Goal: Information Seeking & Learning: Compare options

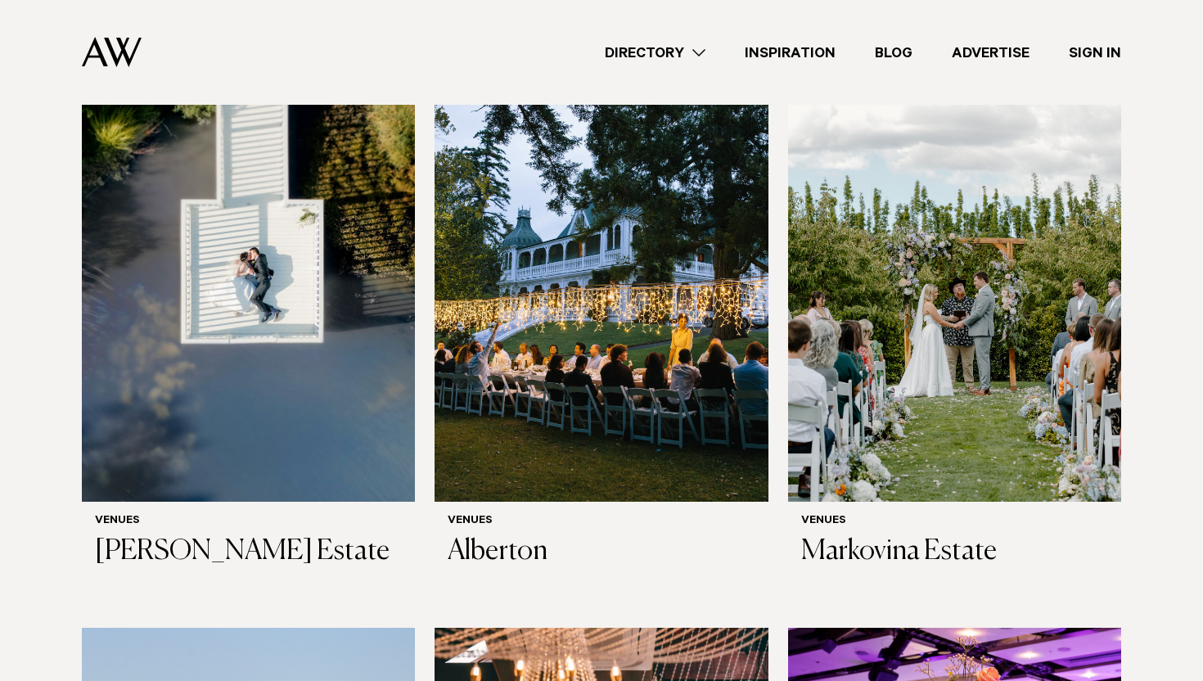
scroll to position [522, 0]
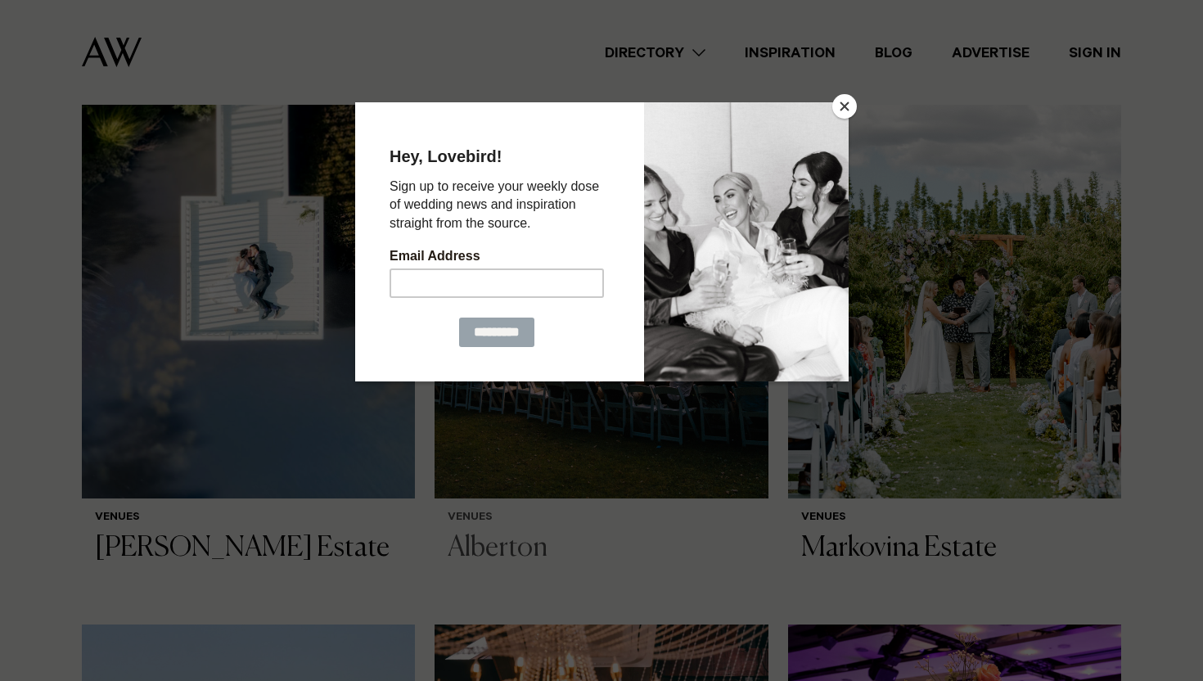
click at [548, 324] on div "********* Continue" at bounding box center [496, 331] width 214 height 29
click at [849, 110] on button "Close" at bounding box center [844, 106] width 25 height 25
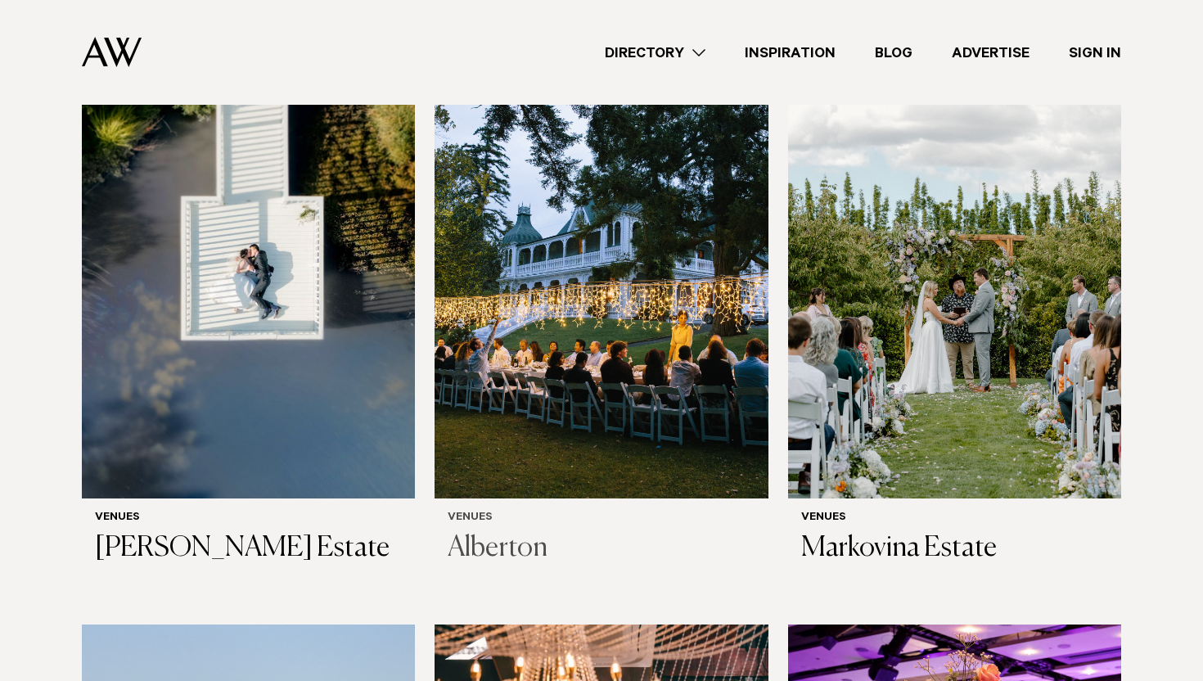
click at [696, 213] on img at bounding box center [600, 275] width 333 height 447
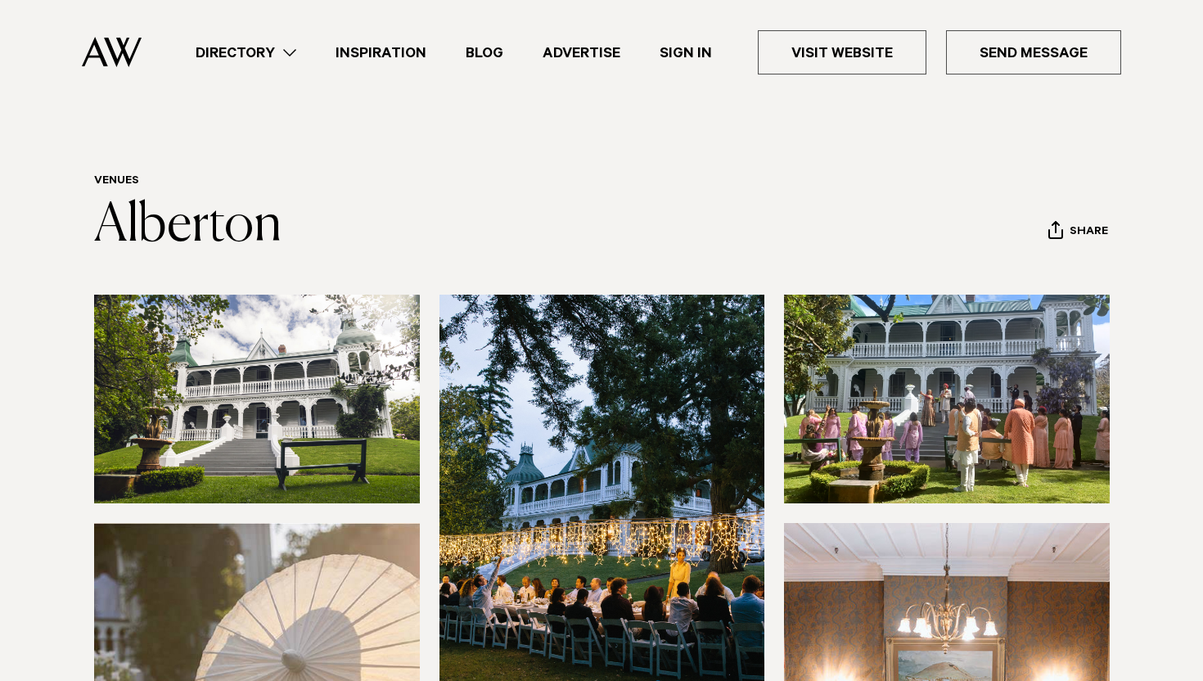
click at [605, 412] on img at bounding box center [602, 513] width 326 height 436
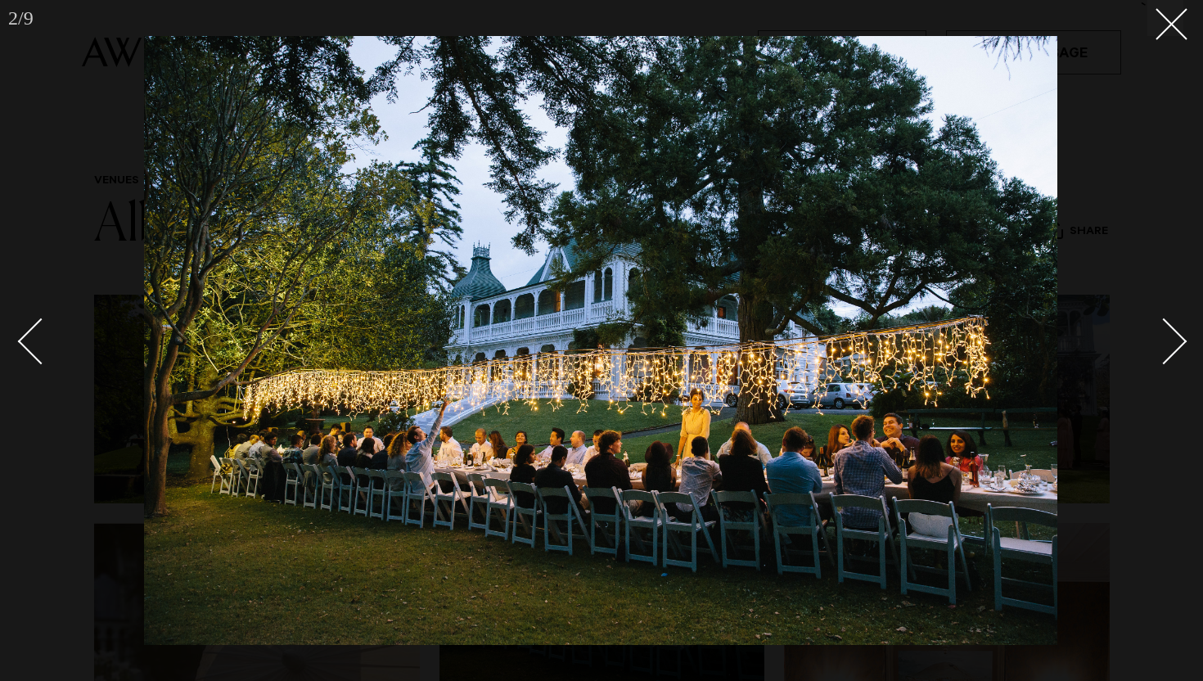
click at [1182, 342] on div "Next slide" at bounding box center [1163, 341] width 47 height 47
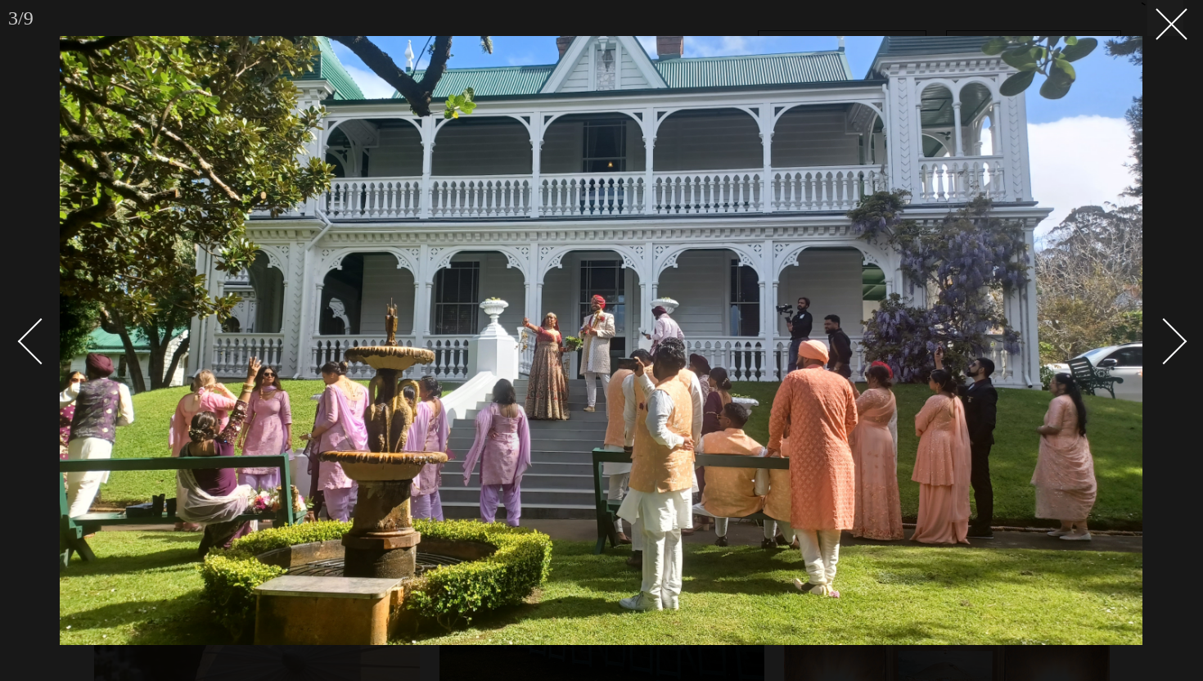
click at [1182, 342] on div "Next slide" at bounding box center [1163, 341] width 47 height 47
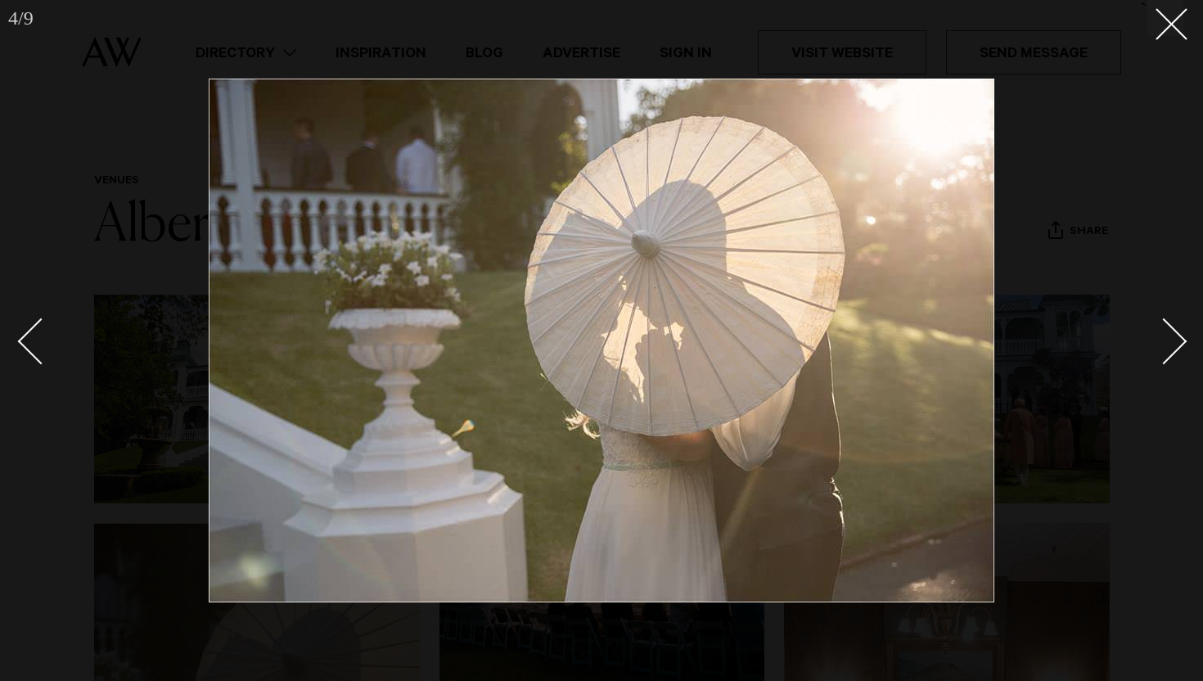
click at [1182, 342] on div "Next slide" at bounding box center [1163, 341] width 47 height 47
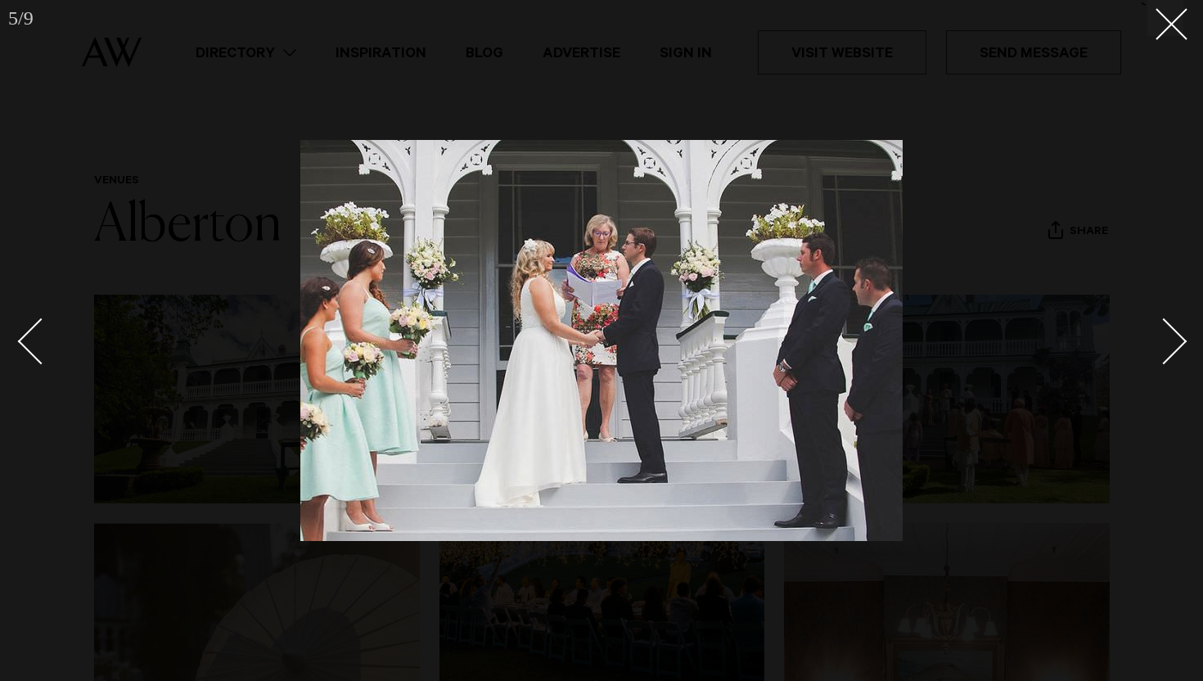
click at [1182, 342] on div "Next slide" at bounding box center [1163, 341] width 47 height 47
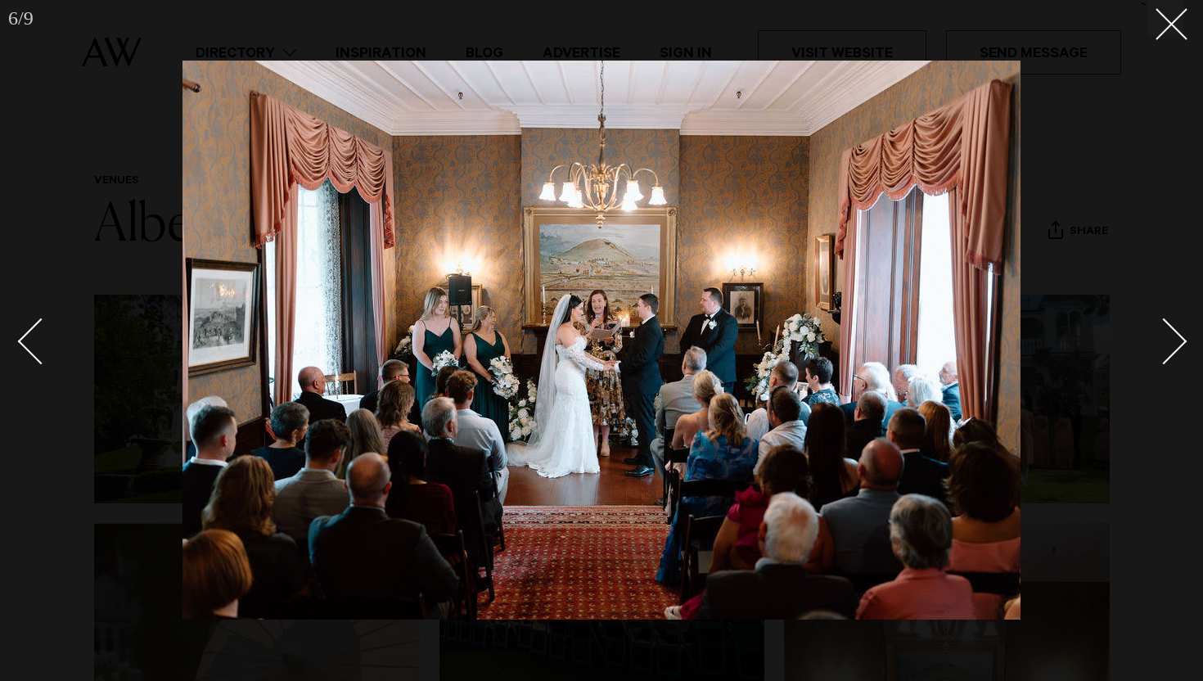
click at [1182, 342] on div "Next slide" at bounding box center [1163, 341] width 47 height 47
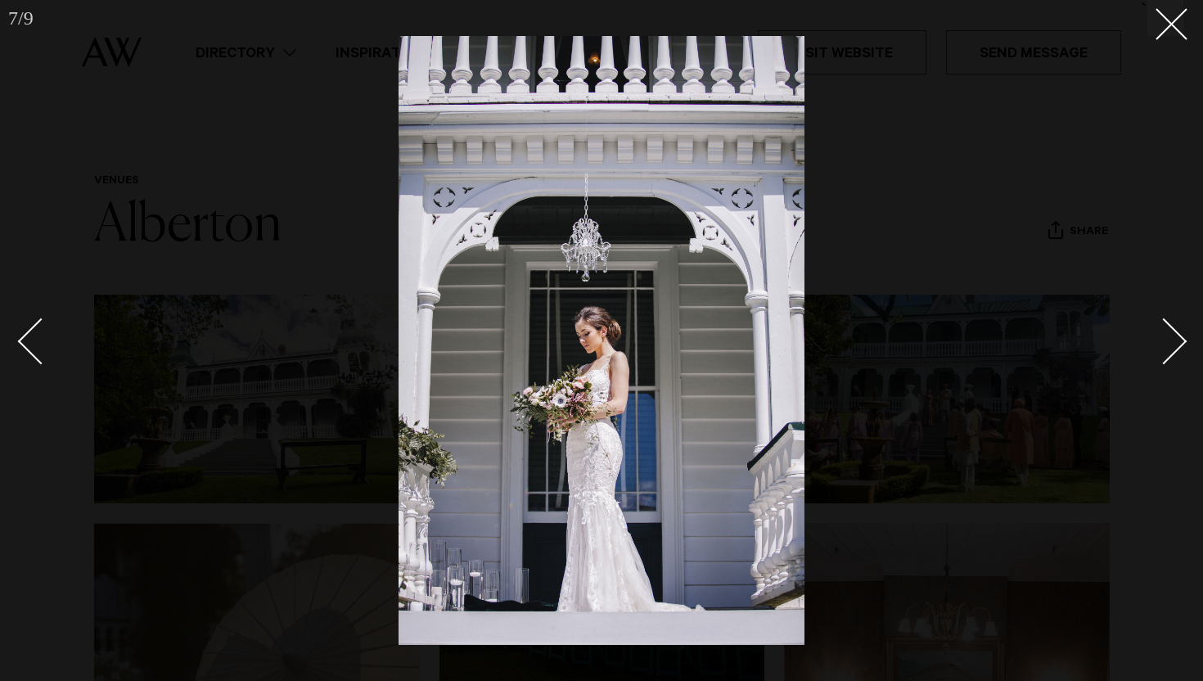
click at [1182, 342] on div "Next slide" at bounding box center [1163, 341] width 47 height 47
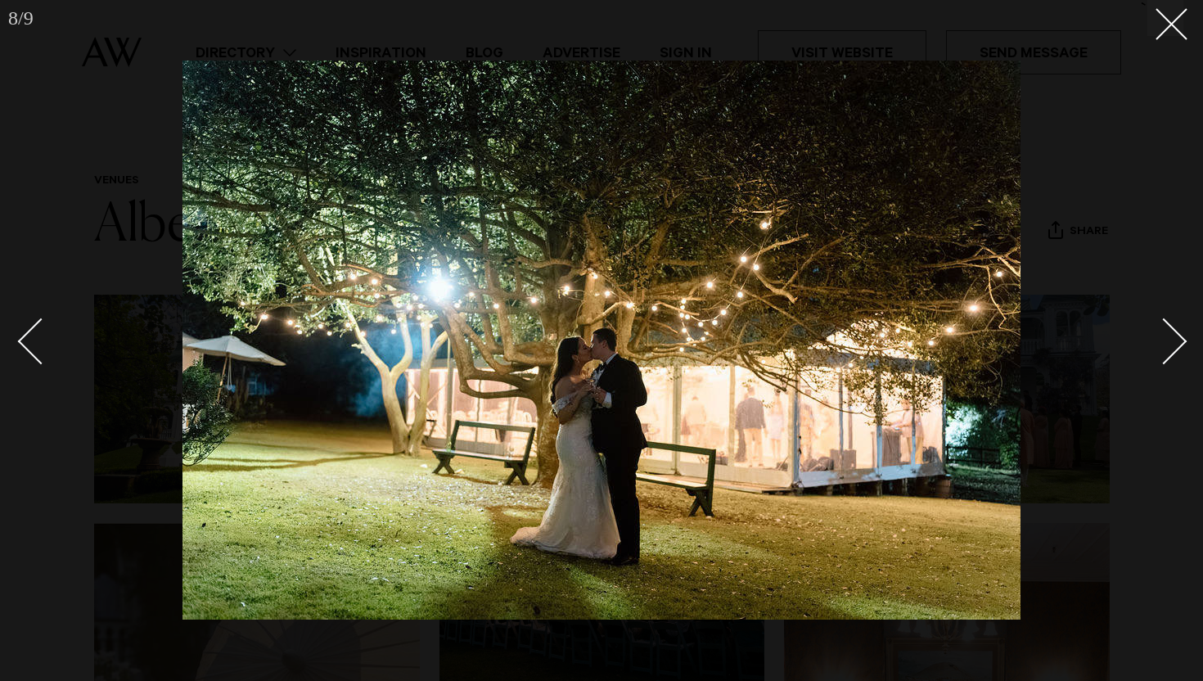
click at [1182, 342] on div "Next slide" at bounding box center [1163, 341] width 47 height 47
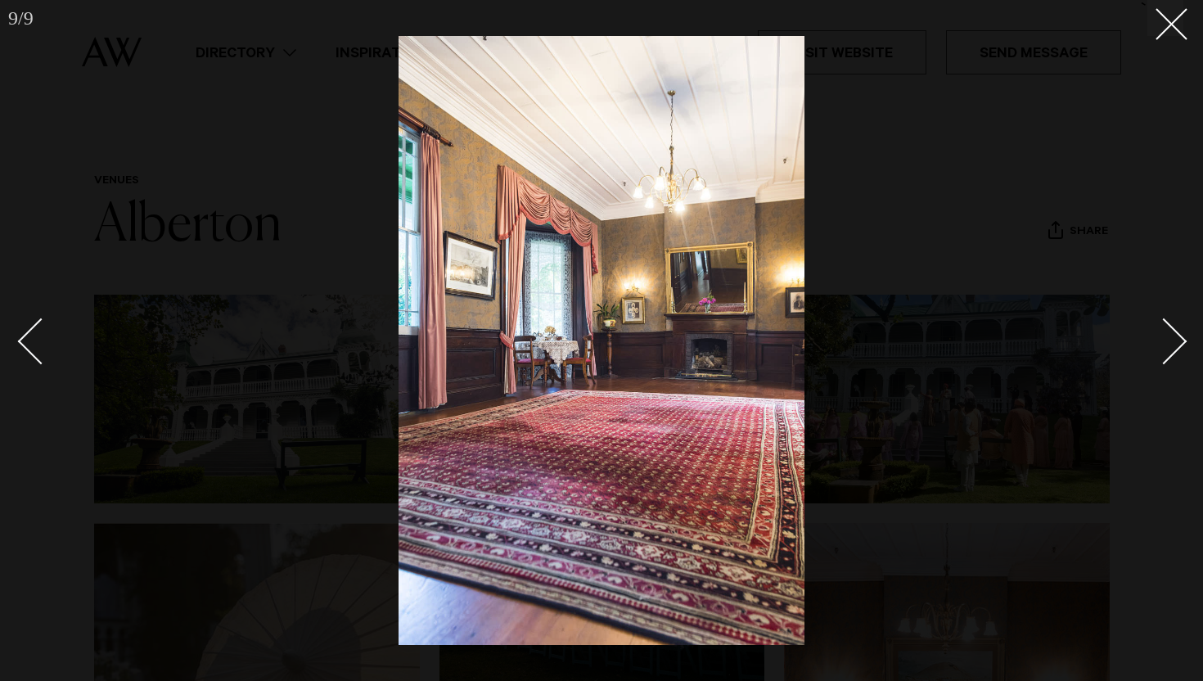
click at [1182, 342] on div "Next slide" at bounding box center [1163, 341] width 47 height 47
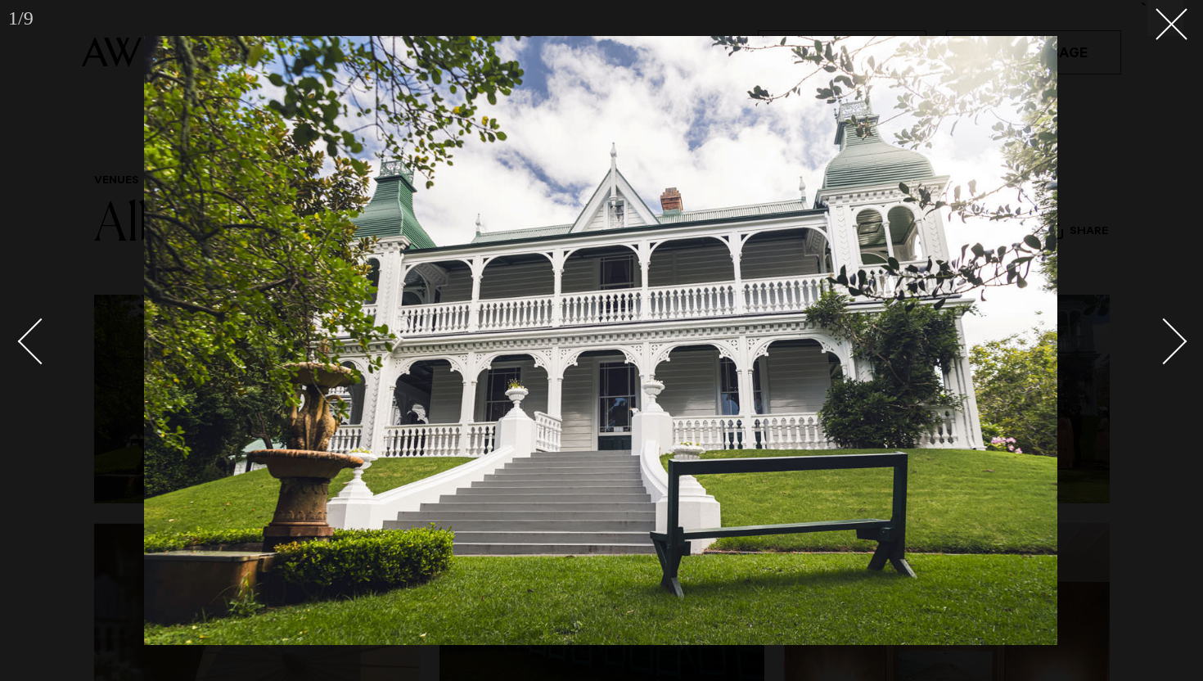
click at [1182, 342] on div "Next slide" at bounding box center [1163, 341] width 47 height 47
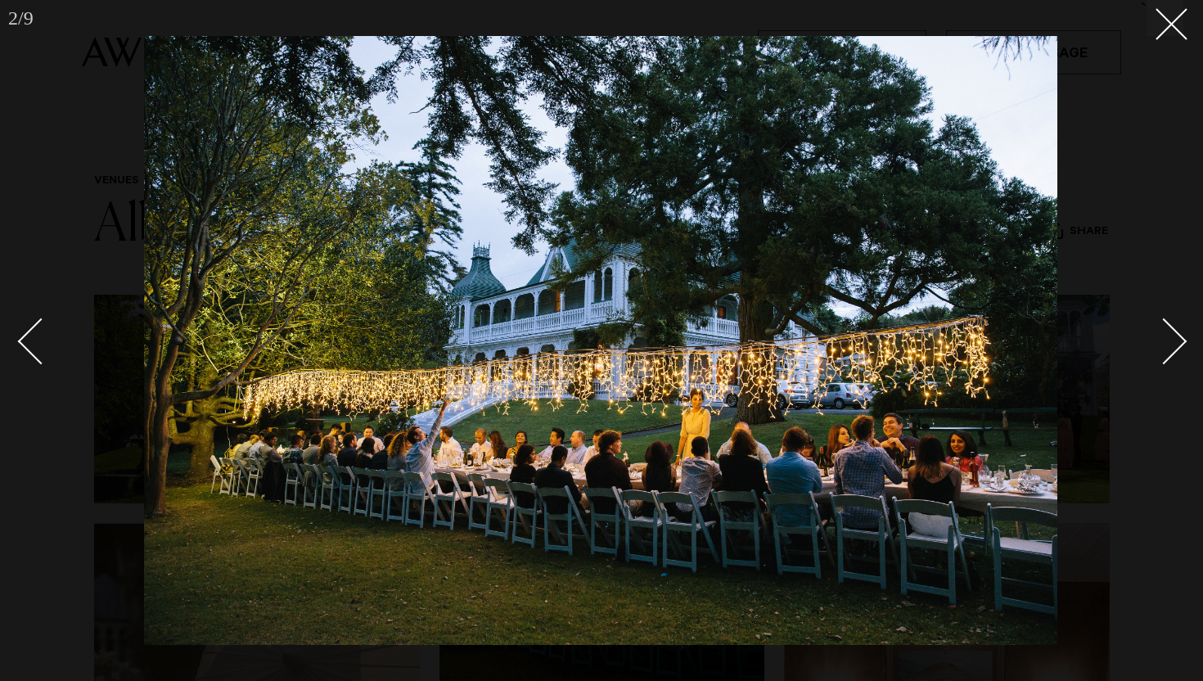
click at [1187, 40] on div at bounding box center [601, 340] width 1203 height 681
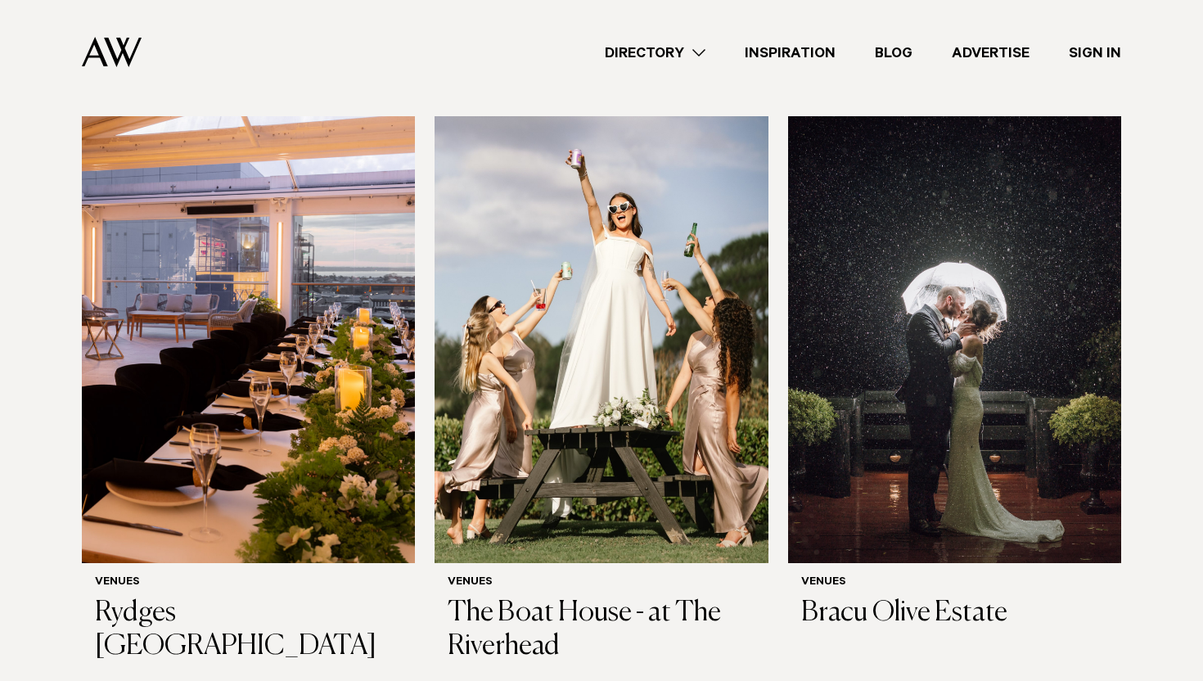
scroll to position [1630, 0]
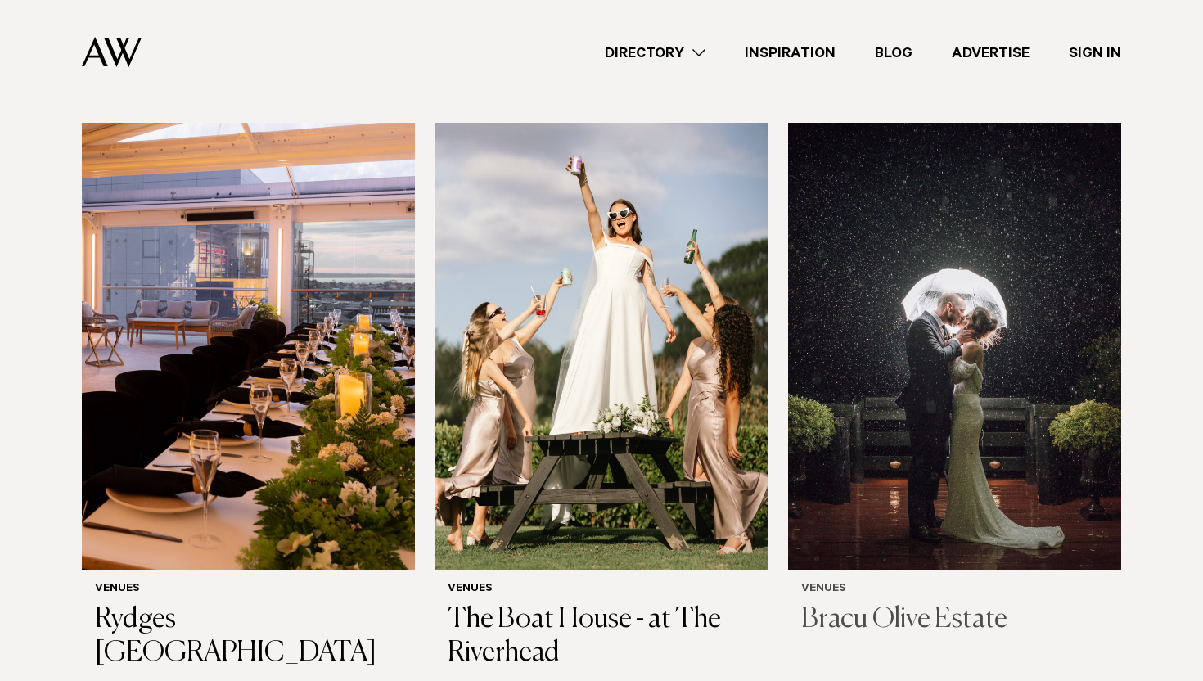
click at [857, 409] on img at bounding box center [954, 346] width 333 height 447
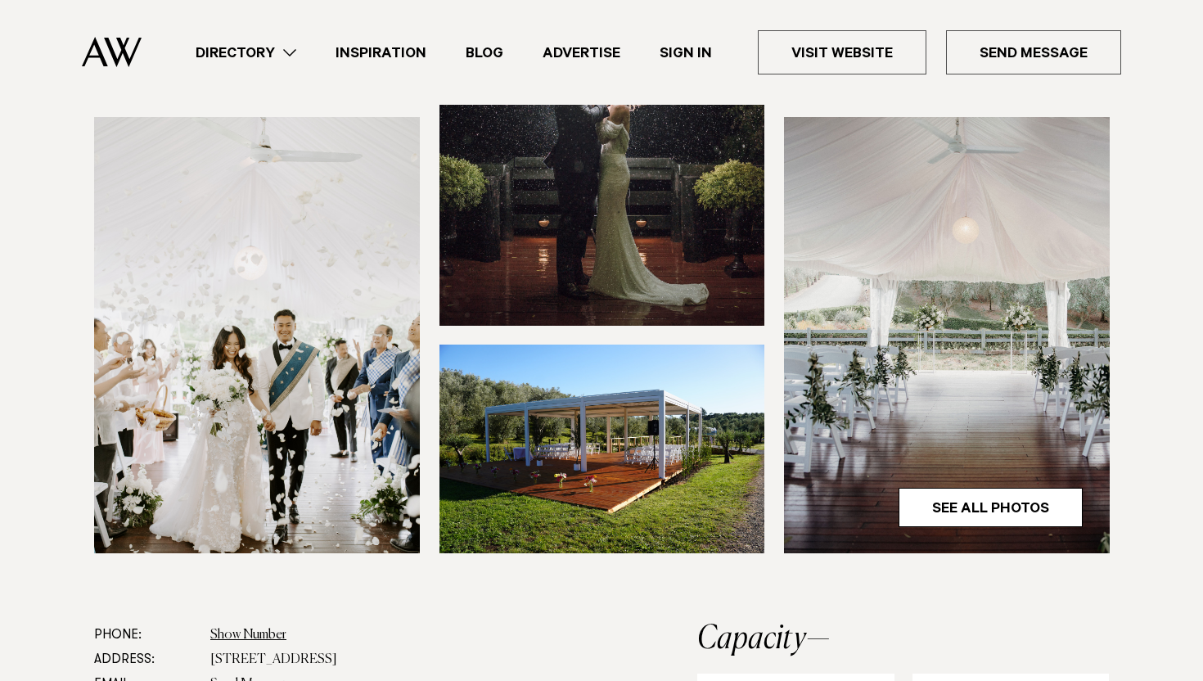
scroll to position [424, 0]
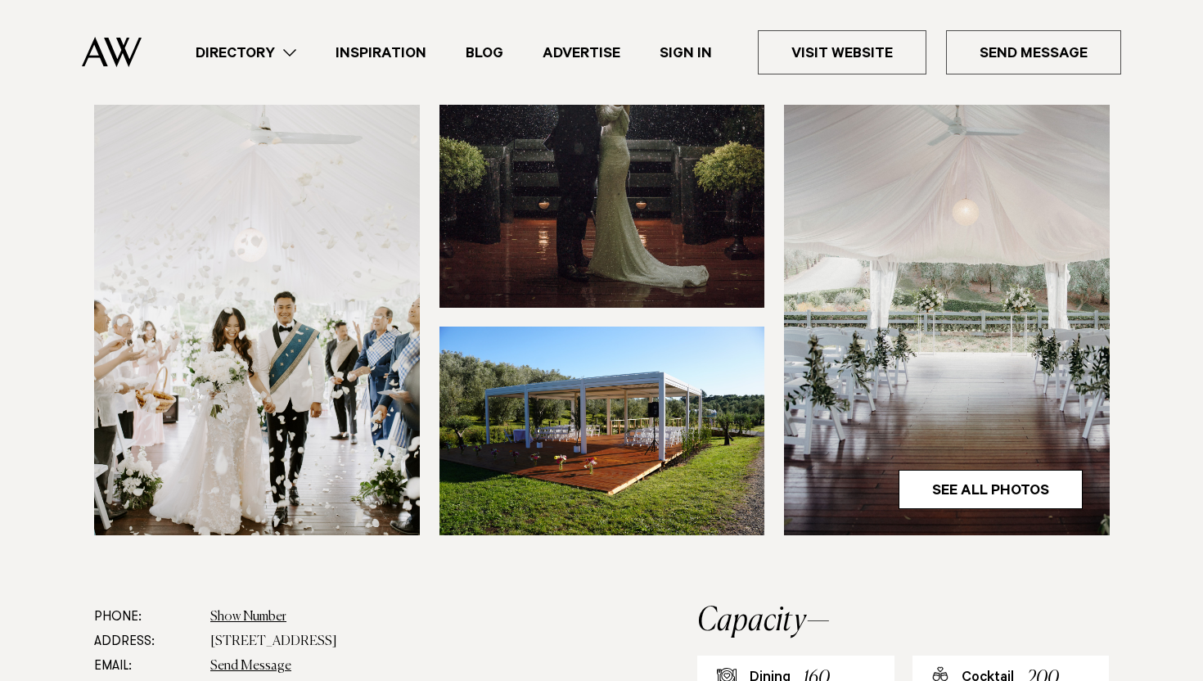
click at [690, 463] on img at bounding box center [602, 430] width 326 height 209
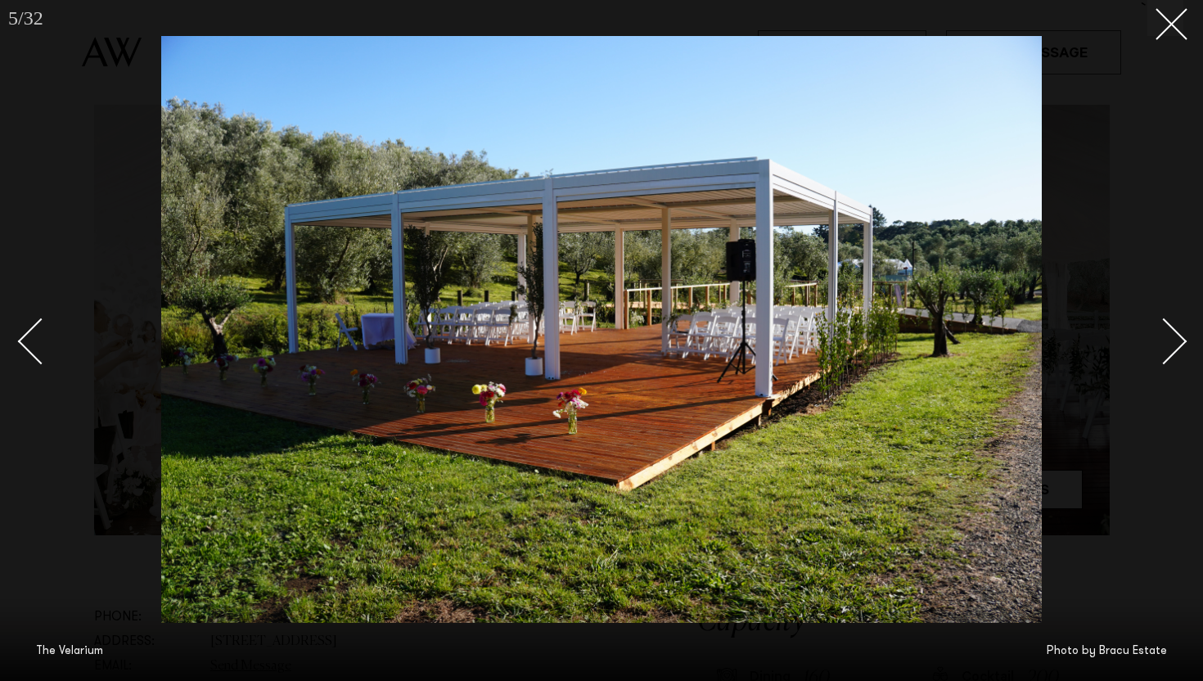
click at [1178, 339] on div "Next slide" at bounding box center [1163, 341] width 47 height 47
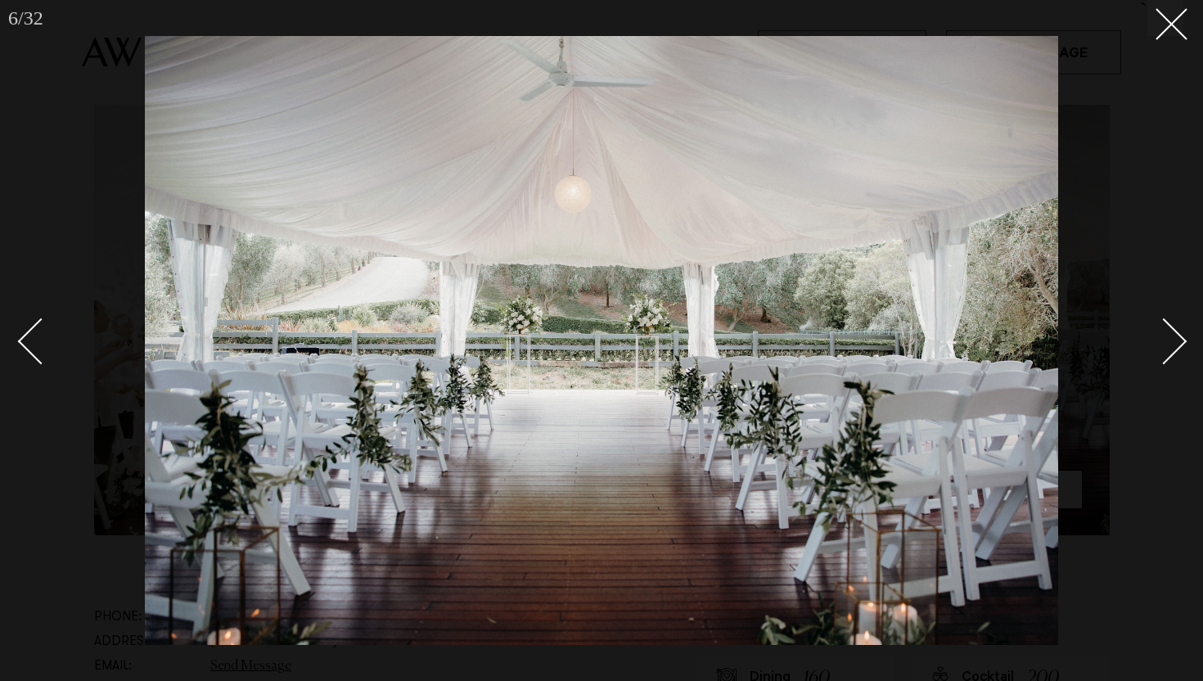
click at [1178, 339] on div "Next slide" at bounding box center [1163, 341] width 47 height 47
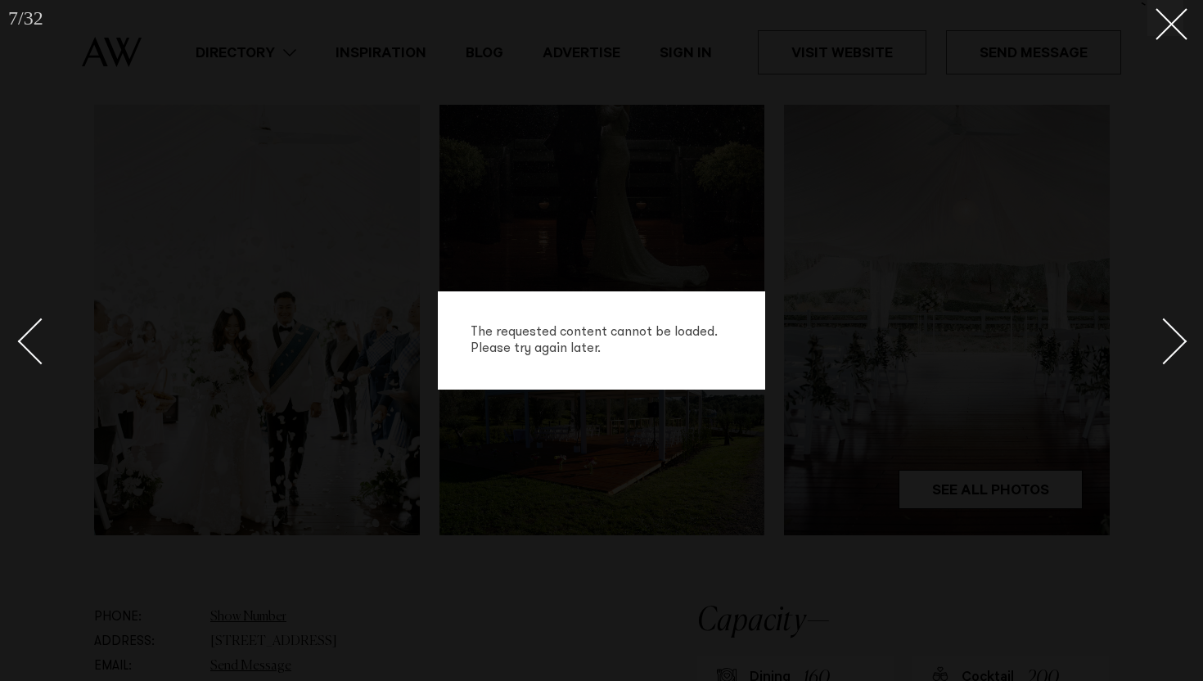
click at [1178, 339] on div "Next slide" at bounding box center [1163, 341] width 47 height 47
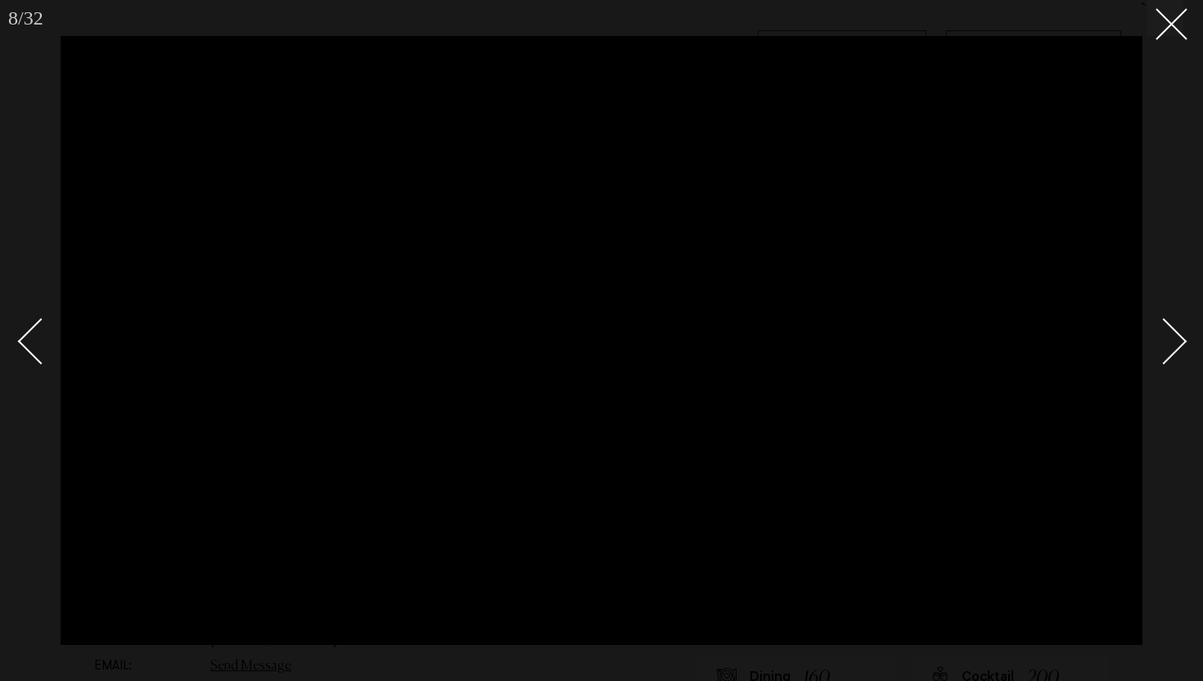
click at [1180, 37] on div at bounding box center [601, 340] width 1203 height 681
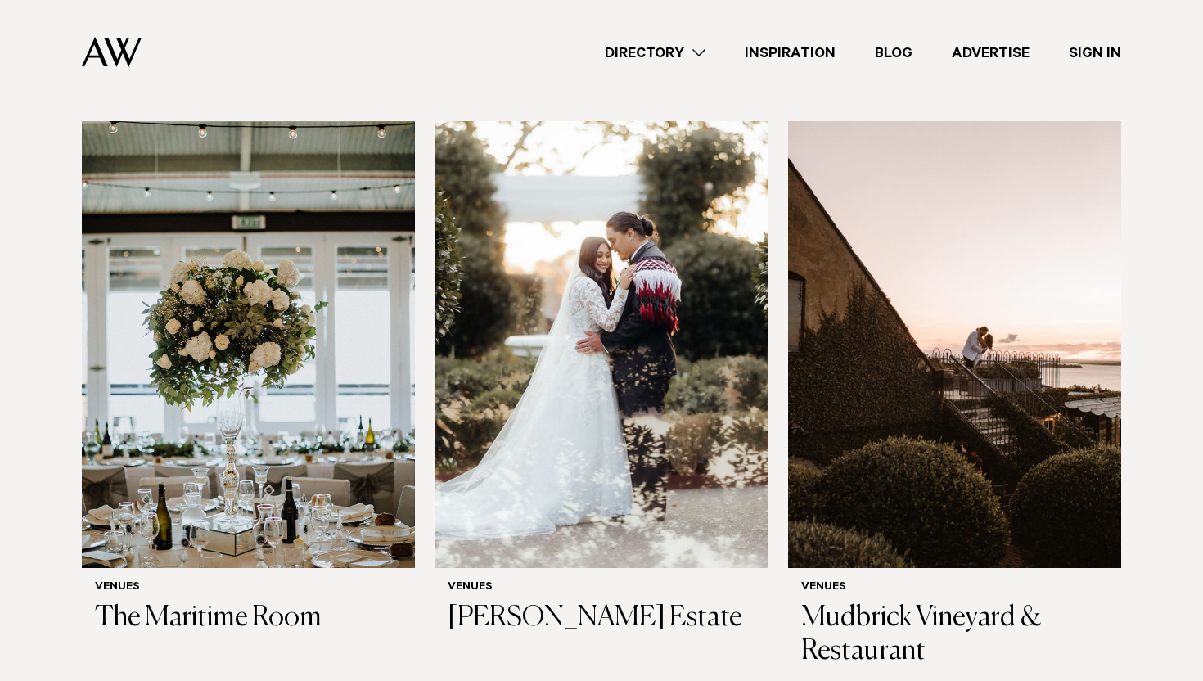
scroll to position [5274, 0]
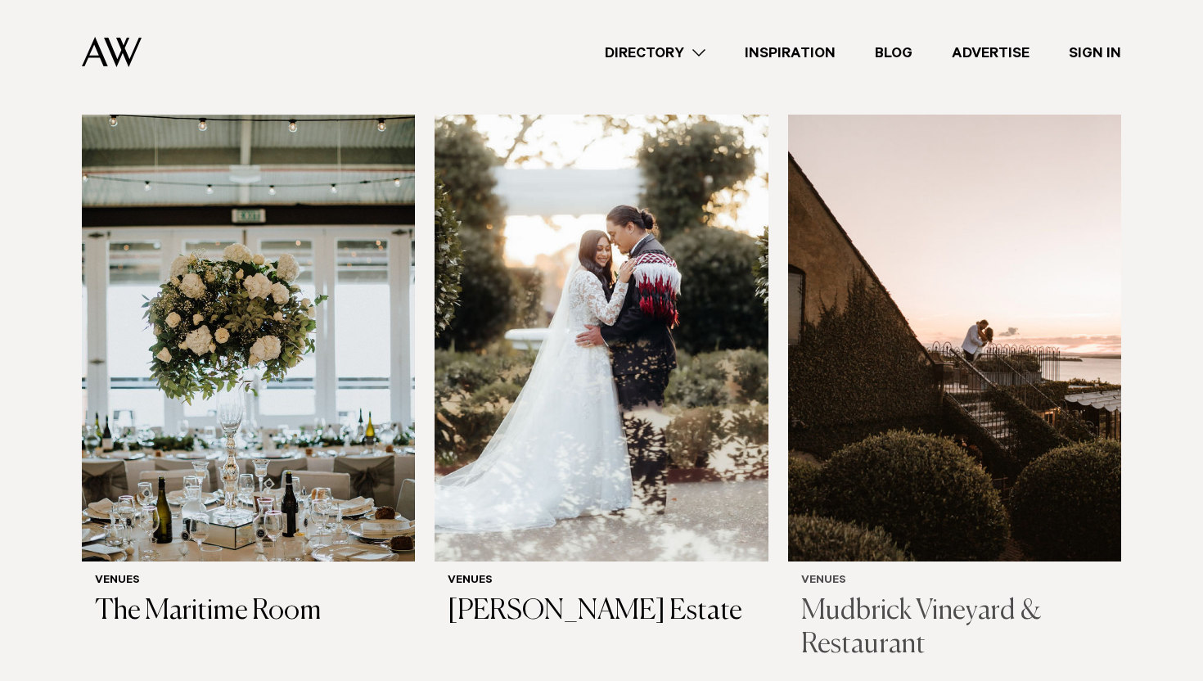
click at [863, 392] on img at bounding box center [954, 338] width 333 height 447
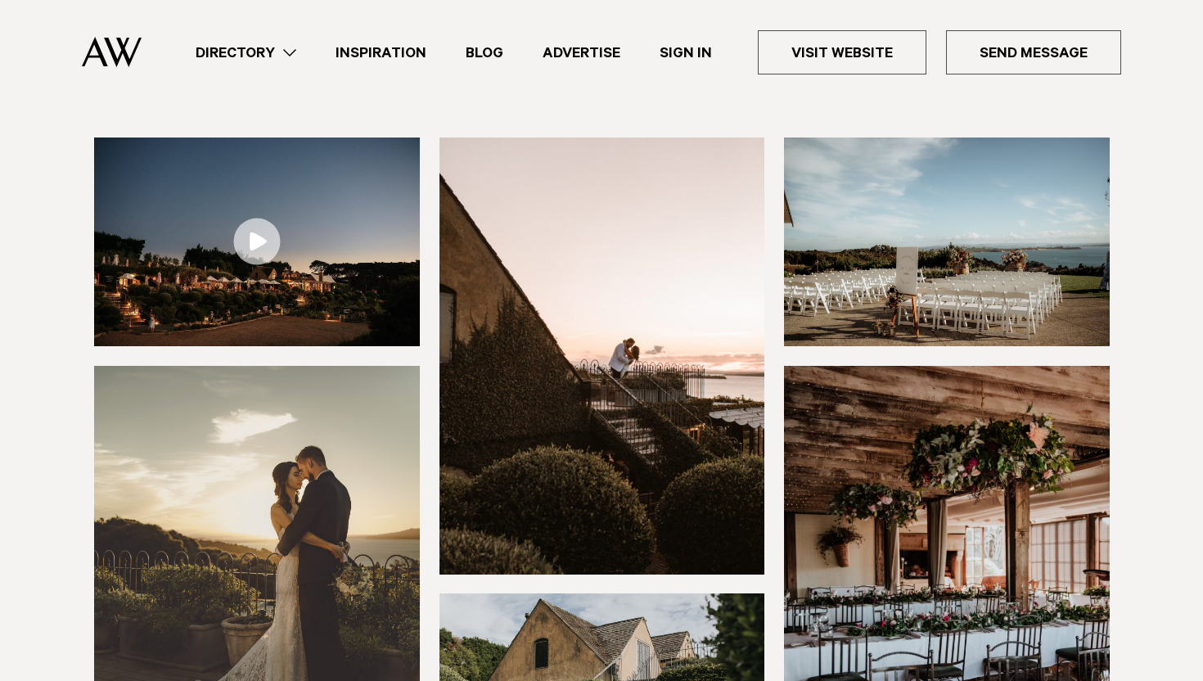
scroll to position [184, 0]
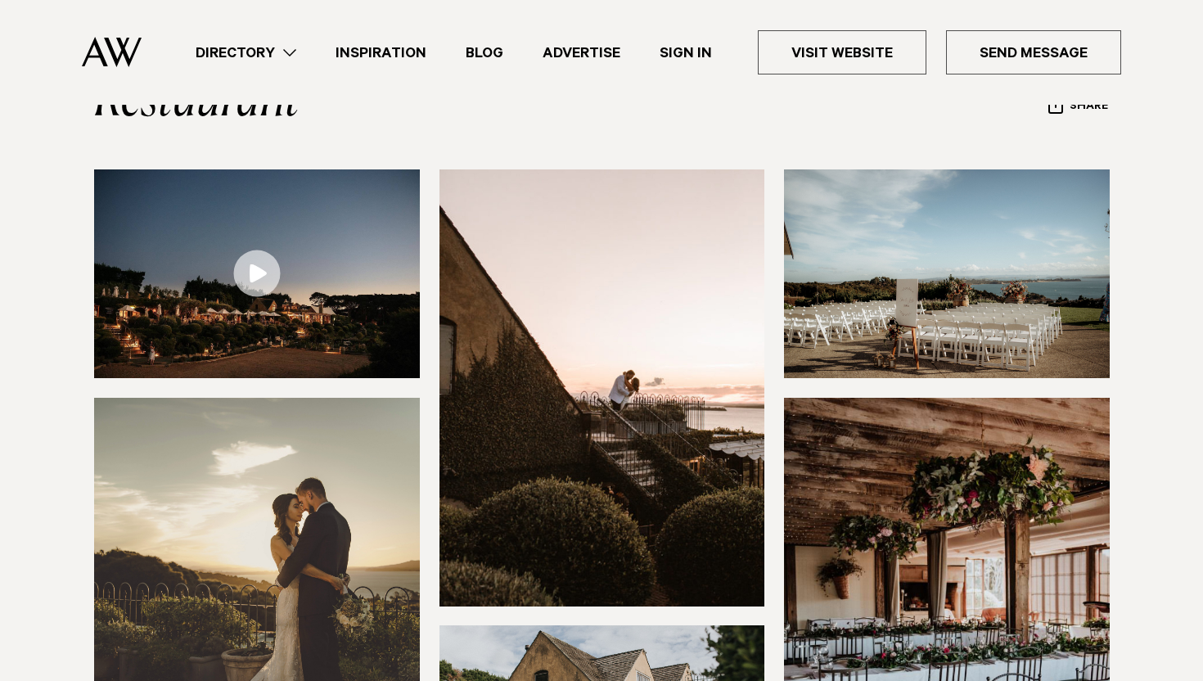
click at [358, 281] on img at bounding box center [257, 273] width 326 height 209
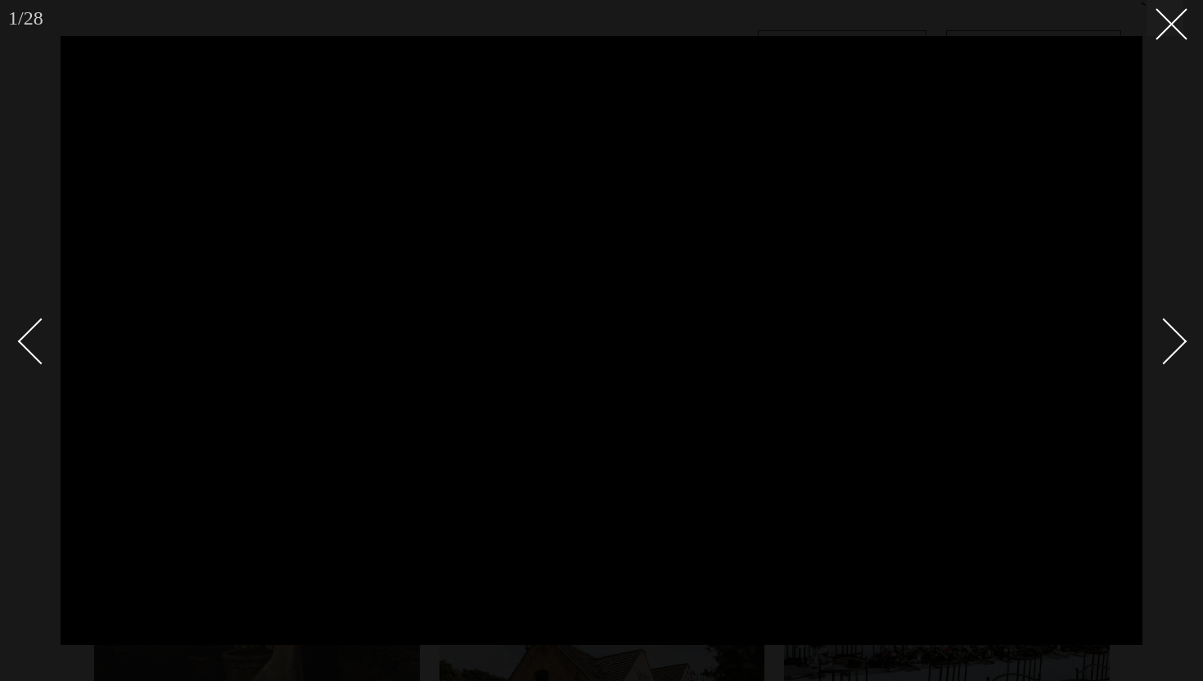
click at [1172, 391] on div at bounding box center [601, 340] width 1203 height 681
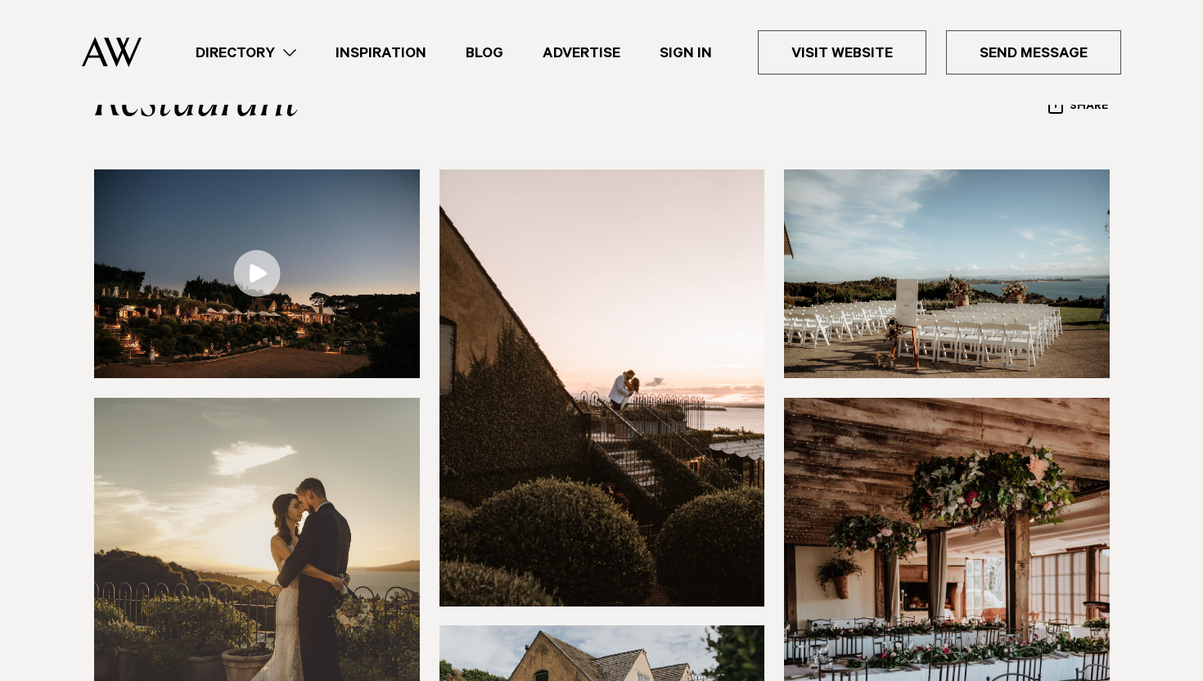
click at [807, 500] on img at bounding box center [947, 616] width 326 height 436
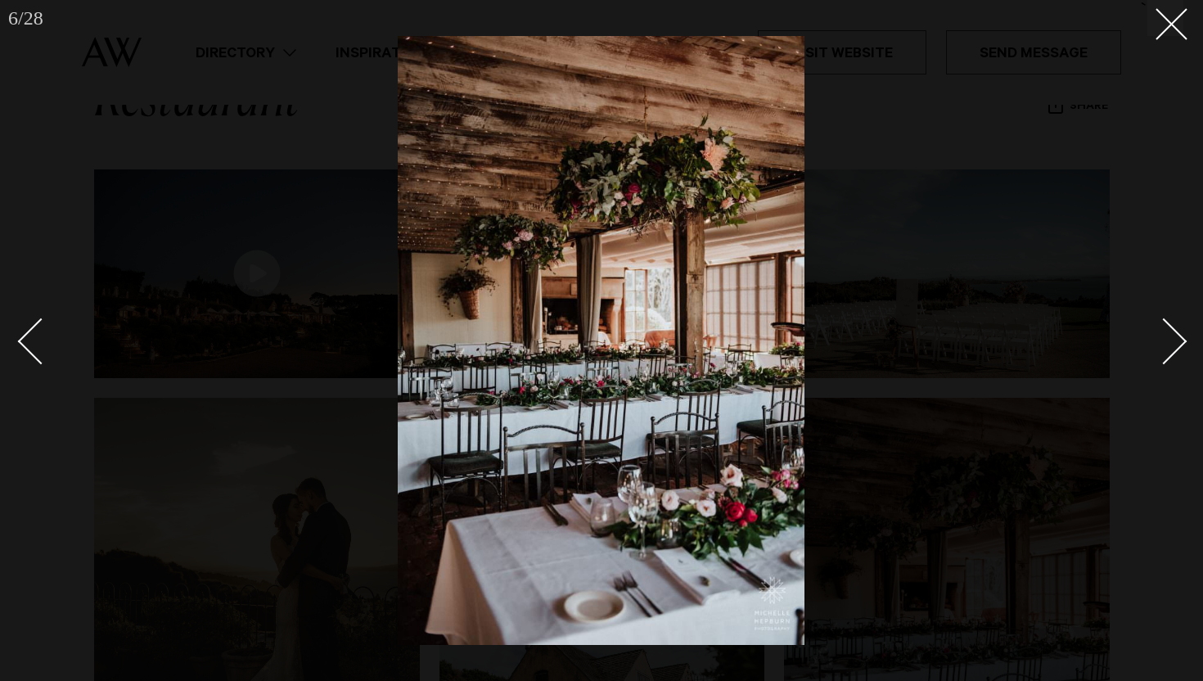
click at [241, 255] on div at bounding box center [601, 340] width 1203 height 681
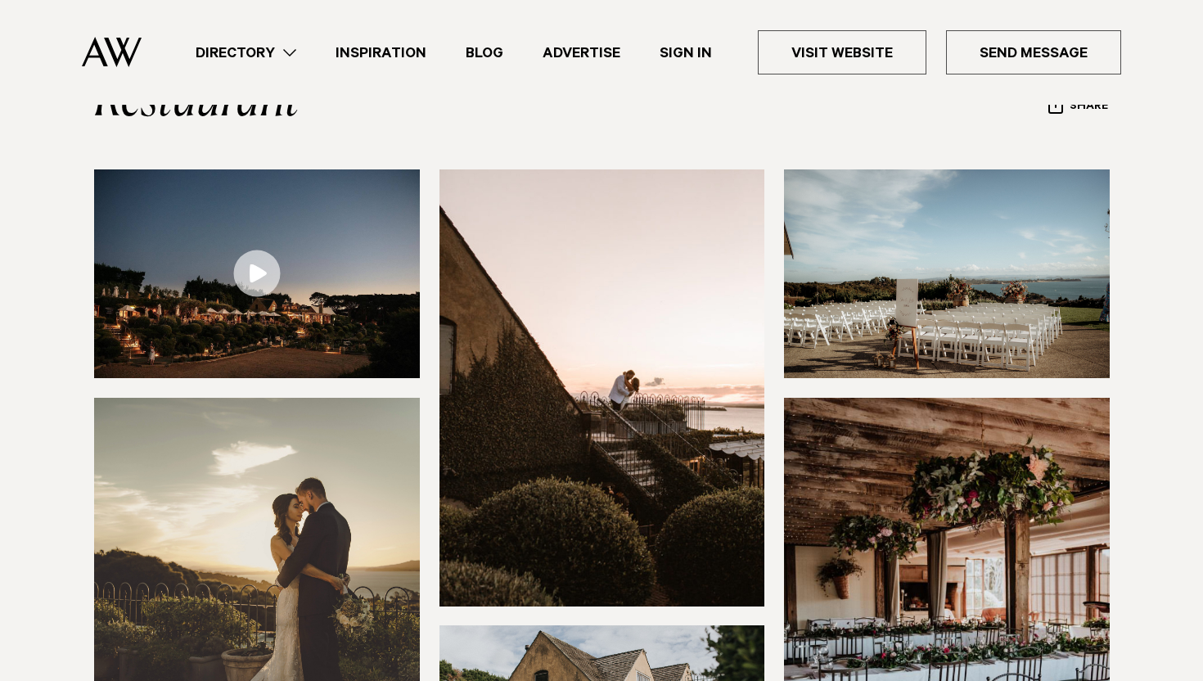
click at [241, 255] on link at bounding box center [257, 273] width 326 height 209
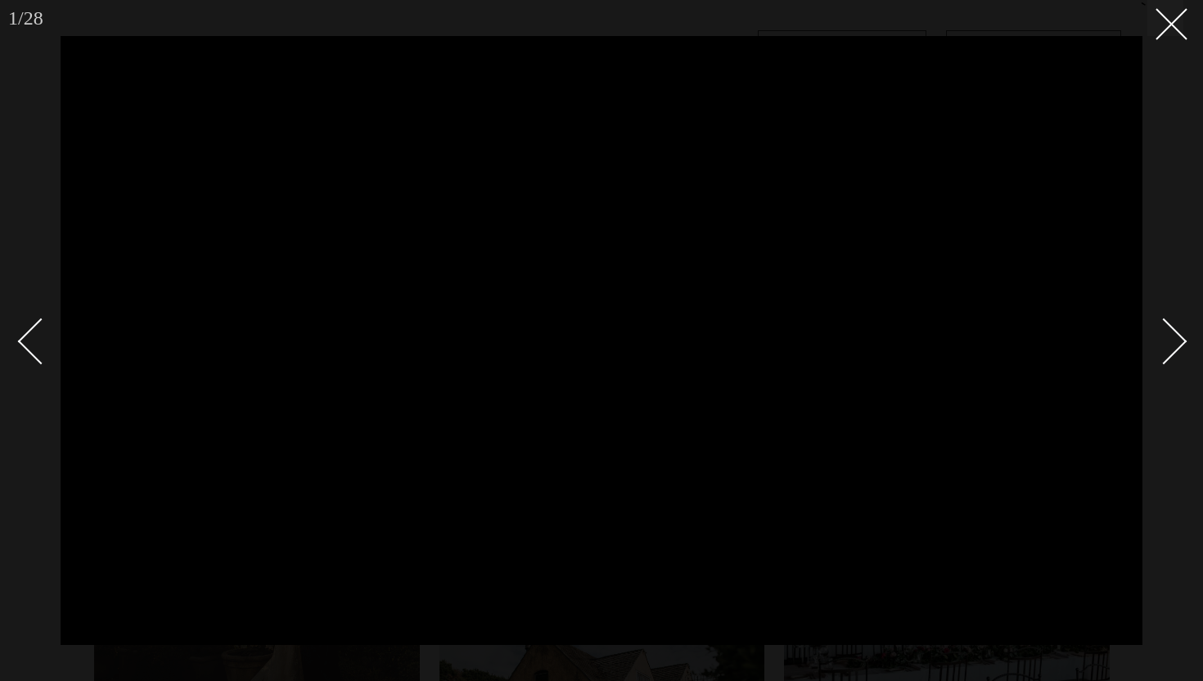
click at [1174, 349] on div "Next slide" at bounding box center [1163, 341] width 47 height 47
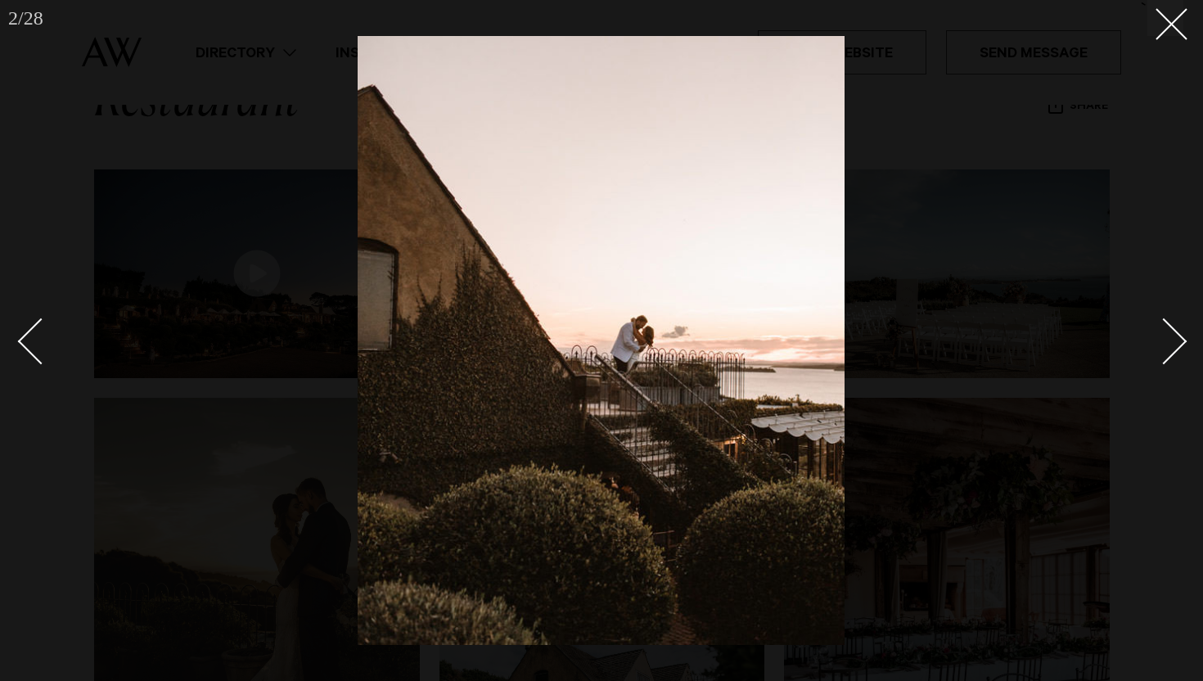
click at [1174, 349] on div "Next slide" at bounding box center [1163, 341] width 47 height 47
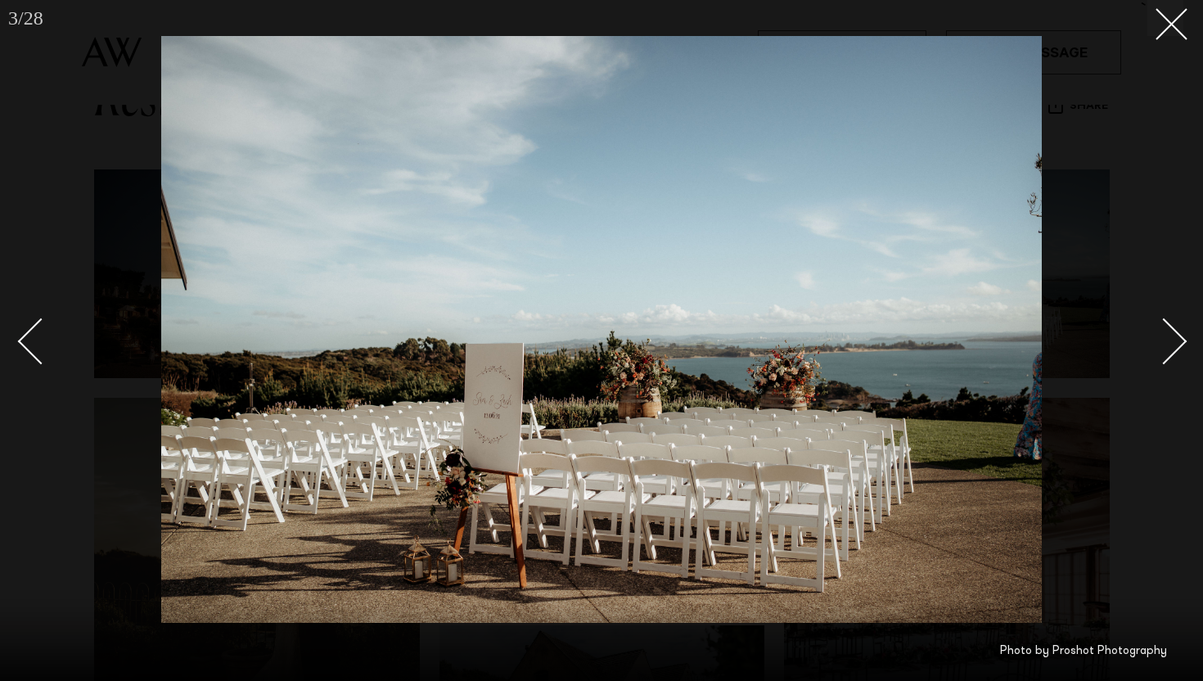
click at [1174, 349] on div "Next slide" at bounding box center [1163, 341] width 47 height 47
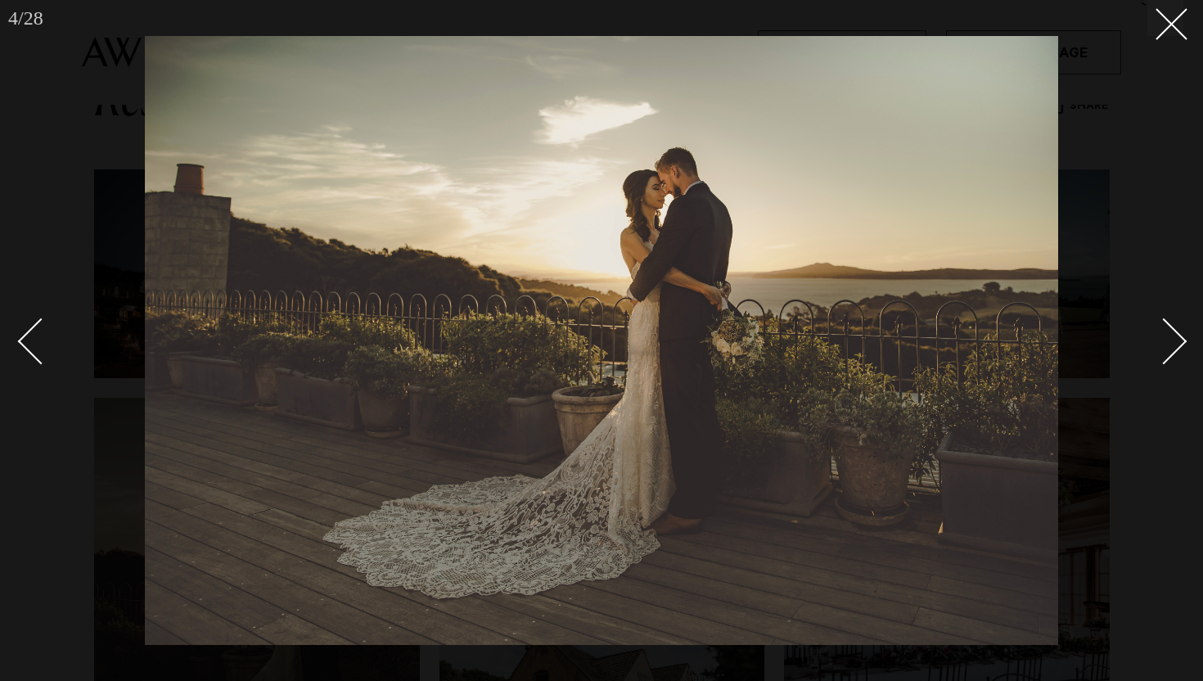
click at [1174, 349] on div "Next slide" at bounding box center [1163, 341] width 47 height 47
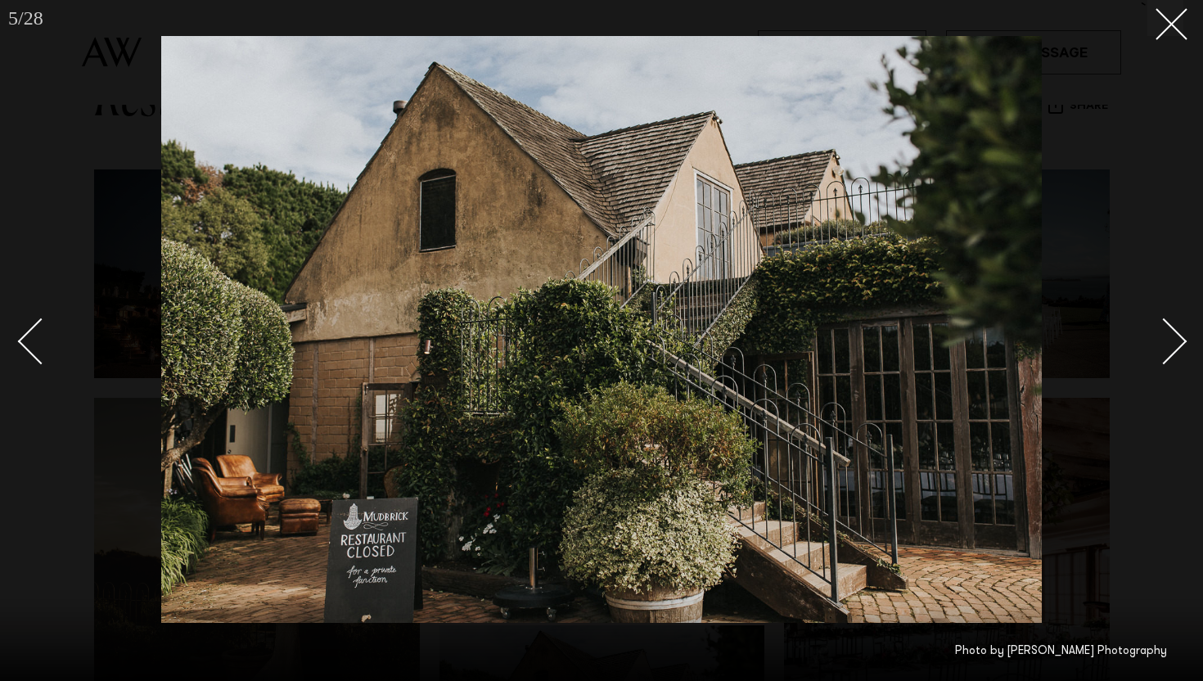
click at [1174, 349] on div "Next slide" at bounding box center [1163, 341] width 47 height 47
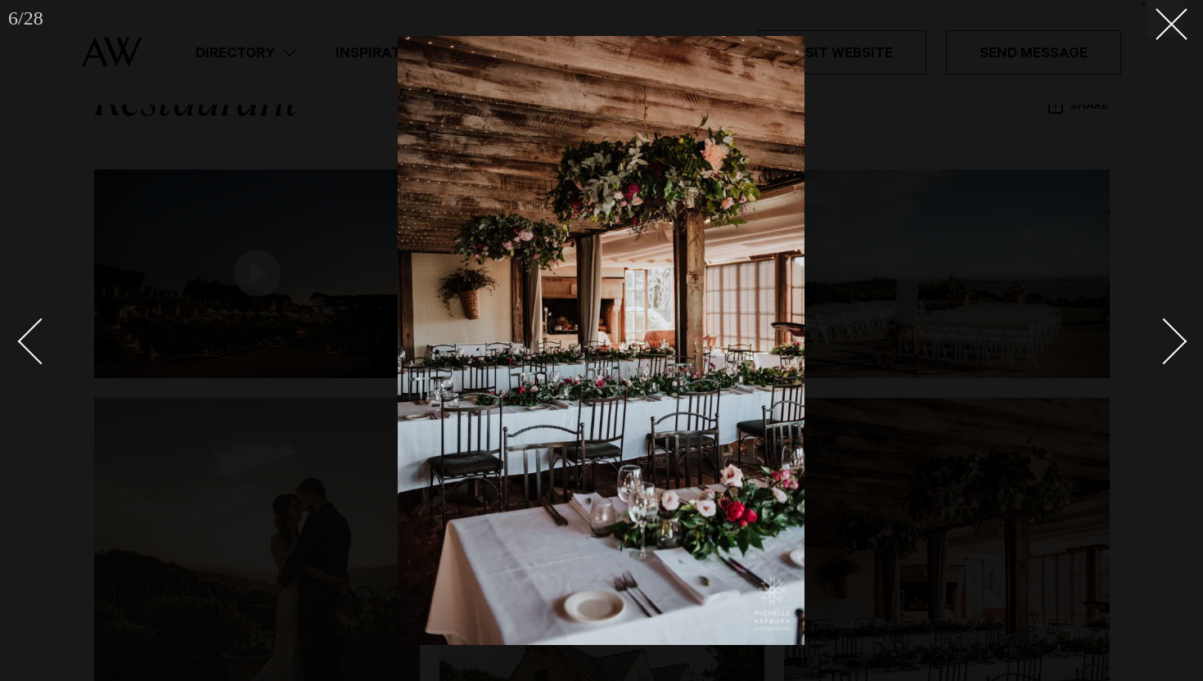
click at [1174, 349] on div "Next slide" at bounding box center [1163, 341] width 47 height 47
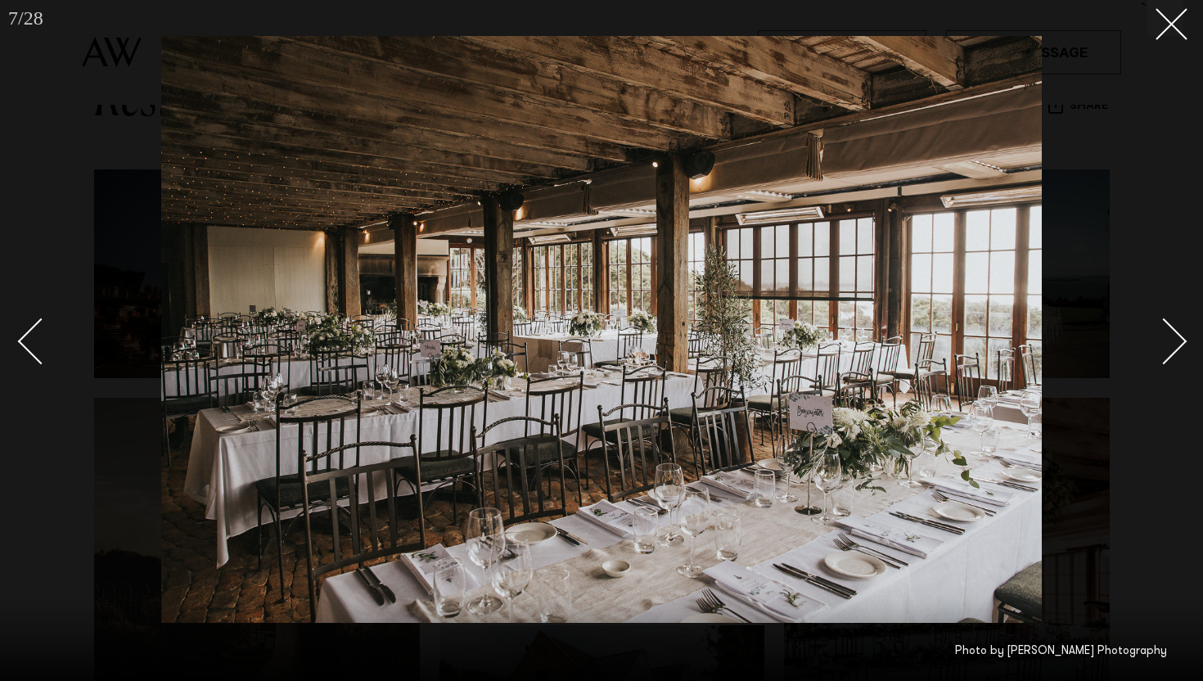
click at [1174, 349] on div "Next slide" at bounding box center [1163, 341] width 47 height 47
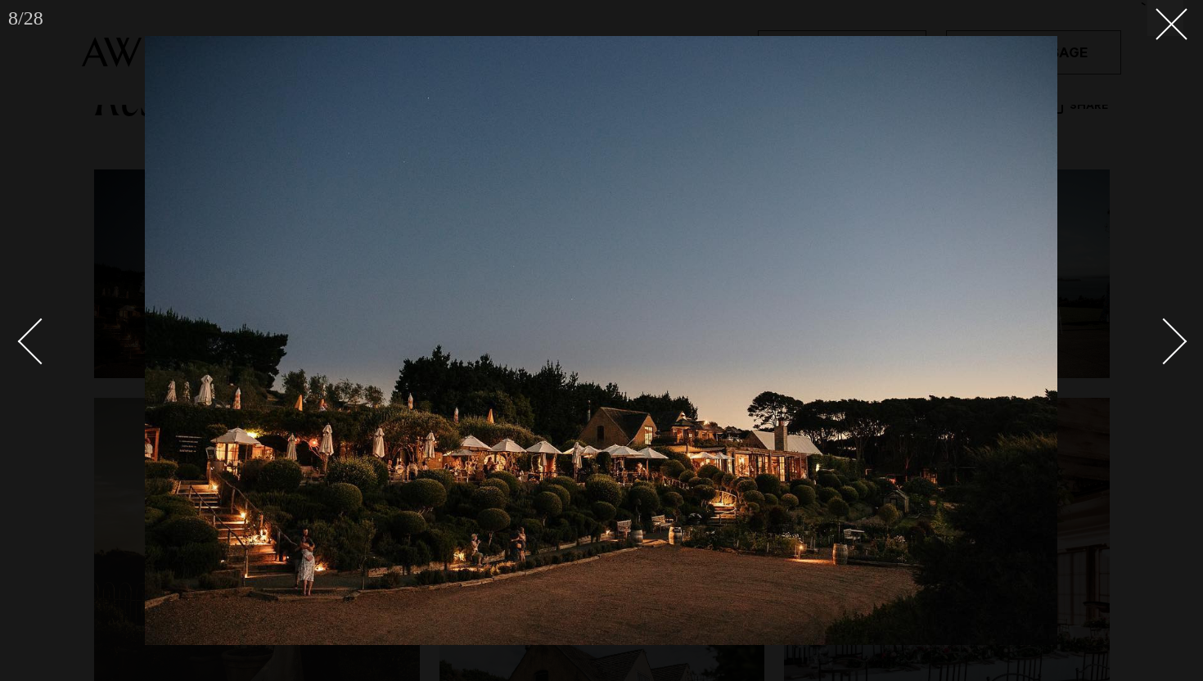
click at [1174, 349] on div "Next slide" at bounding box center [1163, 341] width 47 height 47
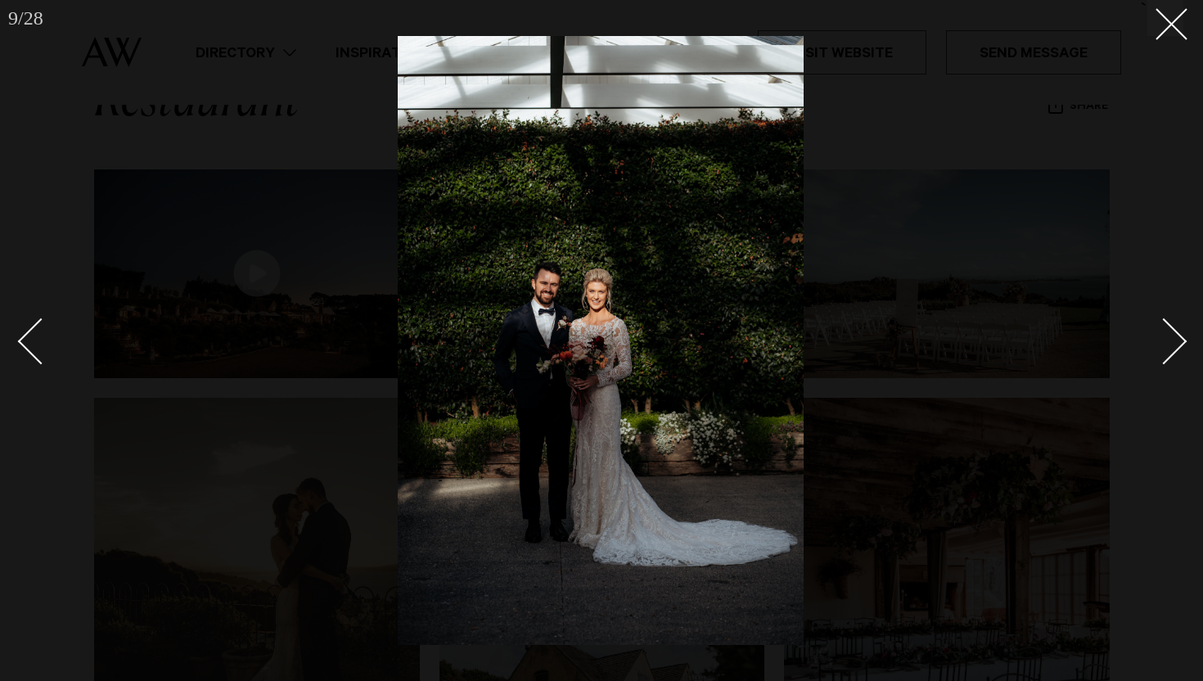
click at [1174, 349] on div "Next slide" at bounding box center [1163, 341] width 47 height 47
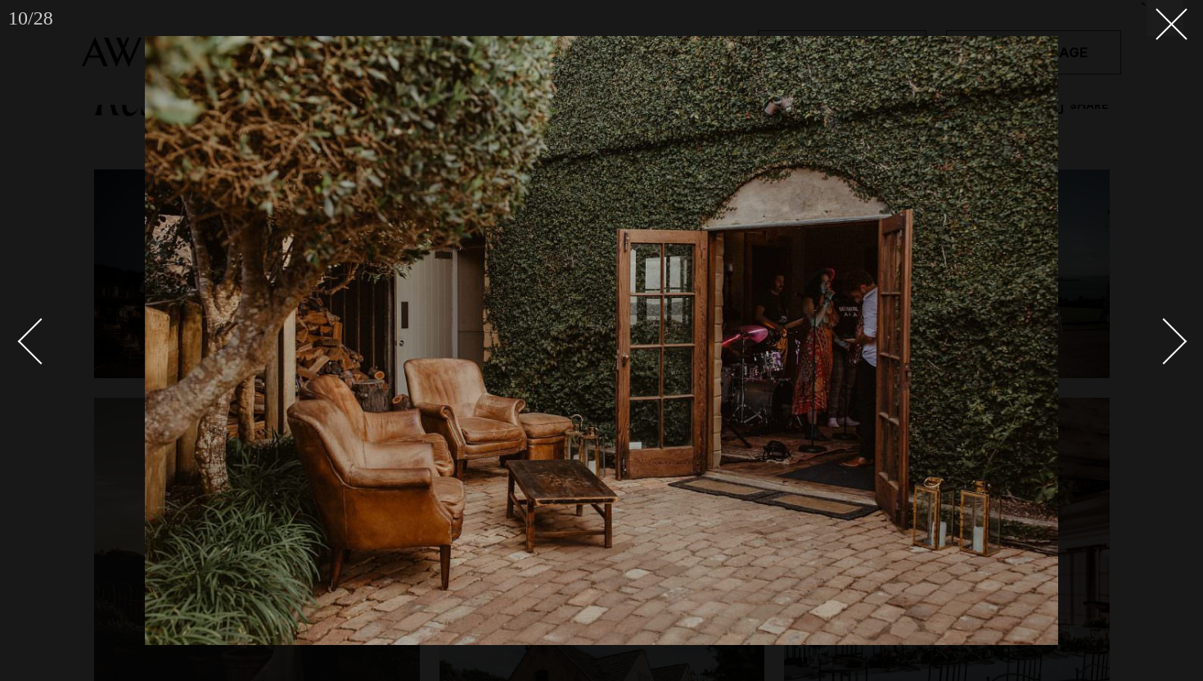
click at [1174, 349] on div "Next slide" at bounding box center [1163, 341] width 47 height 47
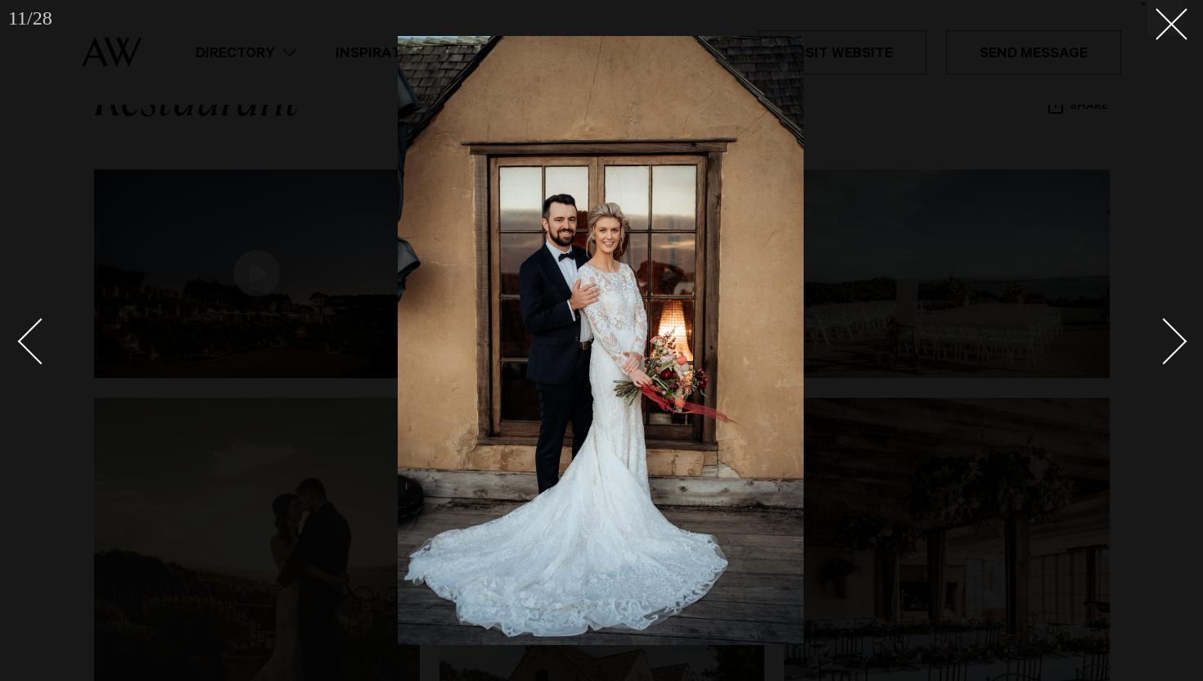
click at [1174, 349] on div "Next slide" at bounding box center [1163, 341] width 47 height 47
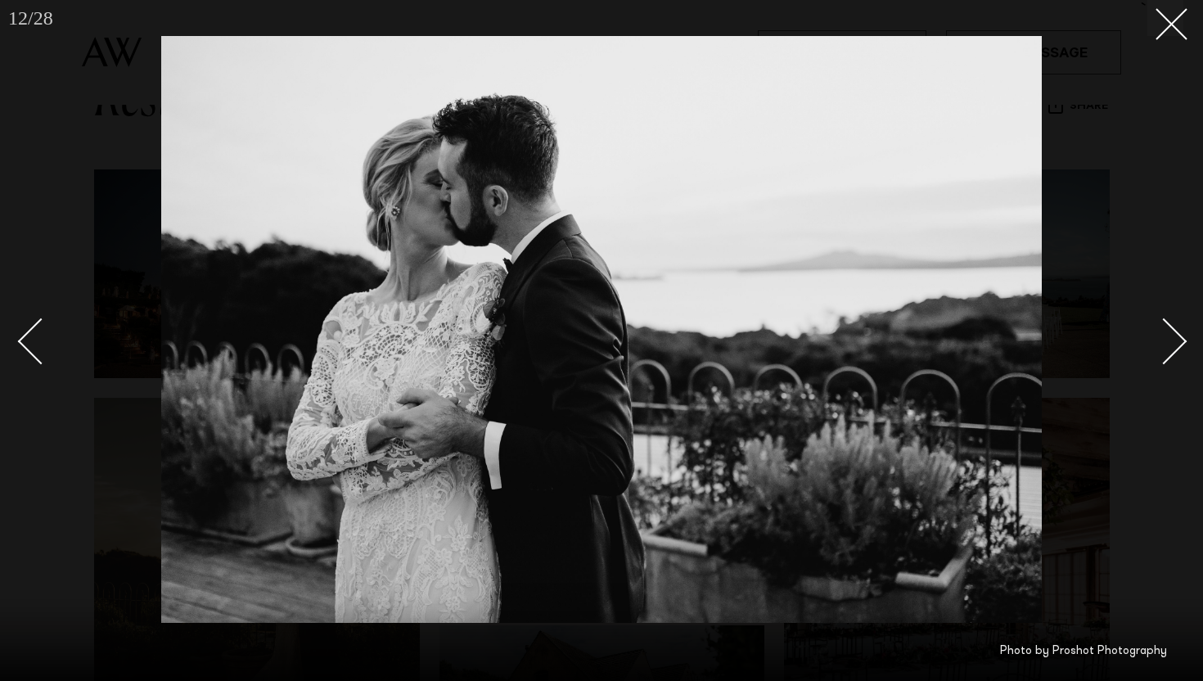
click at [1174, 349] on div "Next slide" at bounding box center [1163, 341] width 47 height 47
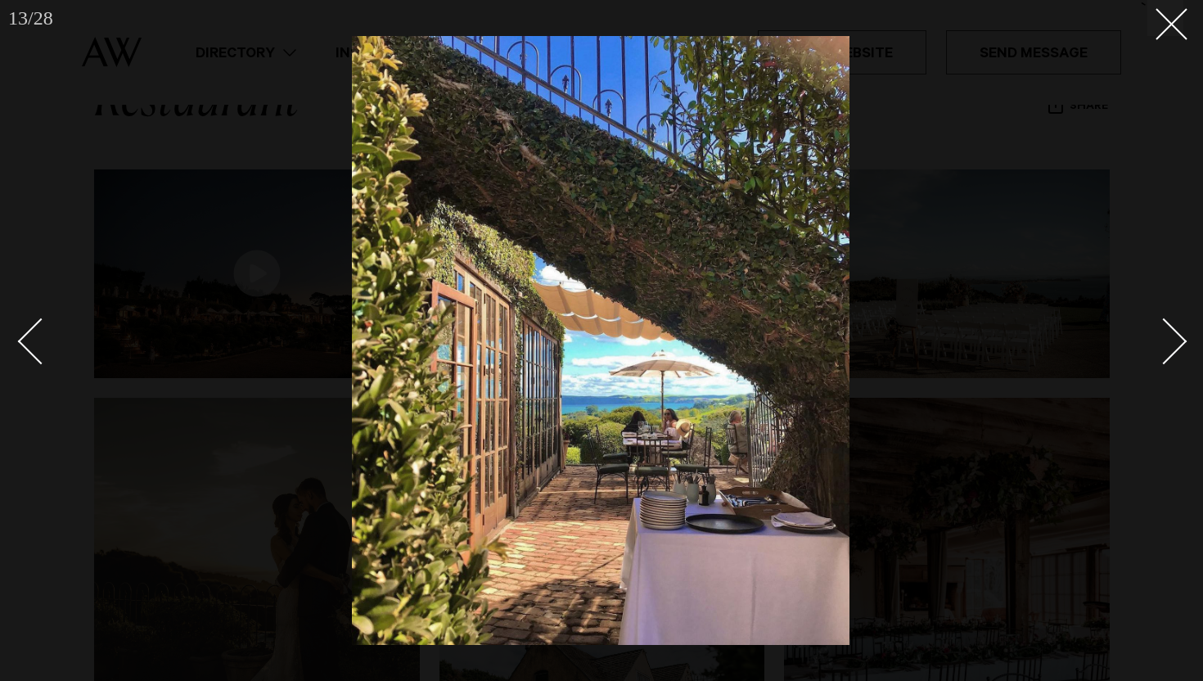
click at [1174, 349] on div "Next slide" at bounding box center [1163, 341] width 47 height 47
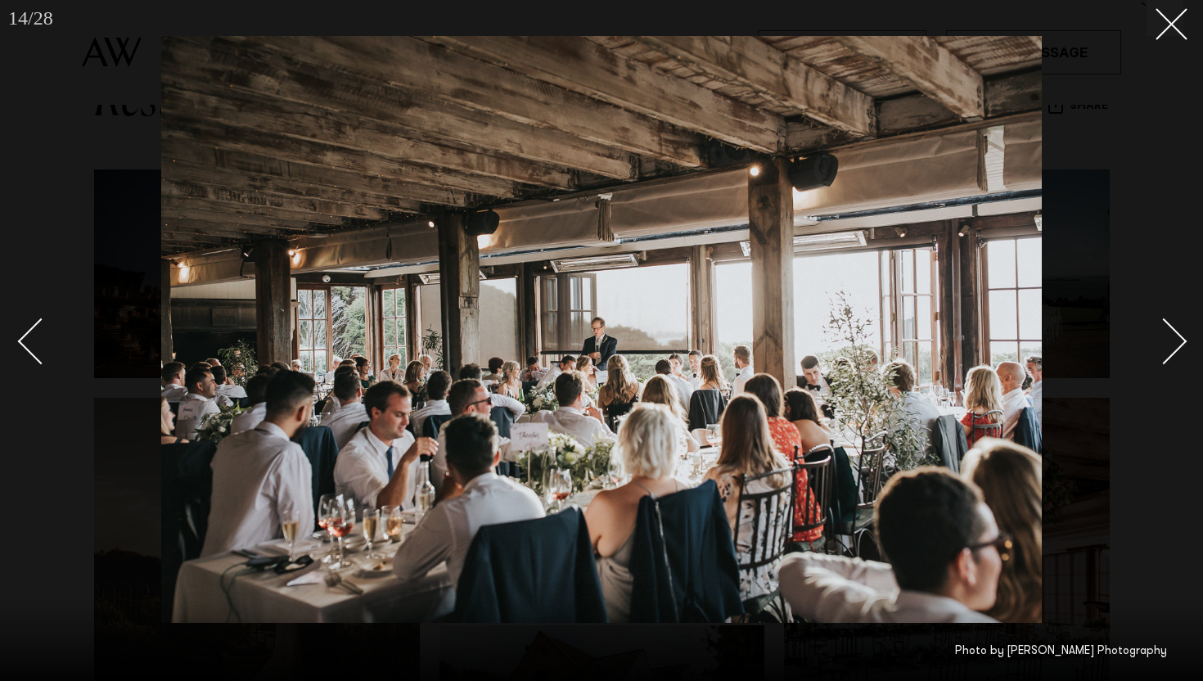
click at [1174, 349] on div "Next slide" at bounding box center [1163, 341] width 47 height 47
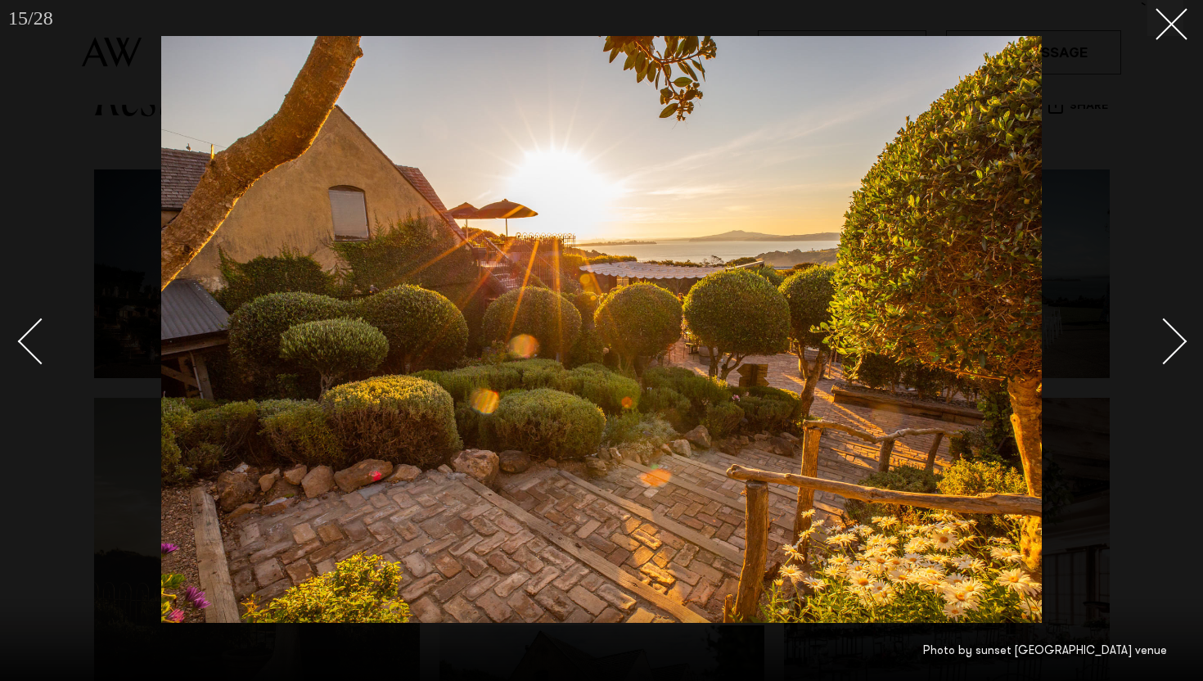
click at [1174, 349] on div "Next slide" at bounding box center [1163, 341] width 47 height 47
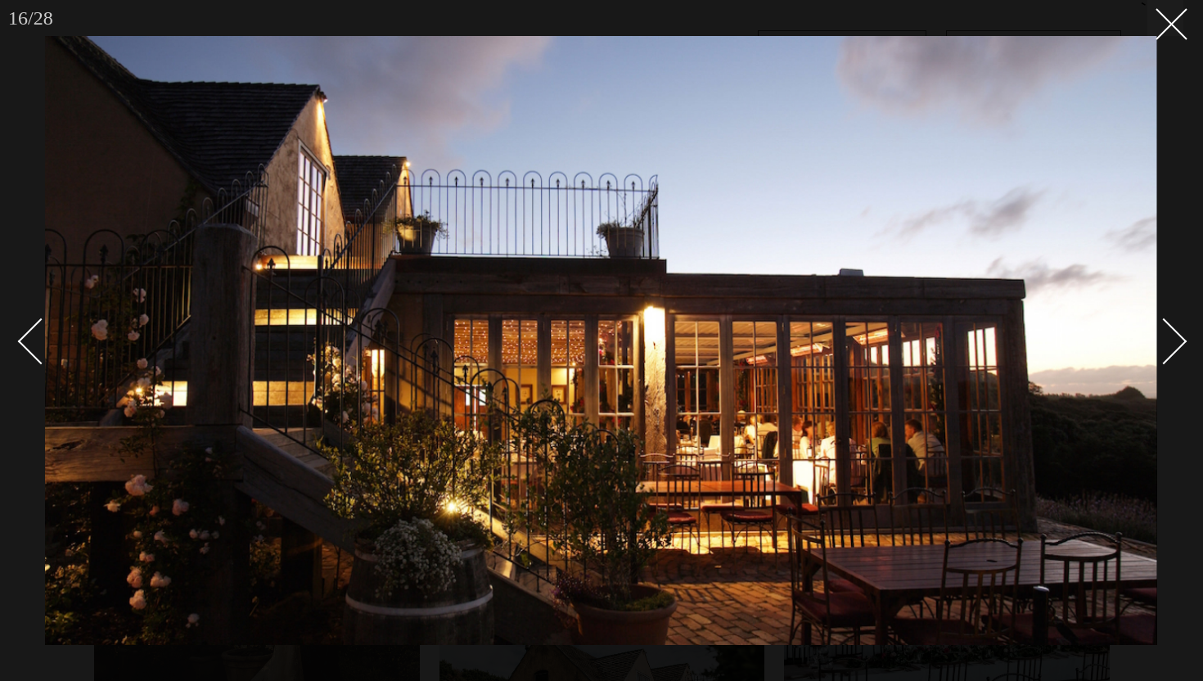
click at [1174, 349] on div "Next slide" at bounding box center [1163, 341] width 47 height 47
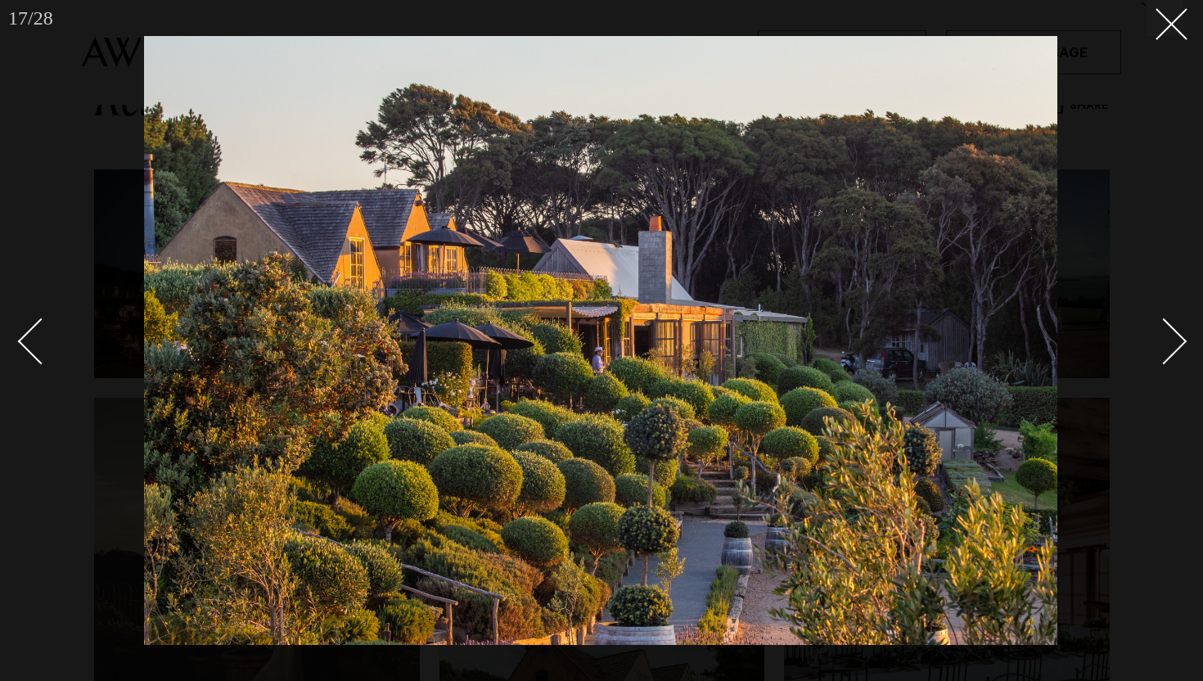
click at [1174, 349] on div "Next slide" at bounding box center [1163, 341] width 47 height 47
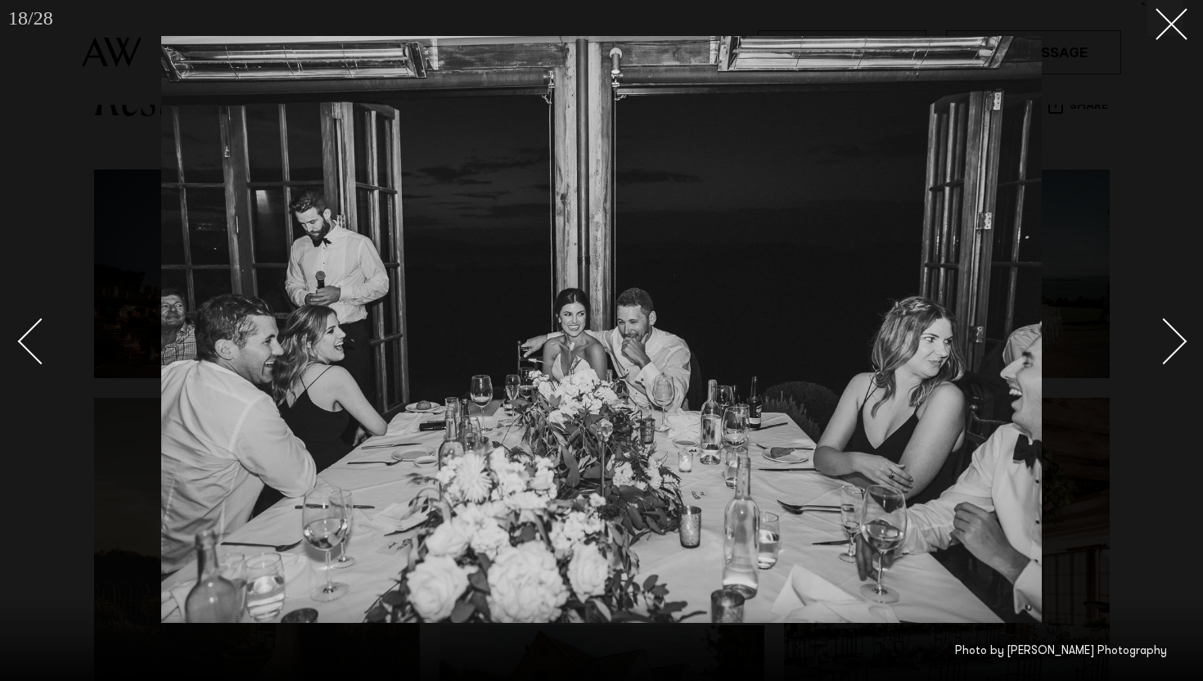
click at [1174, 349] on div "Next slide" at bounding box center [1163, 341] width 47 height 47
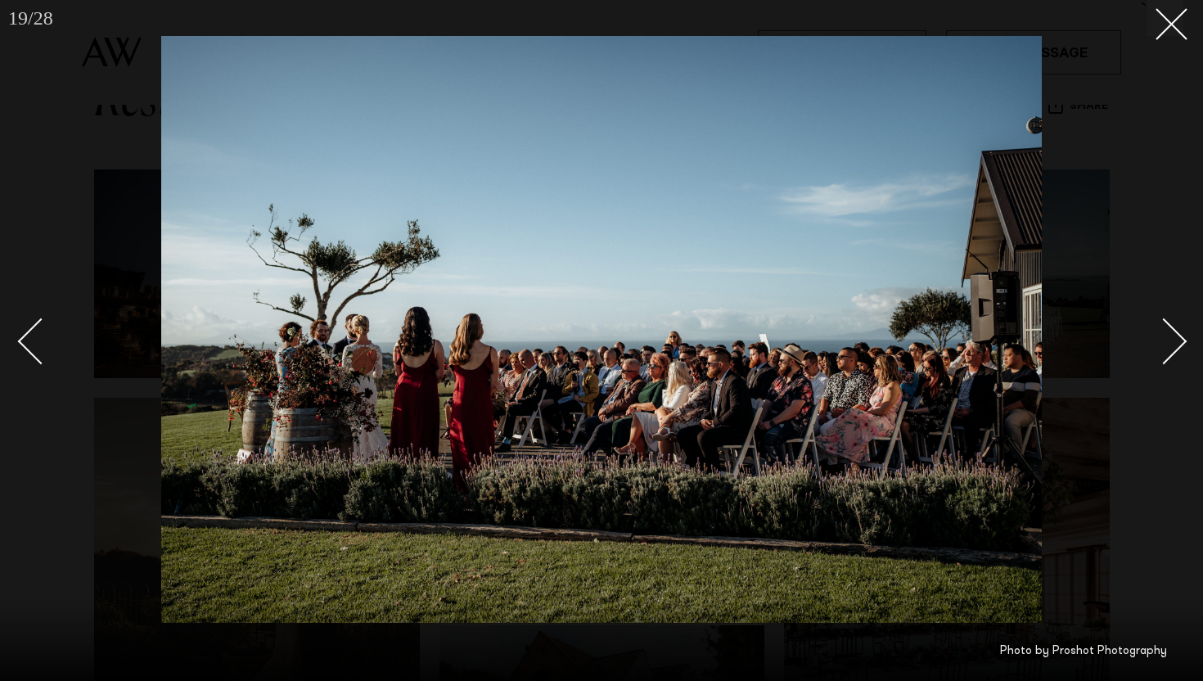
click at [1174, 349] on div "Next slide" at bounding box center [1163, 341] width 47 height 47
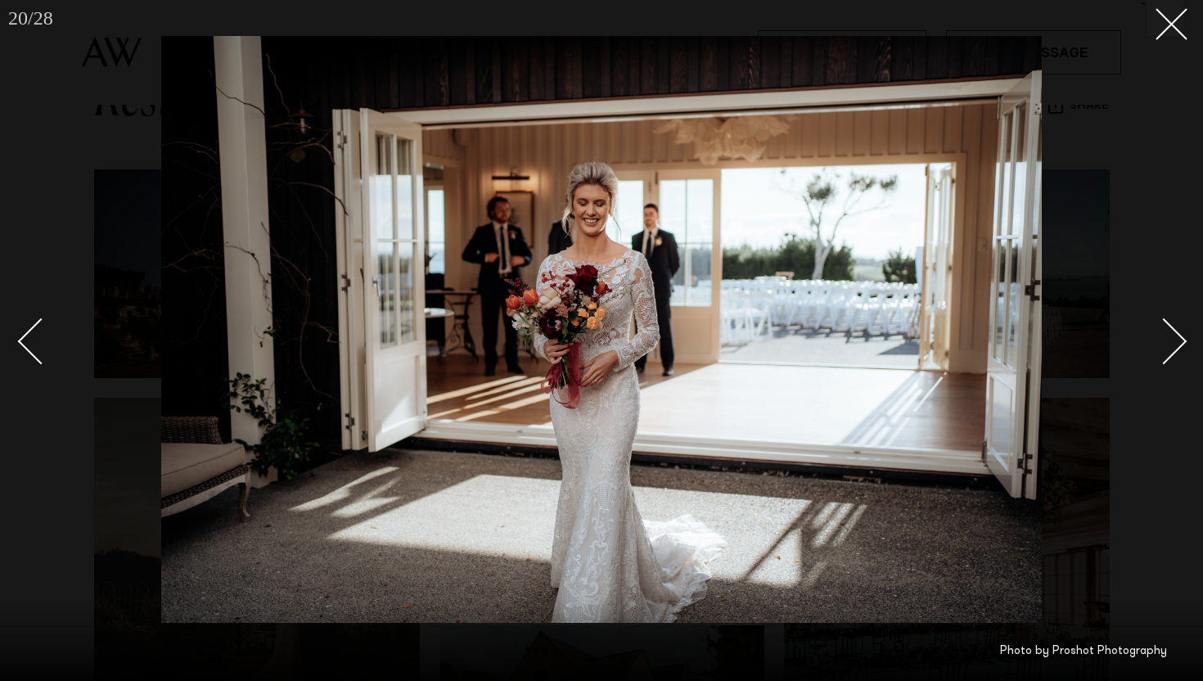
click at [2, 327] on div at bounding box center [601, 340] width 1203 height 681
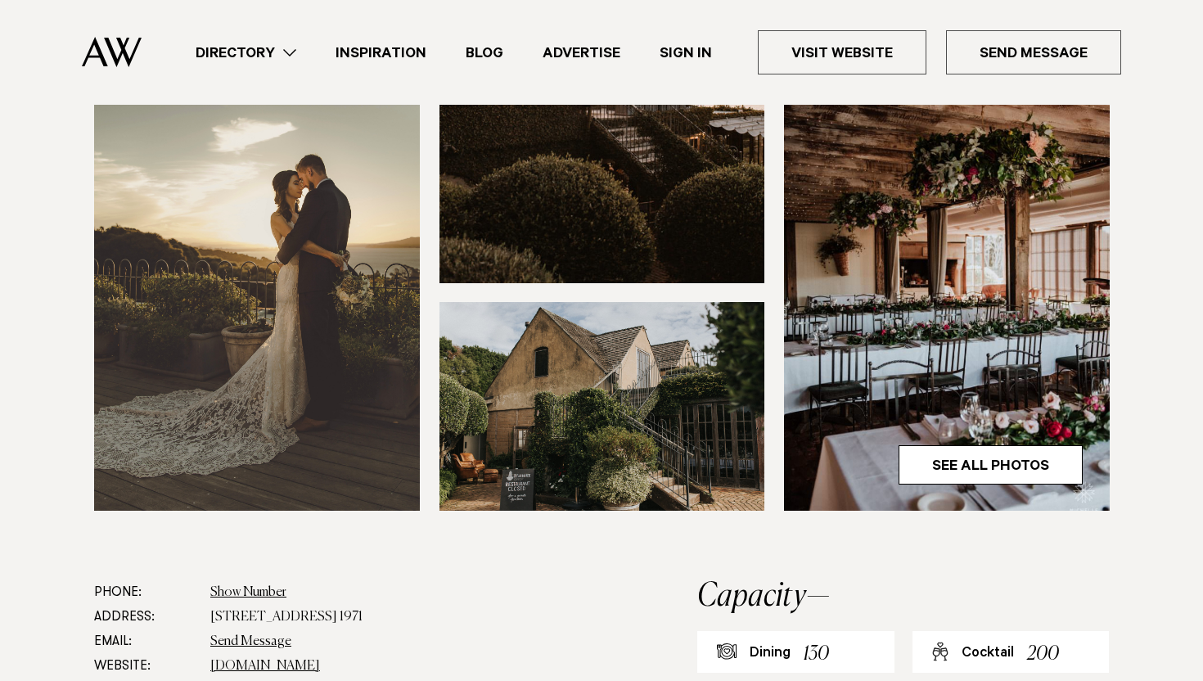
scroll to position [501, 0]
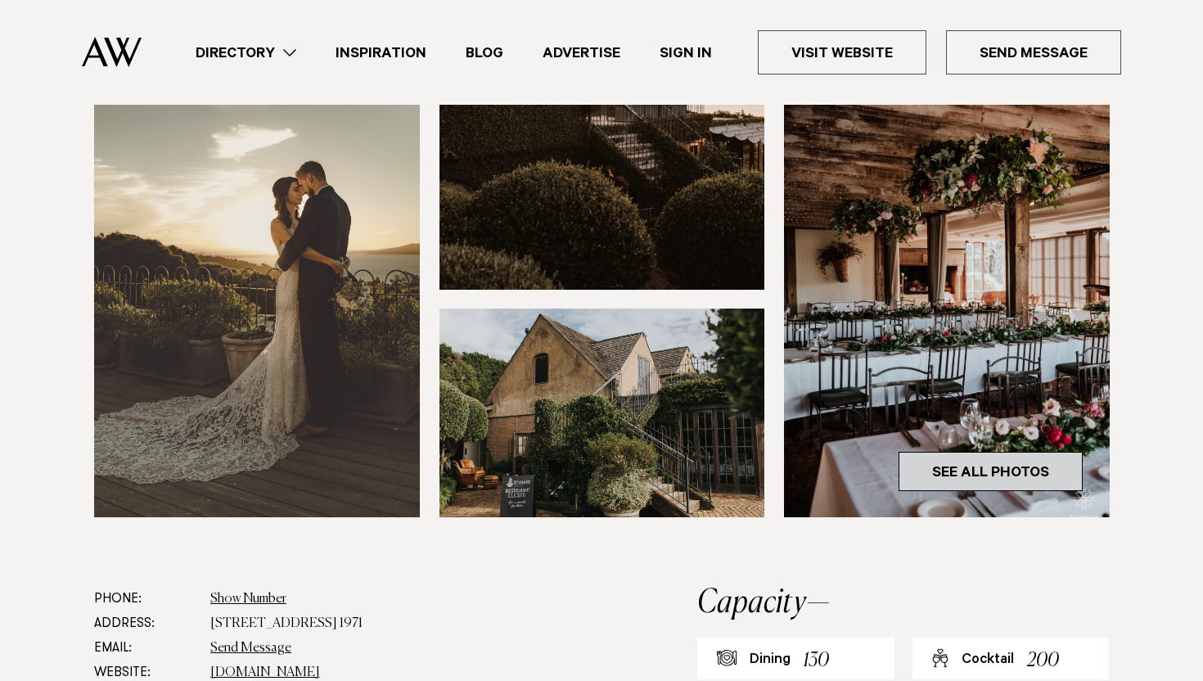
click at [977, 465] on link "See All Photos" at bounding box center [990, 471] width 184 height 39
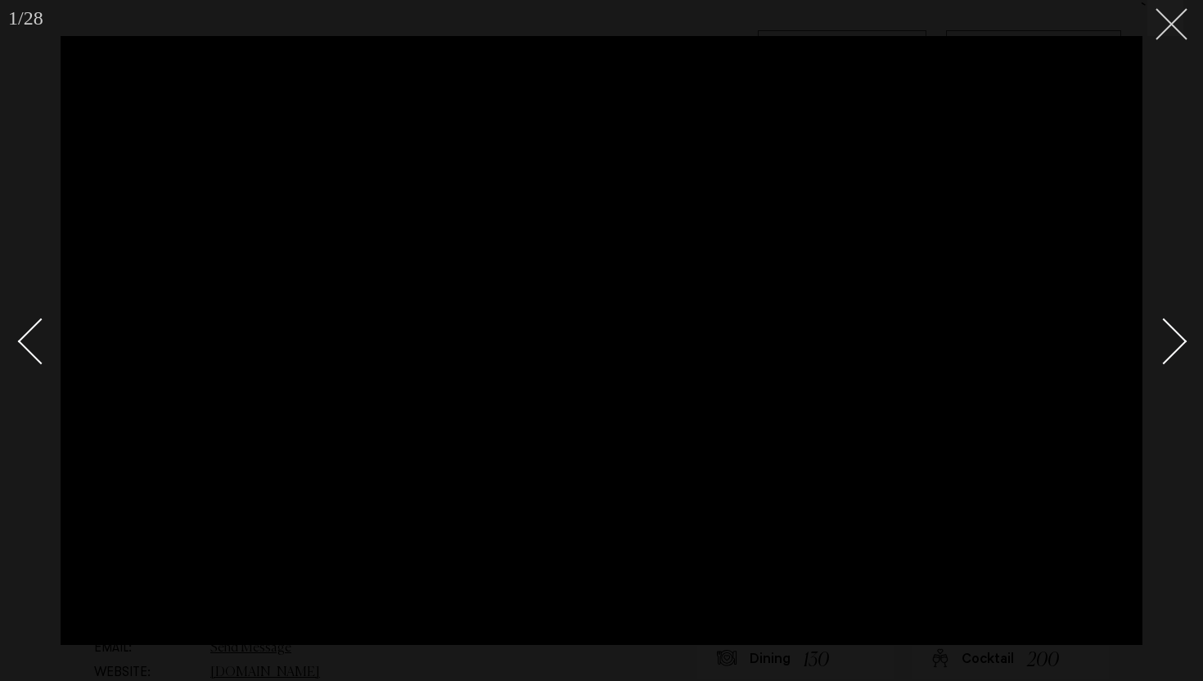
click at [1163, 25] on icon at bounding box center [1165, 18] width 20 height 20
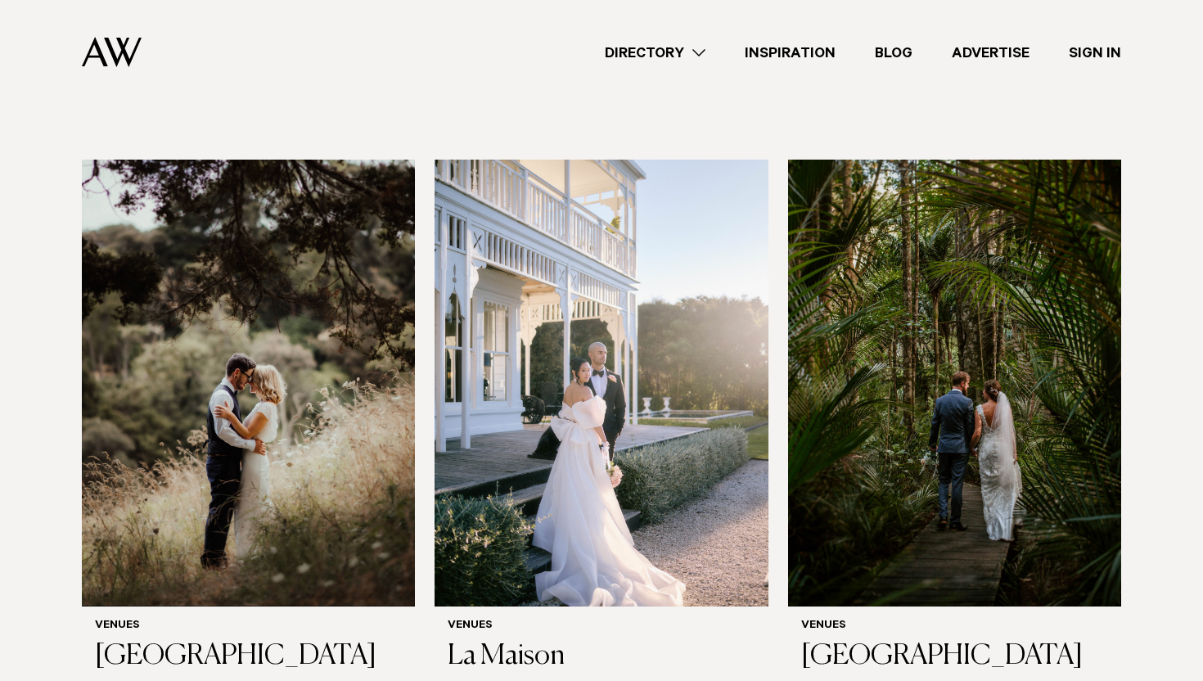
scroll to position [5836, 0]
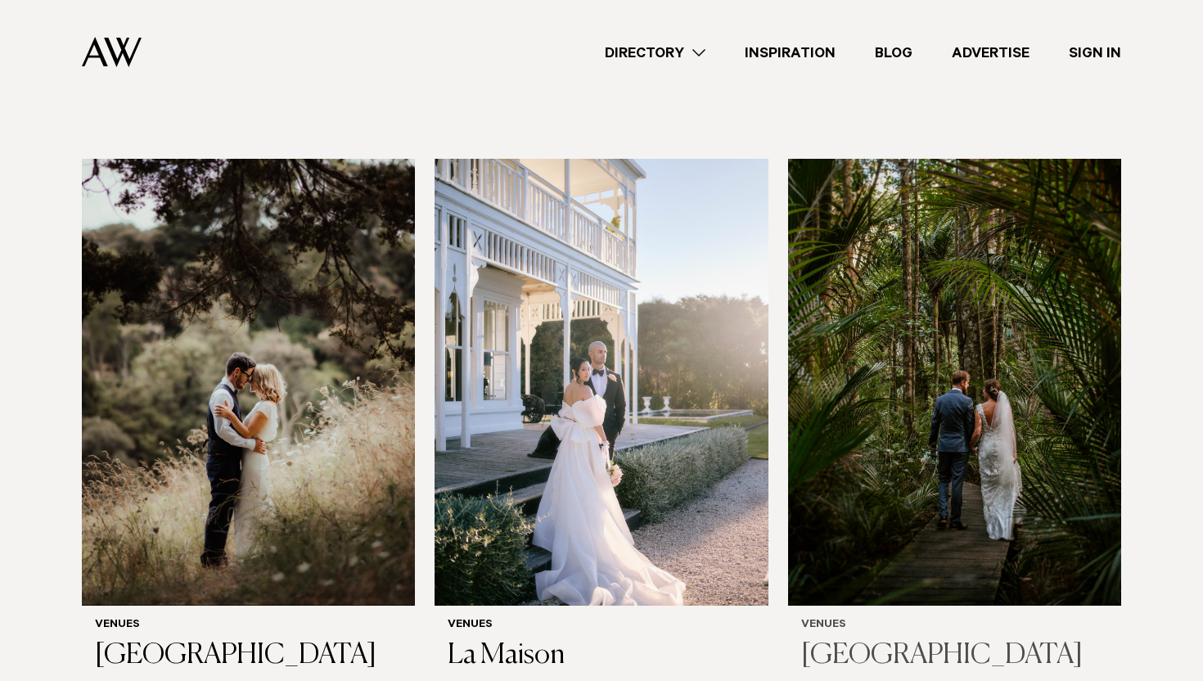
click at [961, 308] on img at bounding box center [954, 382] width 333 height 447
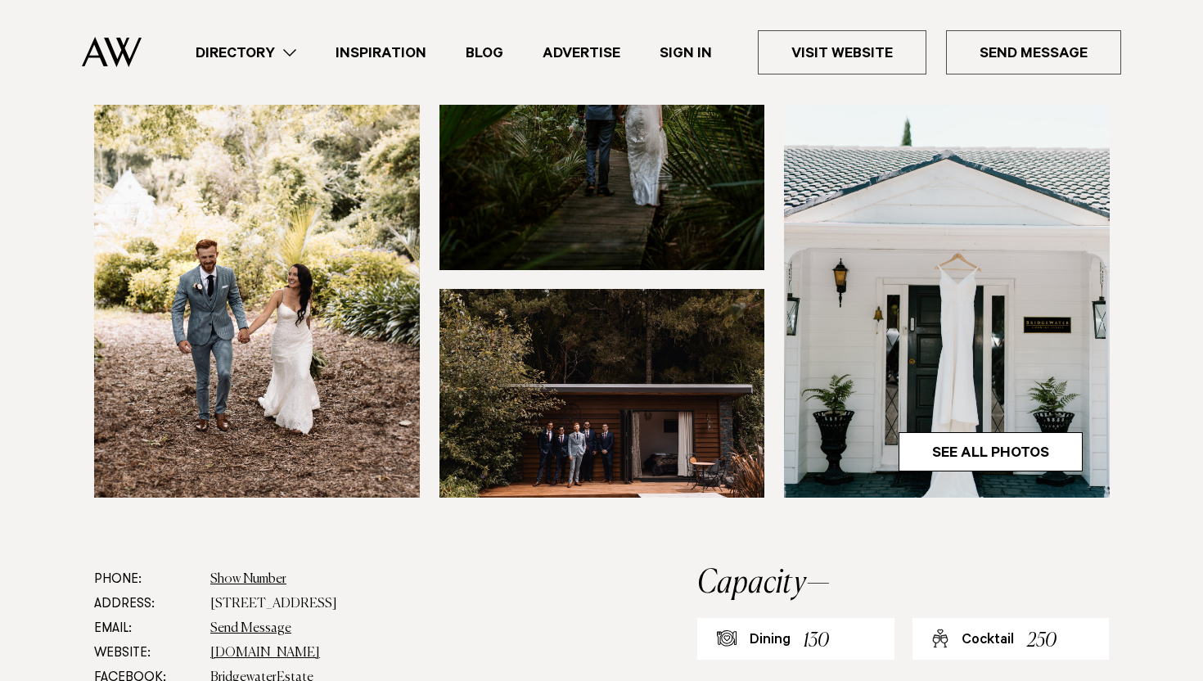
scroll to position [470, 0]
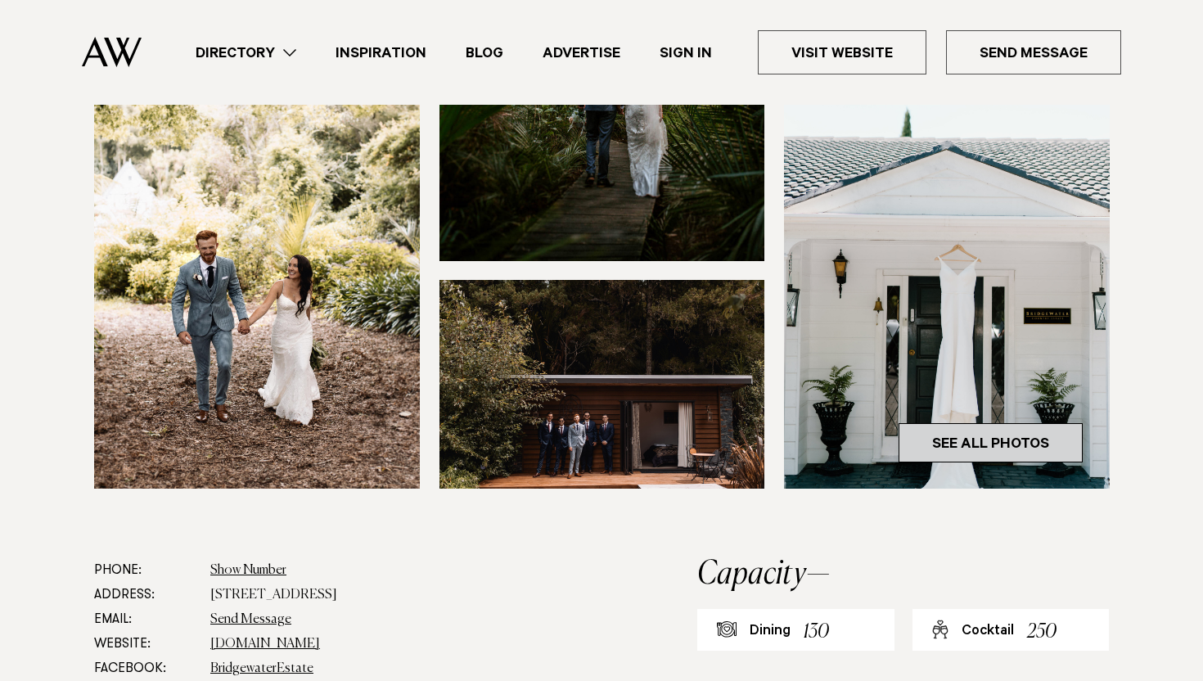
click at [971, 462] on link "See All Photos" at bounding box center [990, 442] width 184 height 39
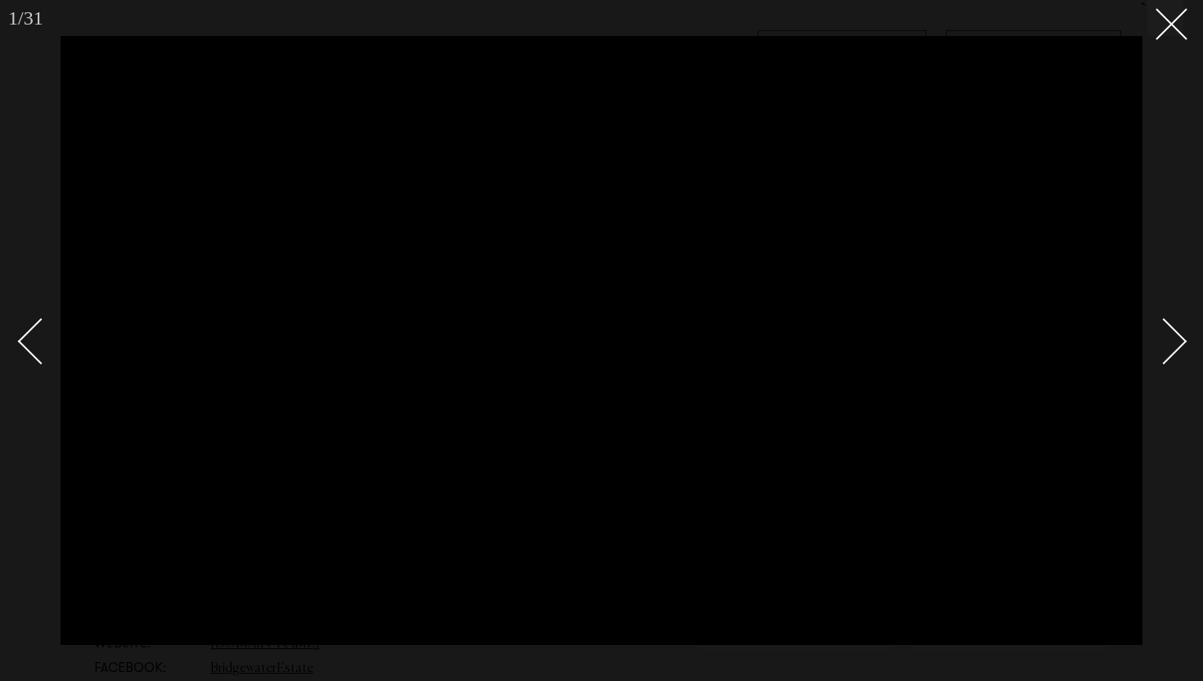
click at [1171, 337] on div "Next slide" at bounding box center [1163, 341] width 47 height 47
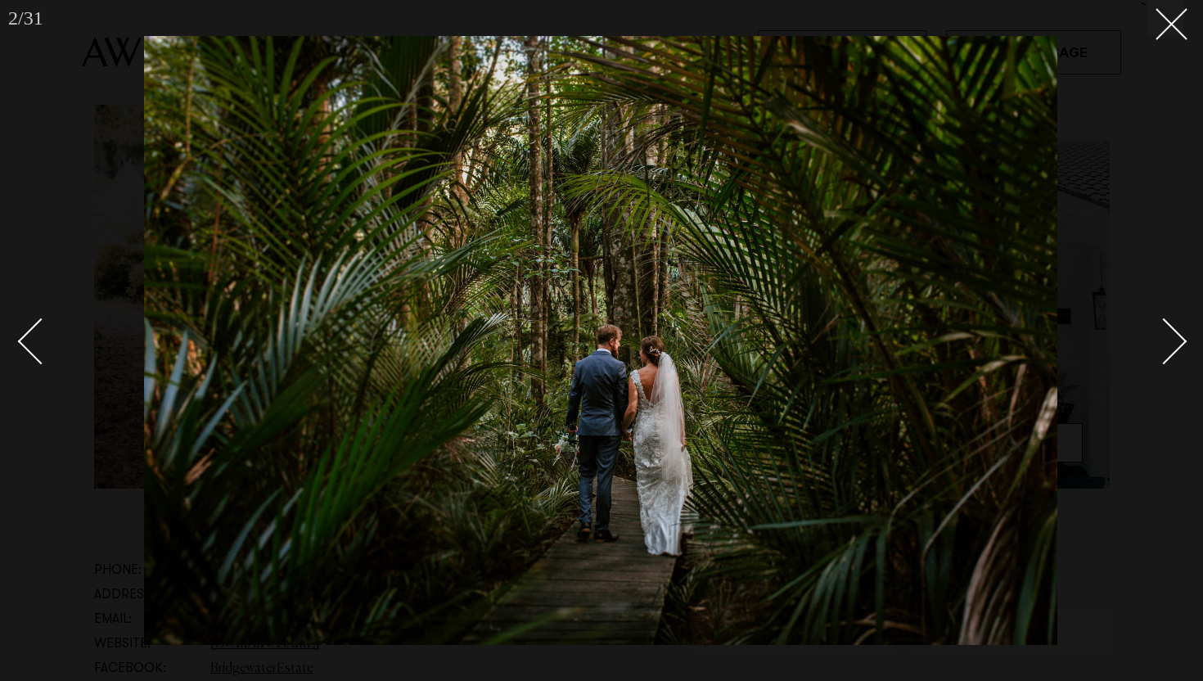
click at [1171, 337] on div "Next slide" at bounding box center [1163, 341] width 47 height 47
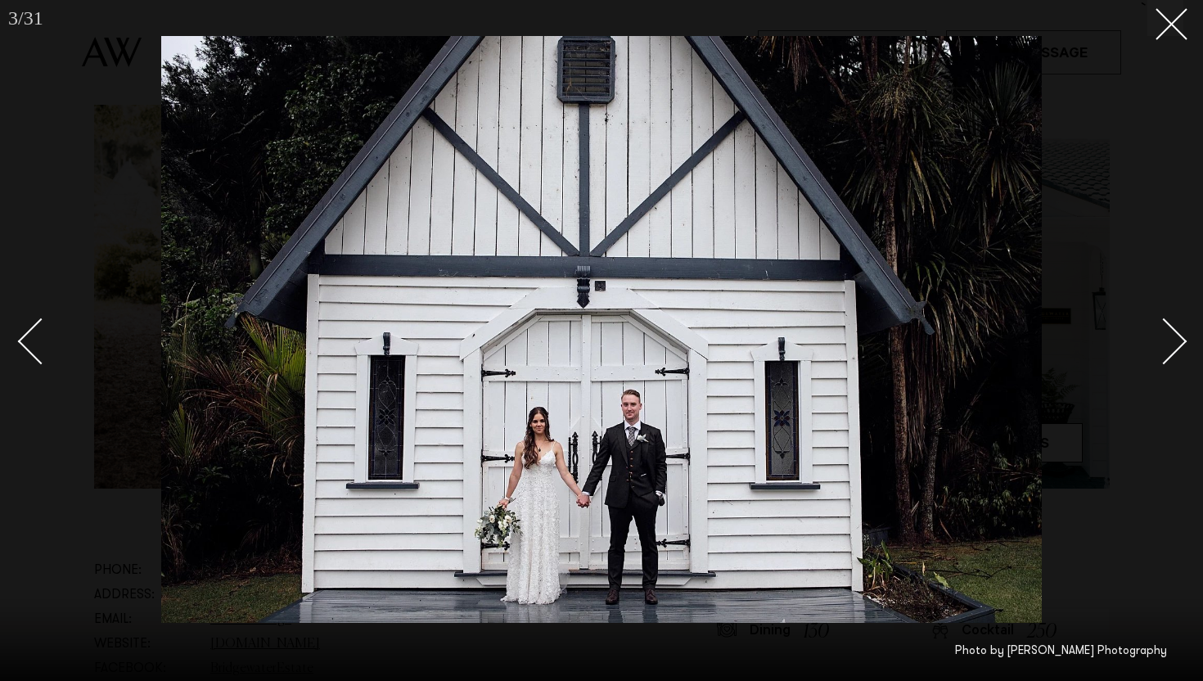
click at [1171, 337] on div "Next slide" at bounding box center [1163, 341] width 47 height 47
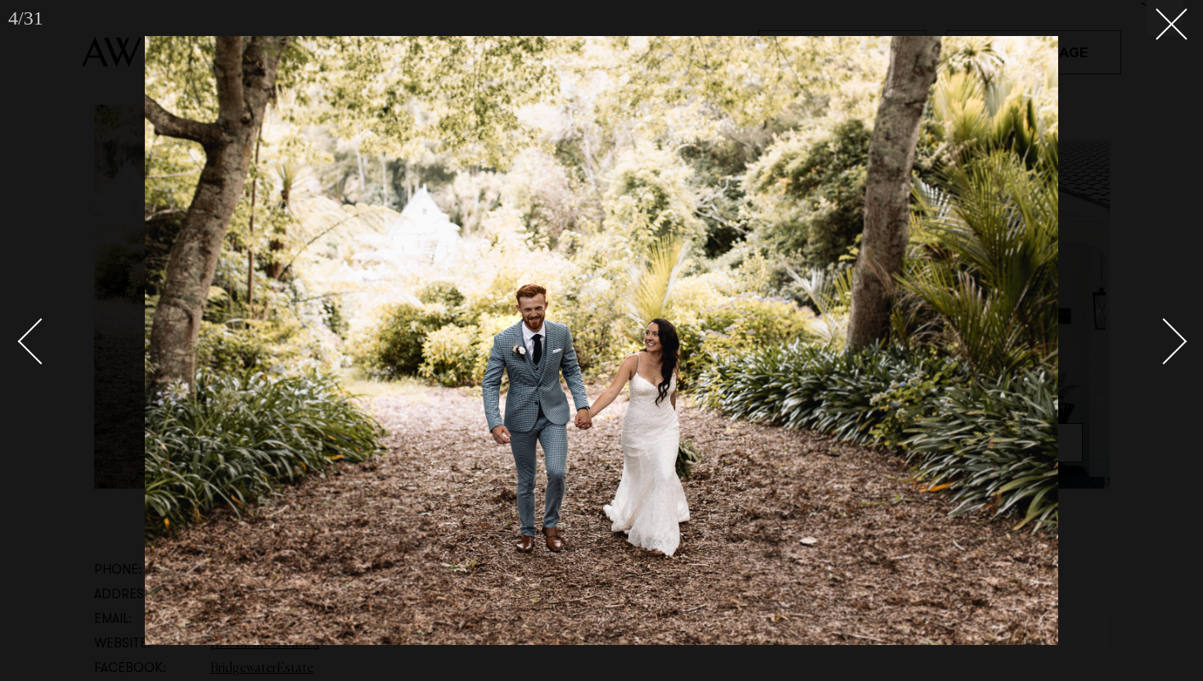
click at [1171, 337] on div "Next slide" at bounding box center [1163, 341] width 47 height 47
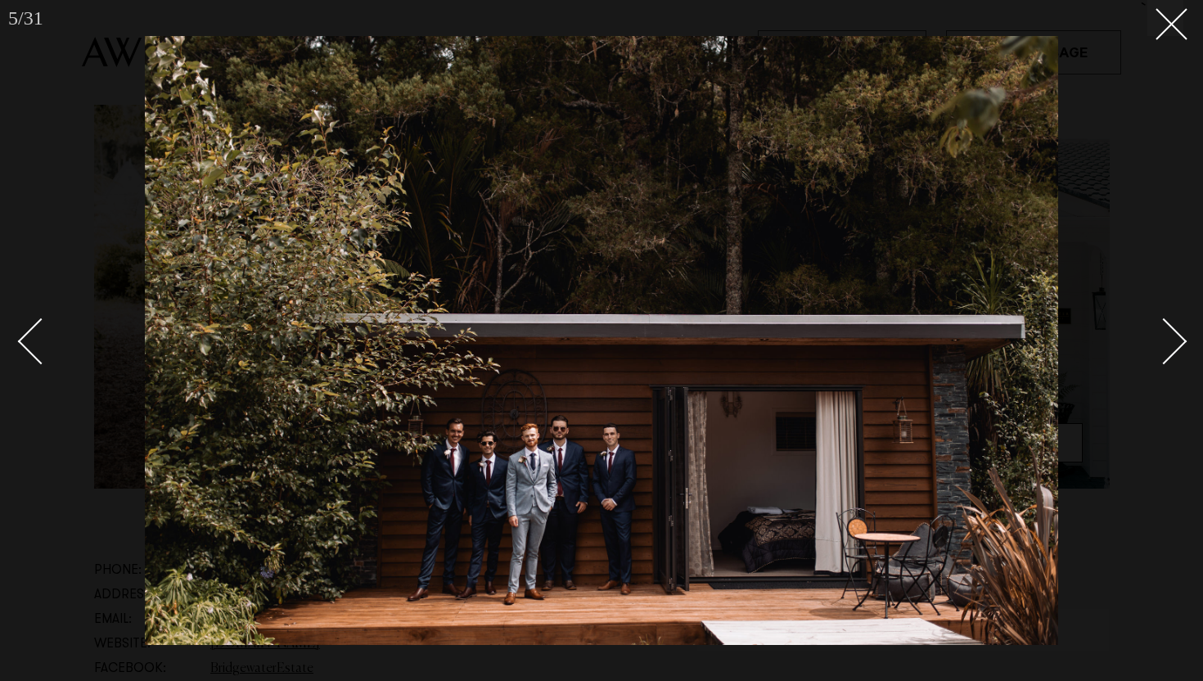
click at [1171, 337] on div "Next slide" at bounding box center [1163, 341] width 47 height 47
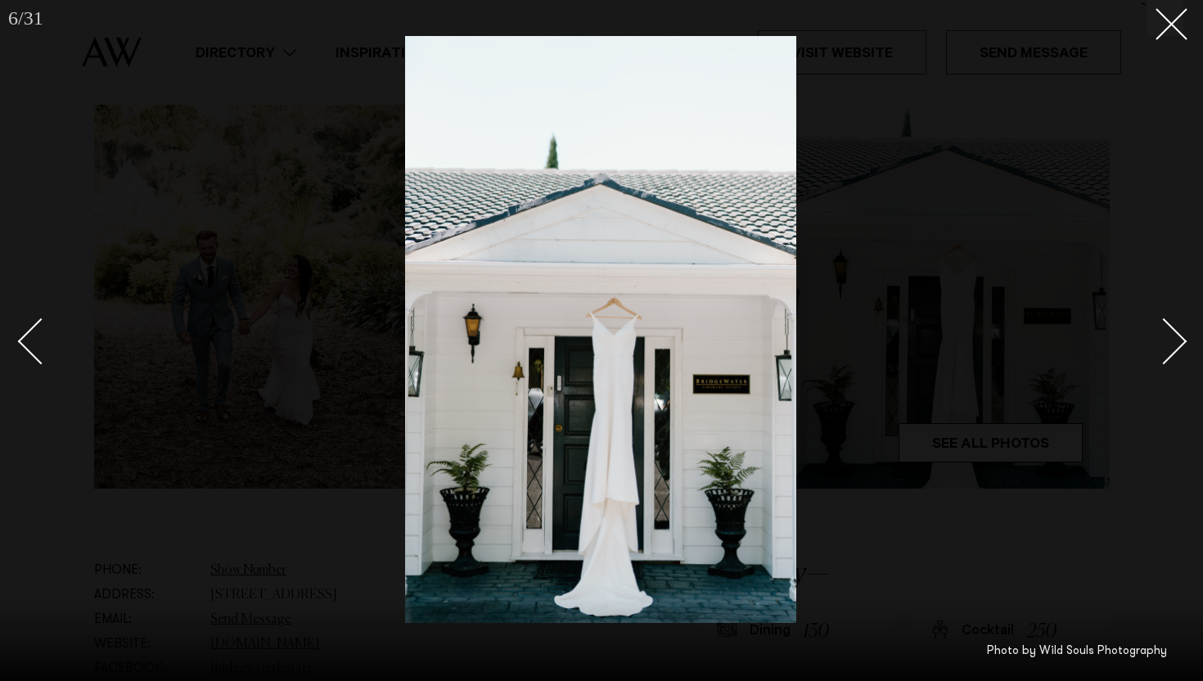
click at [1171, 337] on div "Next slide" at bounding box center [1163, 341] width 47 height 47
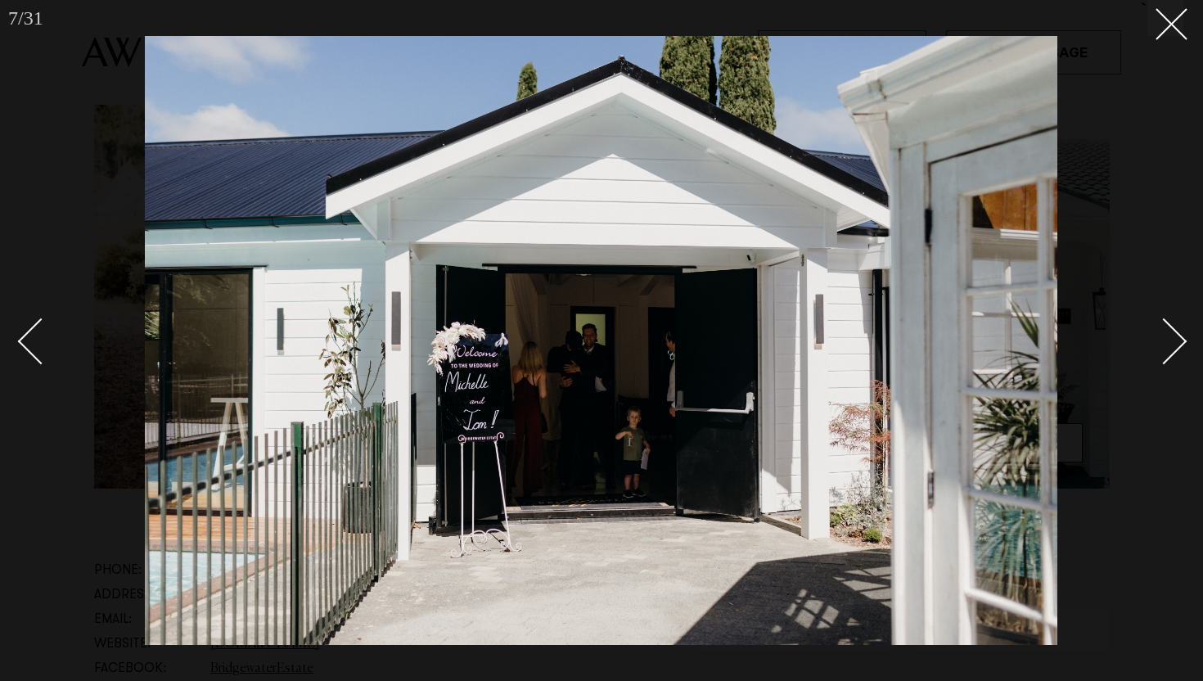
click at [1171, 337] on div "Next slide" at bounding box center [1163, 341] width 47 height 47
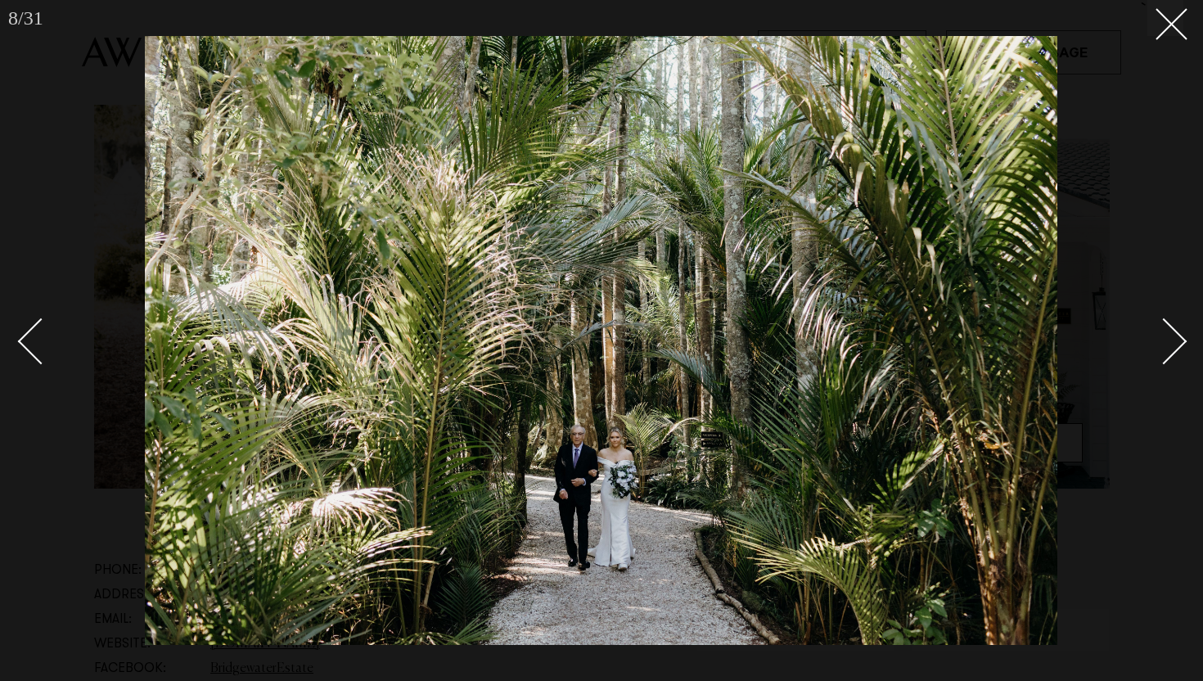
click at [1171, 337] on div "Next slide" at bounding box center [1163, 341] width 47 height 47
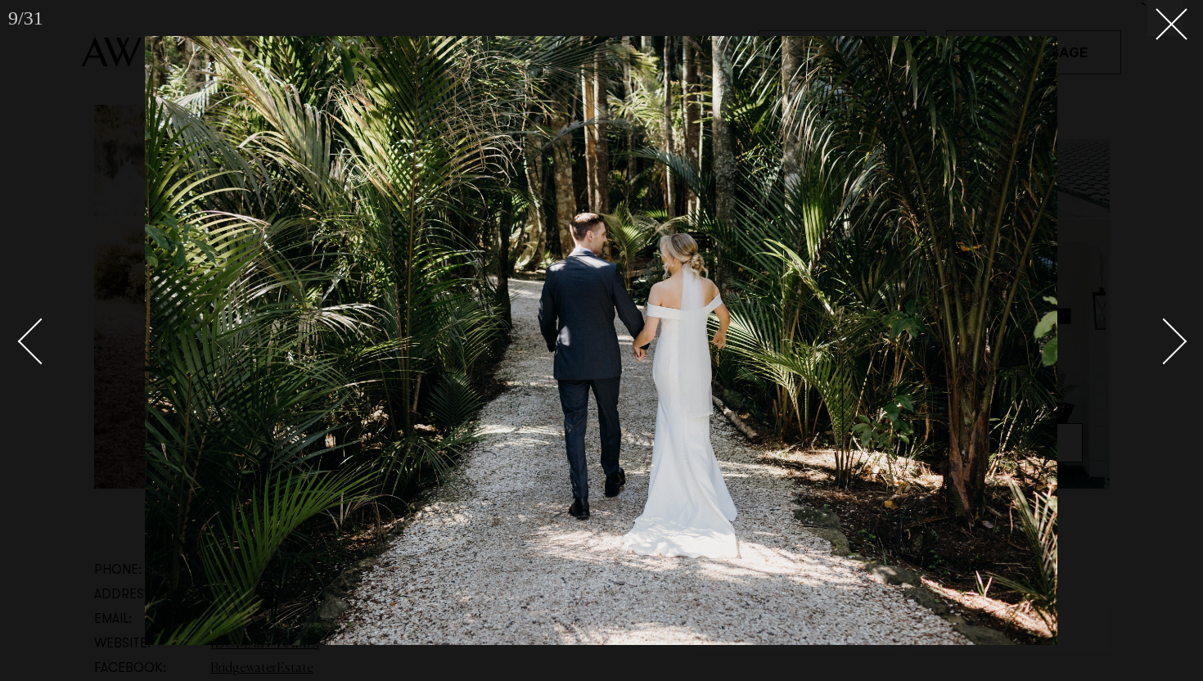
click at [1171, 337] on div "Next slide" at bounding box center [1163, 341] width 47 height 47
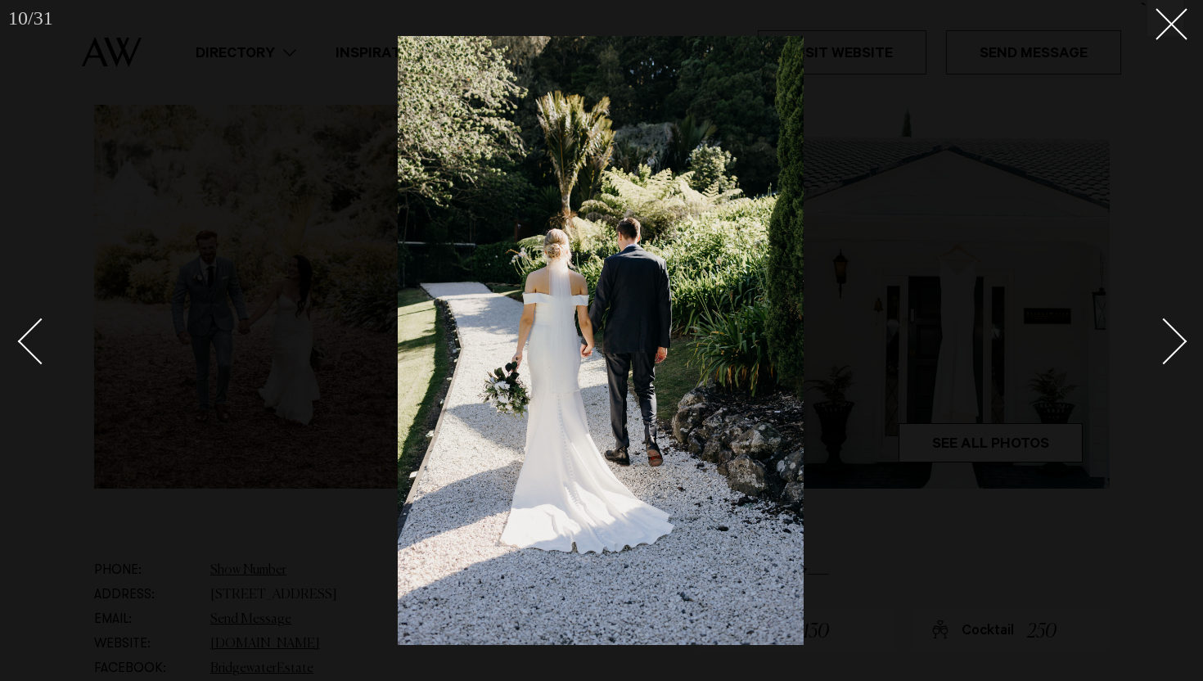
click at [1171, 337] on div "Next slide" at bounding box center [1163, 341] width 47 height 47
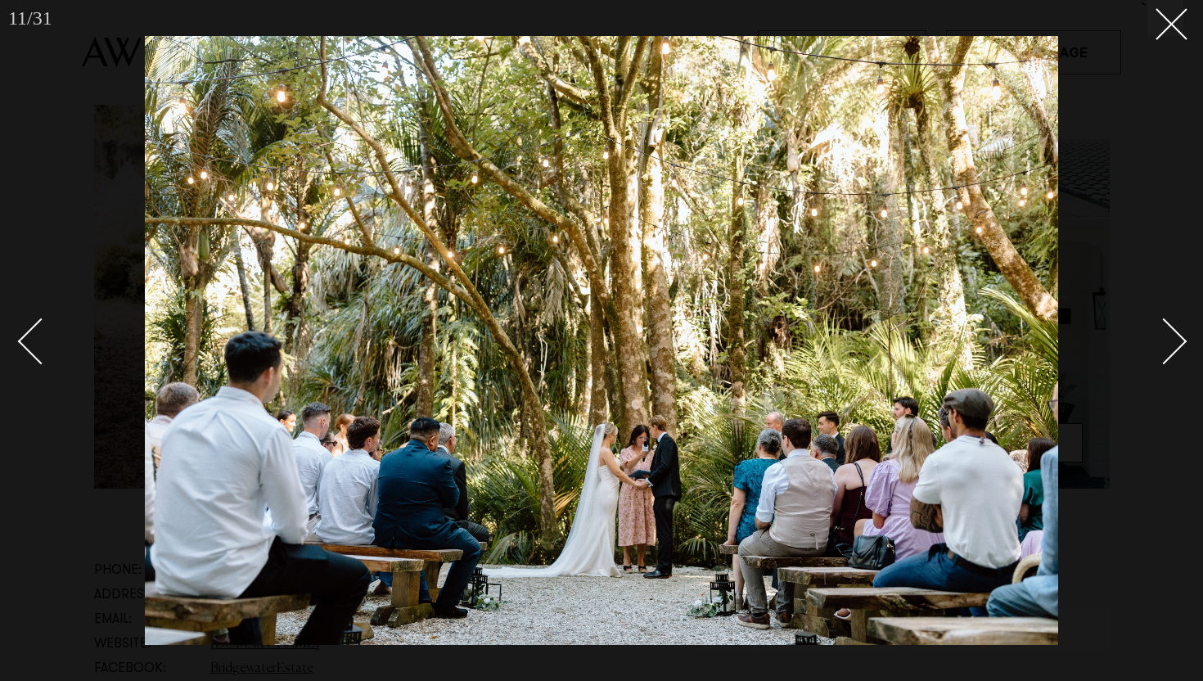
click at [1171, 337] on div "Next slide" at bounding box center [1163, 341] width 47 height 47
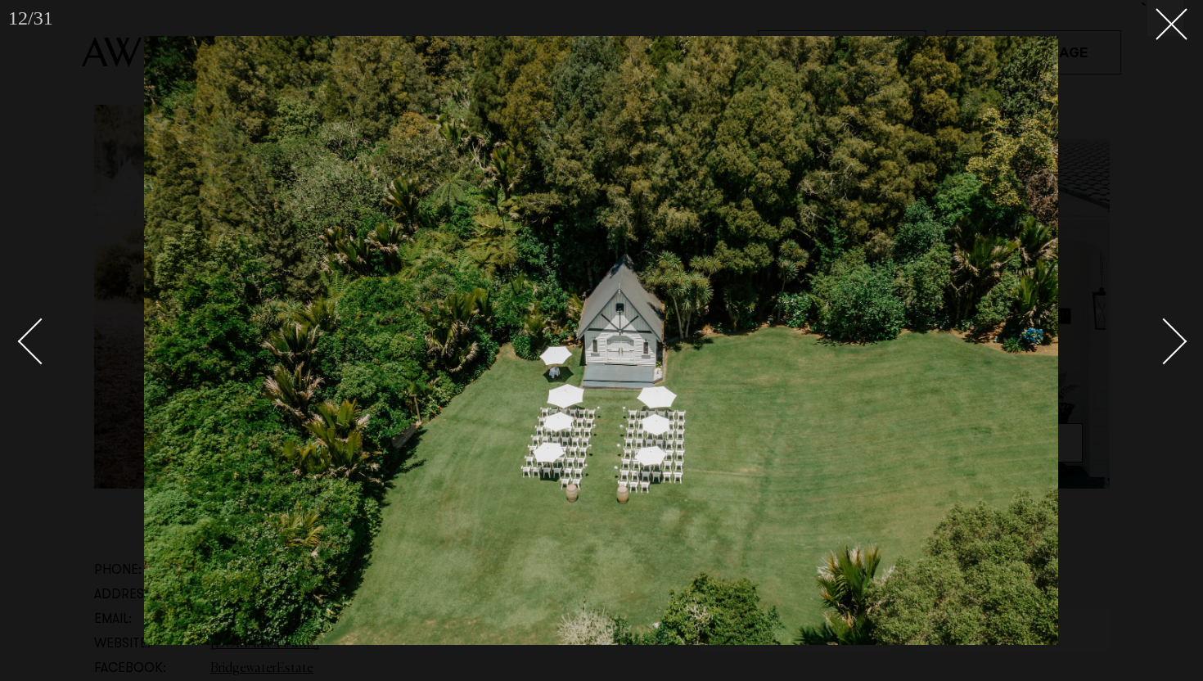
click at [1181, 346] on div "Next slide" at bounding box center [1163, 341] width 47 height 47
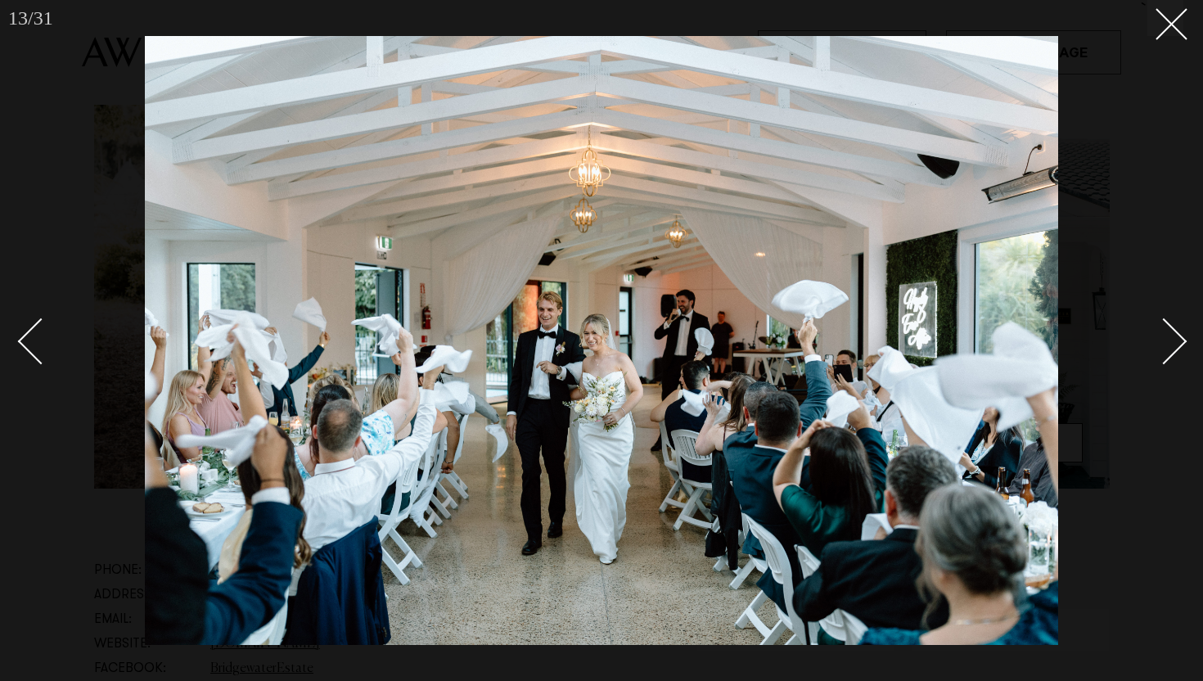
click at [1181, 346] on div "Next slide" at bounding box center [1163, 341] width 47 height 47
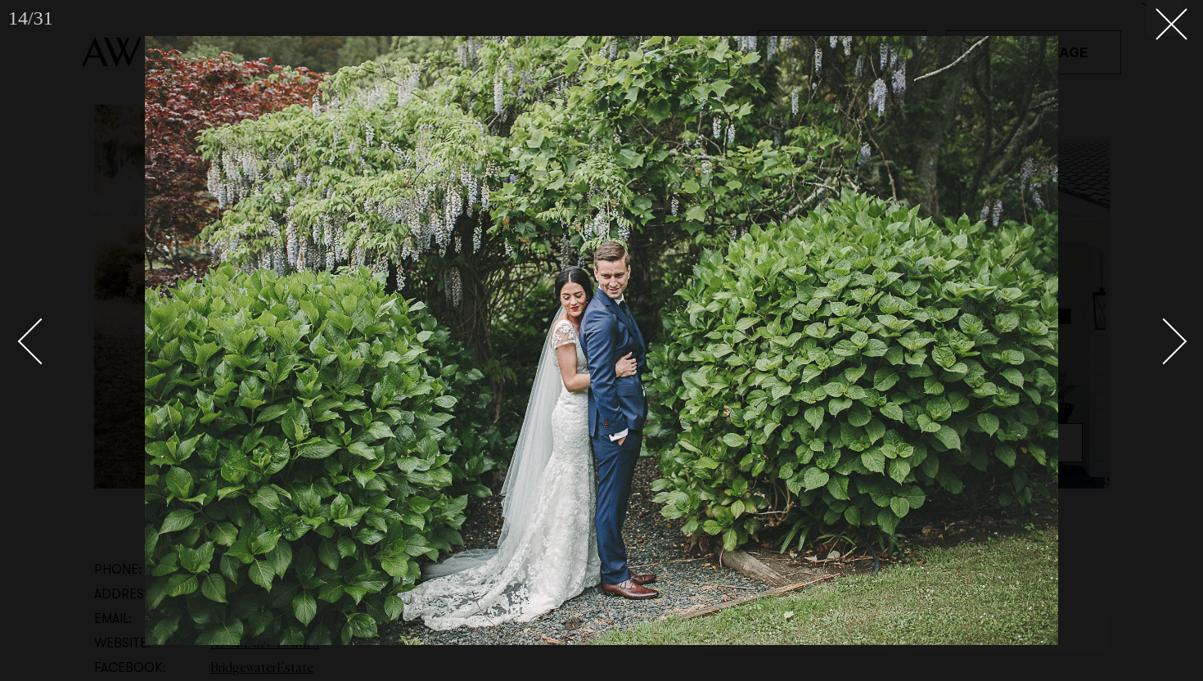
click at [1181, 346] on div "Next slide" at bounding box center [1163, 341] width 47 height 47
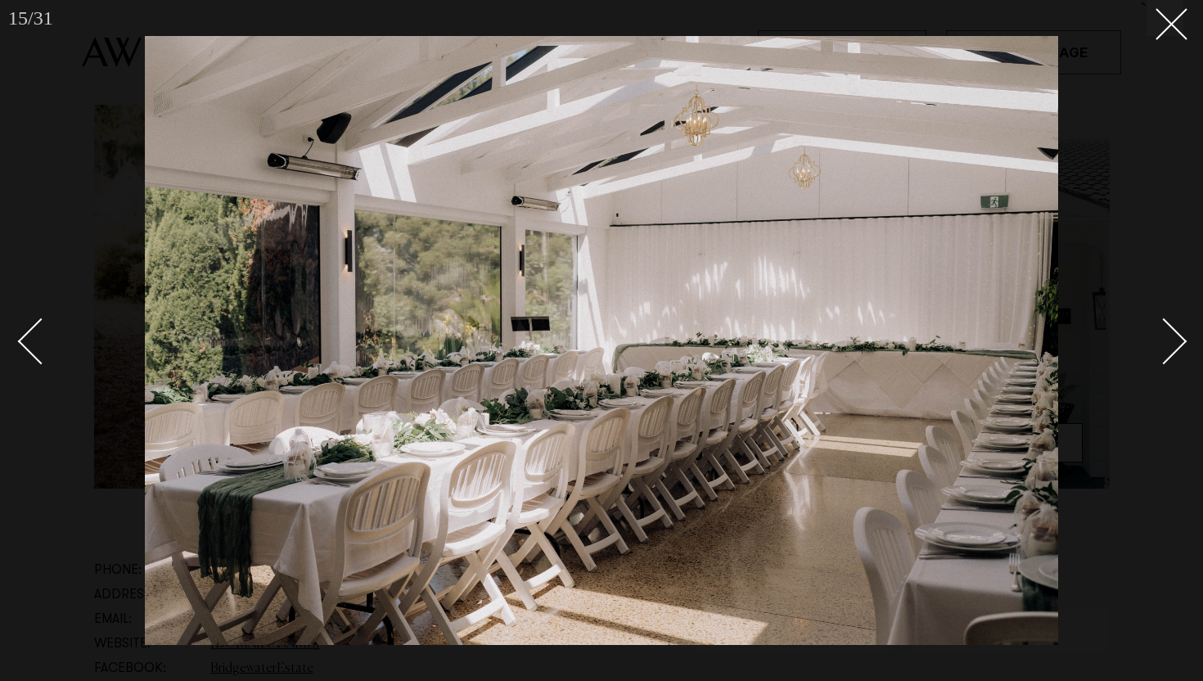
click at [1181, 346] on div "Next slide" at bounding box center [1163, 341] width 47 height 47
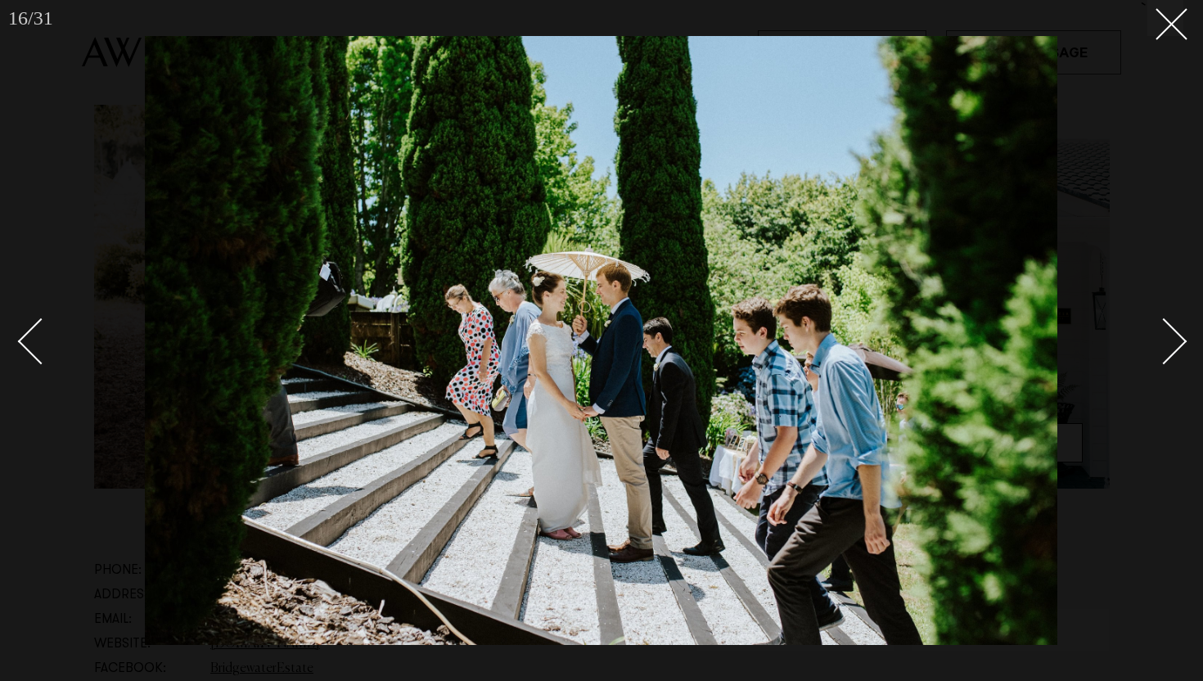
click at [1181, 346] on div "Next slide" at bounding box center [1163, 341] width 47 height 47
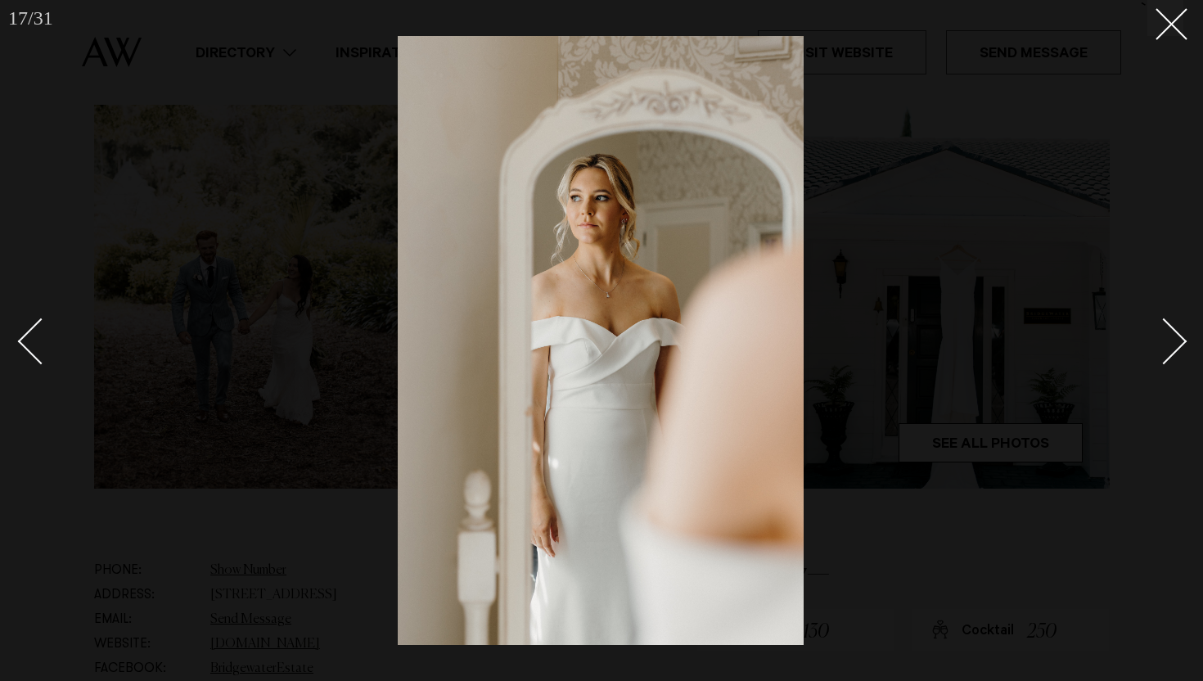
click at [1181, 346] on div "Next slide" at bounding box center [1163, 341] width 47 height 47
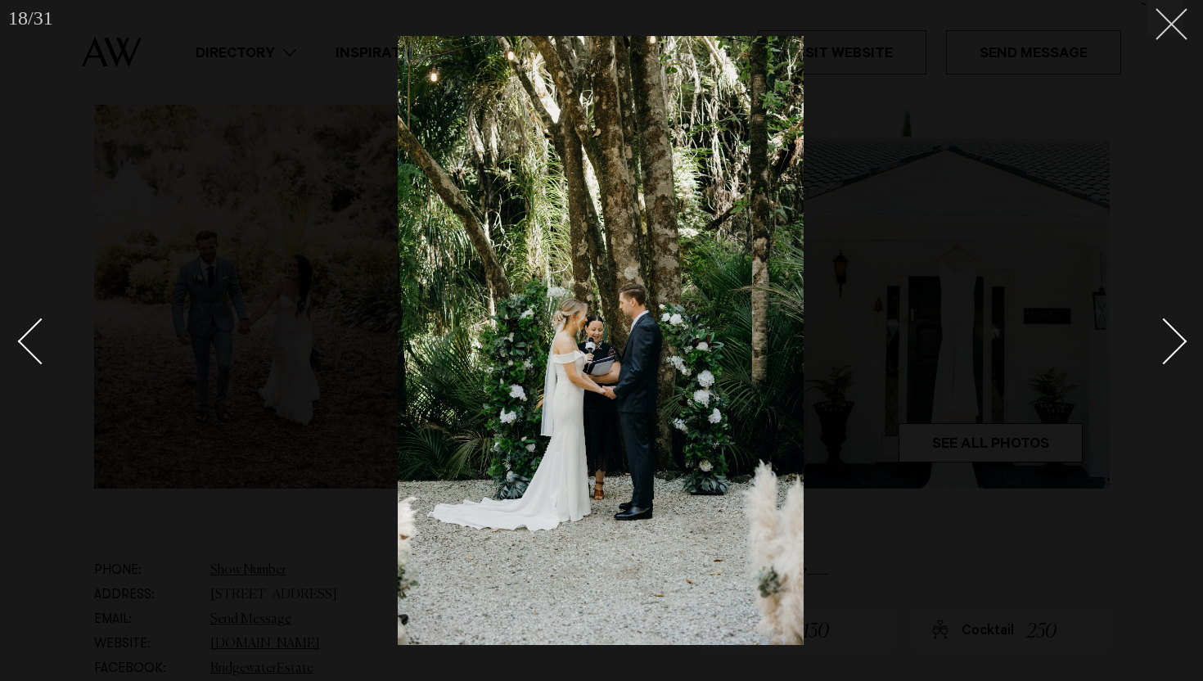
click at [1171, 22] on icon at bounding box center [1165, 18] width 20 height 20
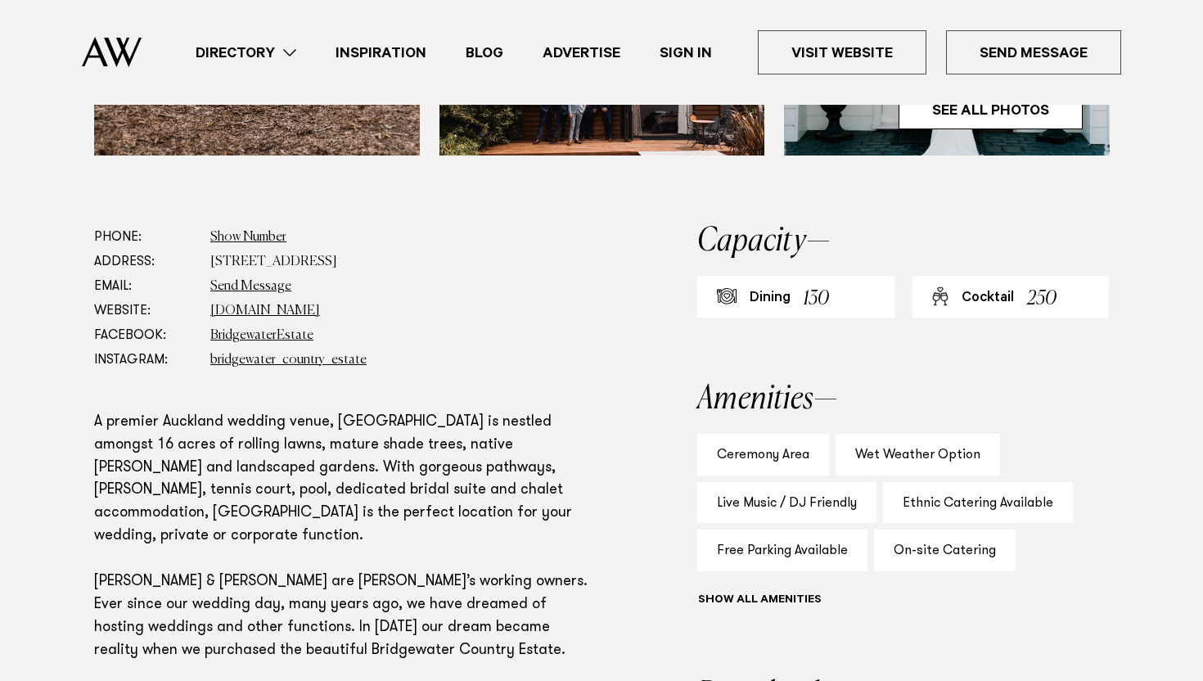
scroll to position [807, 0]
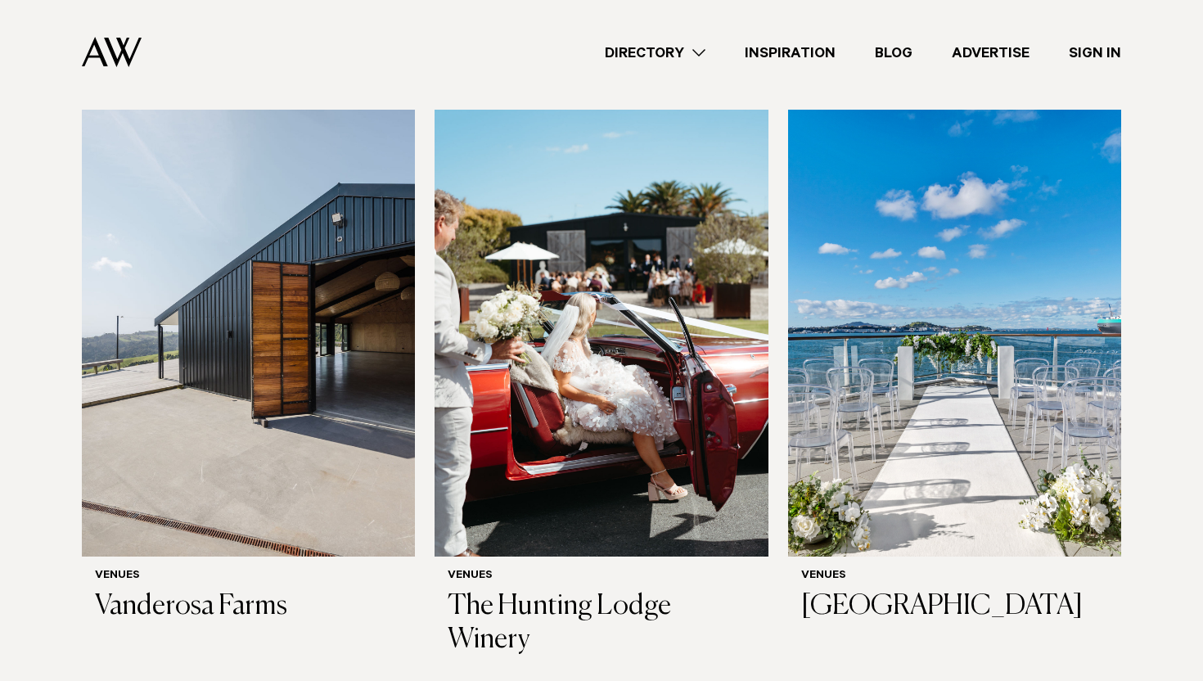
scroll to position [6461, 0]
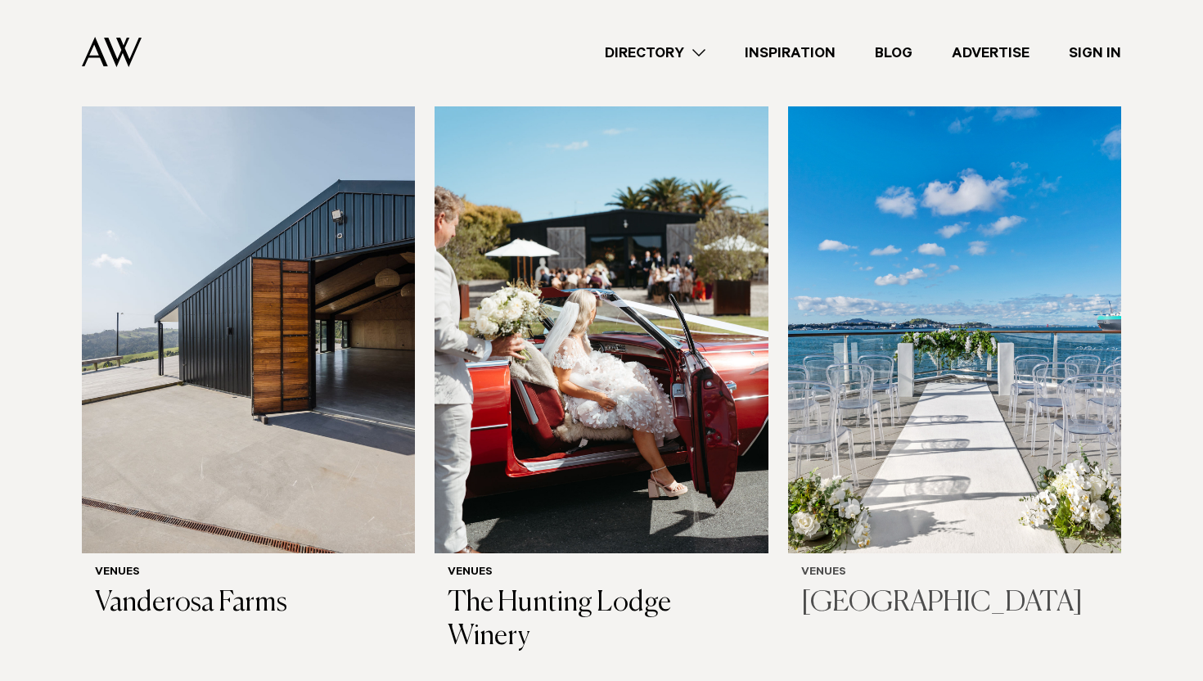
click at [891, 238] on img at bounding box center [954, 329] width 333 height 447
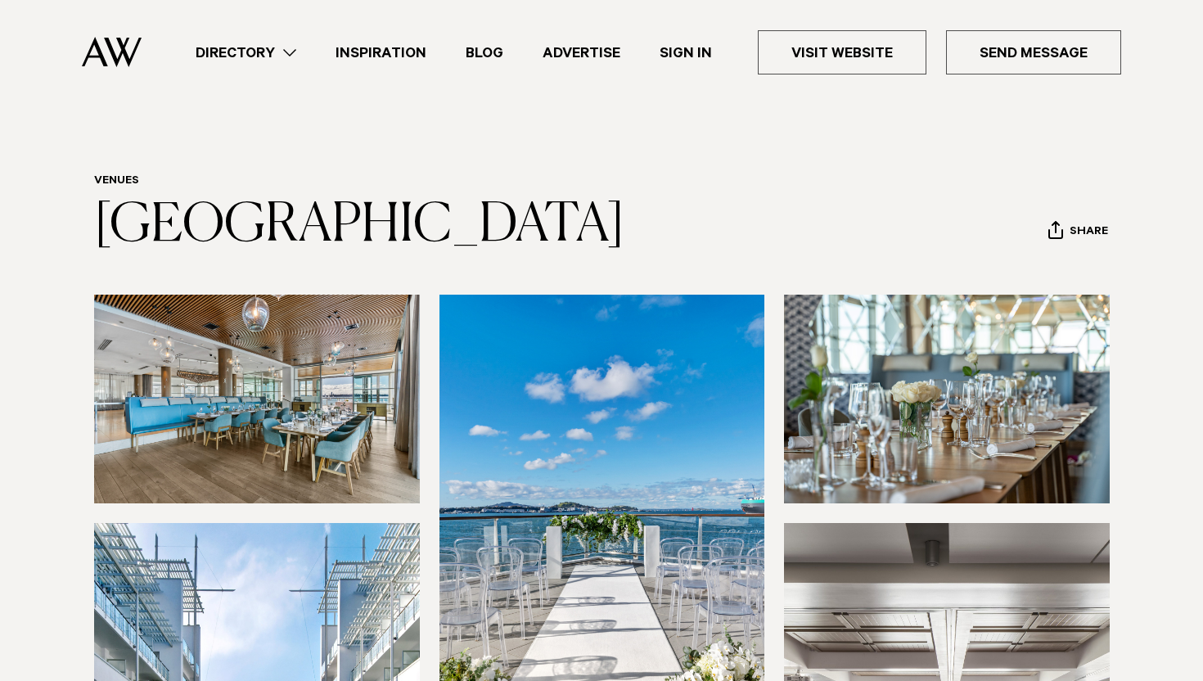
click at [289, 411] on img at bounding box center [257, 399] width 326 height 209
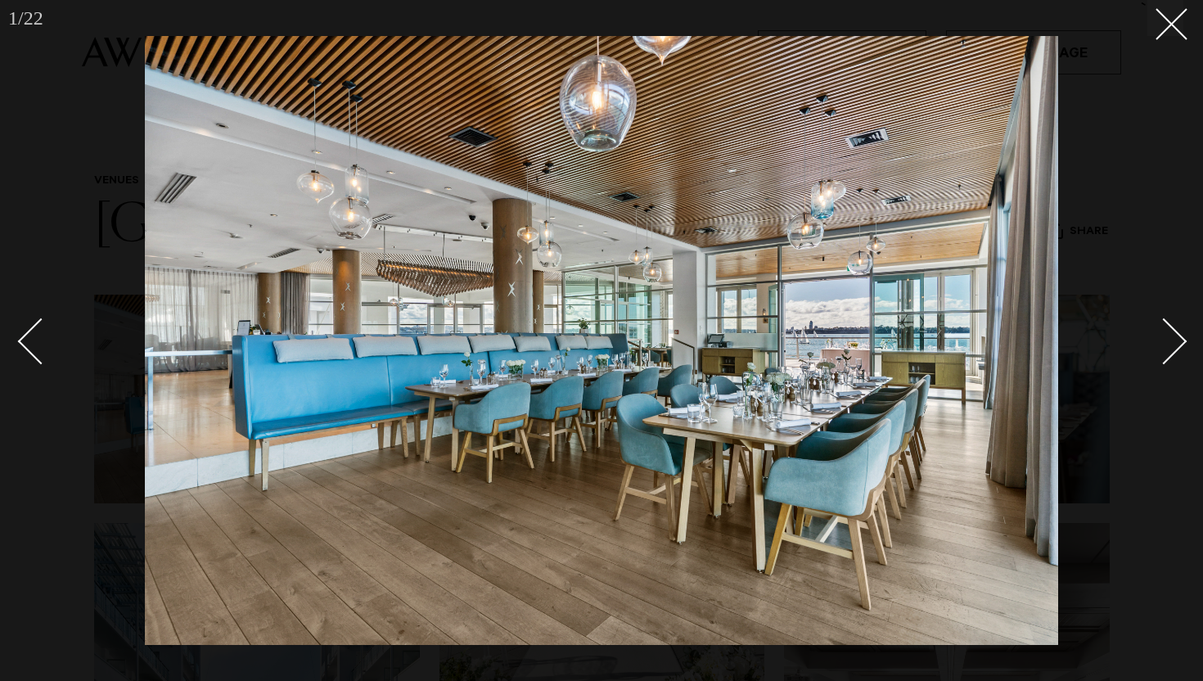
click at [1181, 313] on link at bounding box center [1154, 340] width 57 height 82
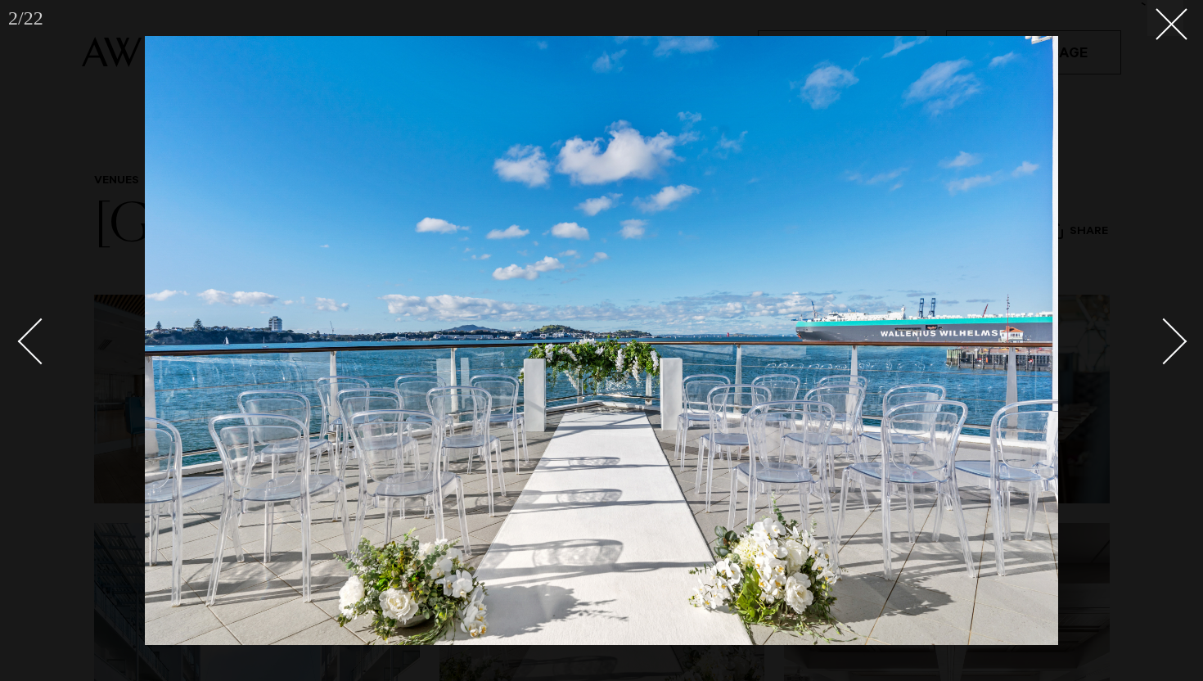
click at [1181, 313] on link at bounding box center [1154, 340] width 57 height 82
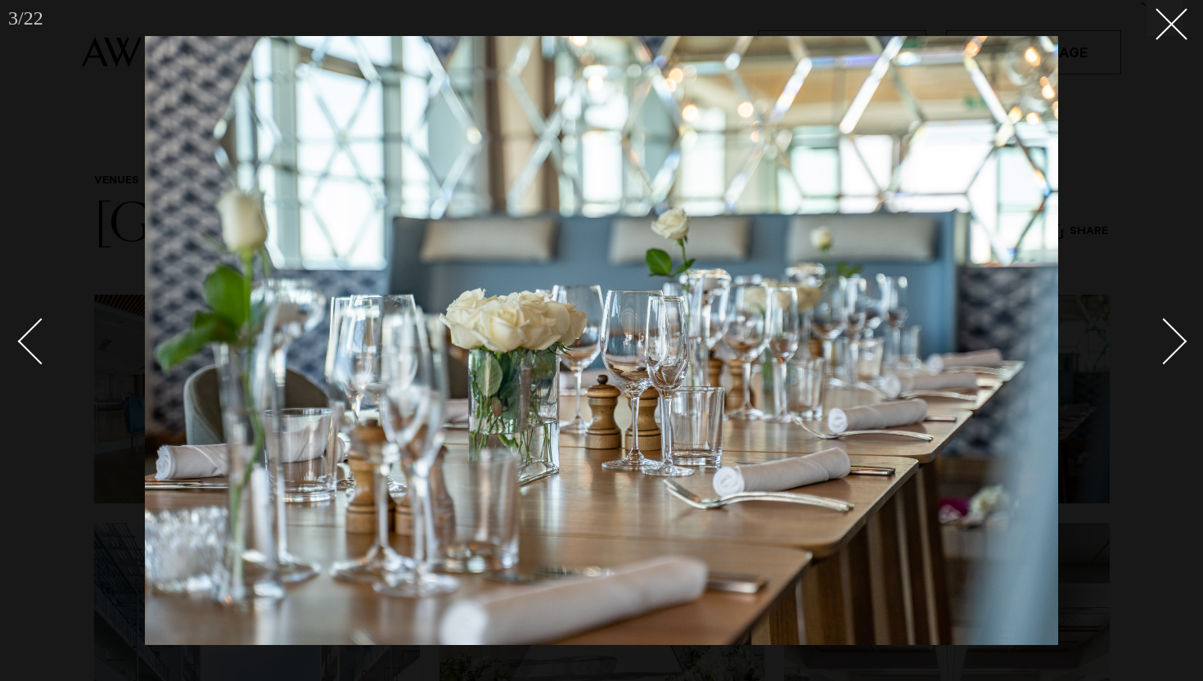
click at [1181, 313] on link at bounding box center [1154, 340] width 57 height 82
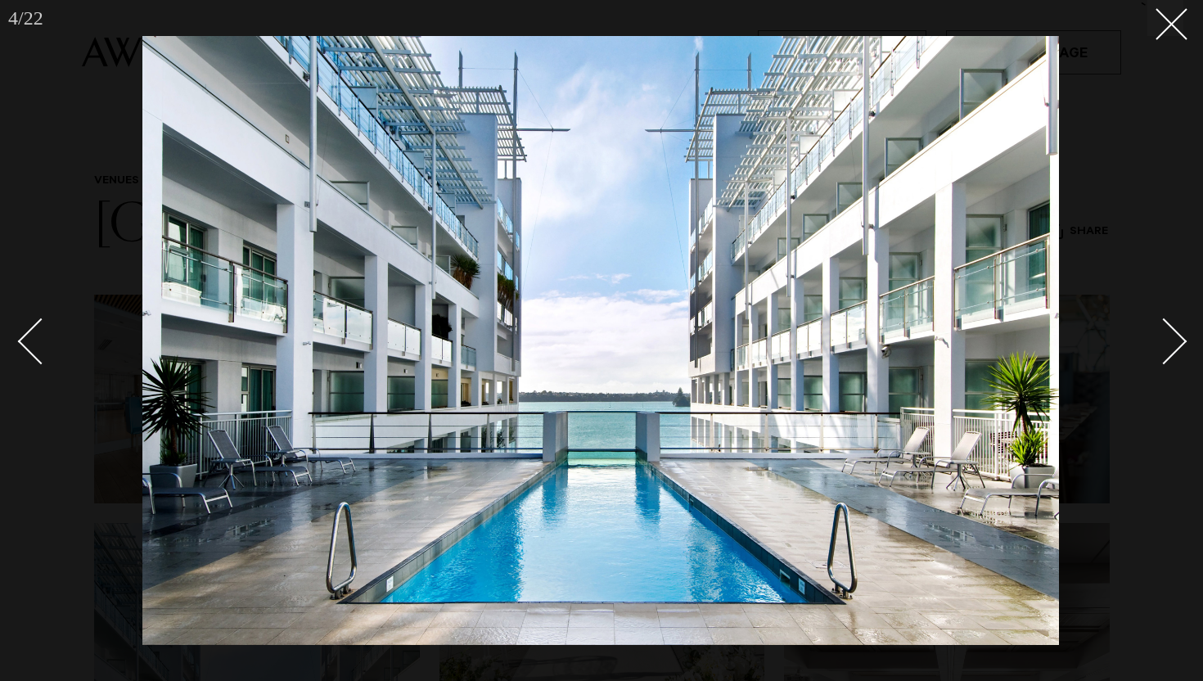
click at [1181, 313] on link at bounding box center [1154, 340] width 57 height 82
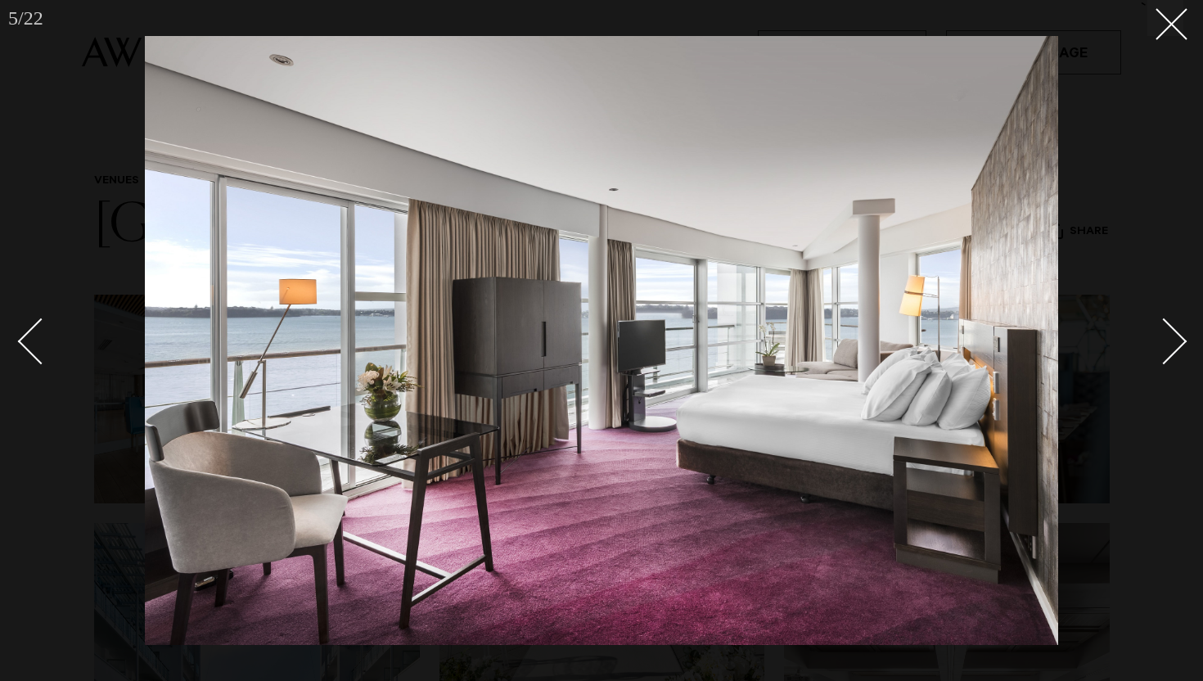
click at [1181, 313] on link at bounding box center [1154, 340] width 57 height 82
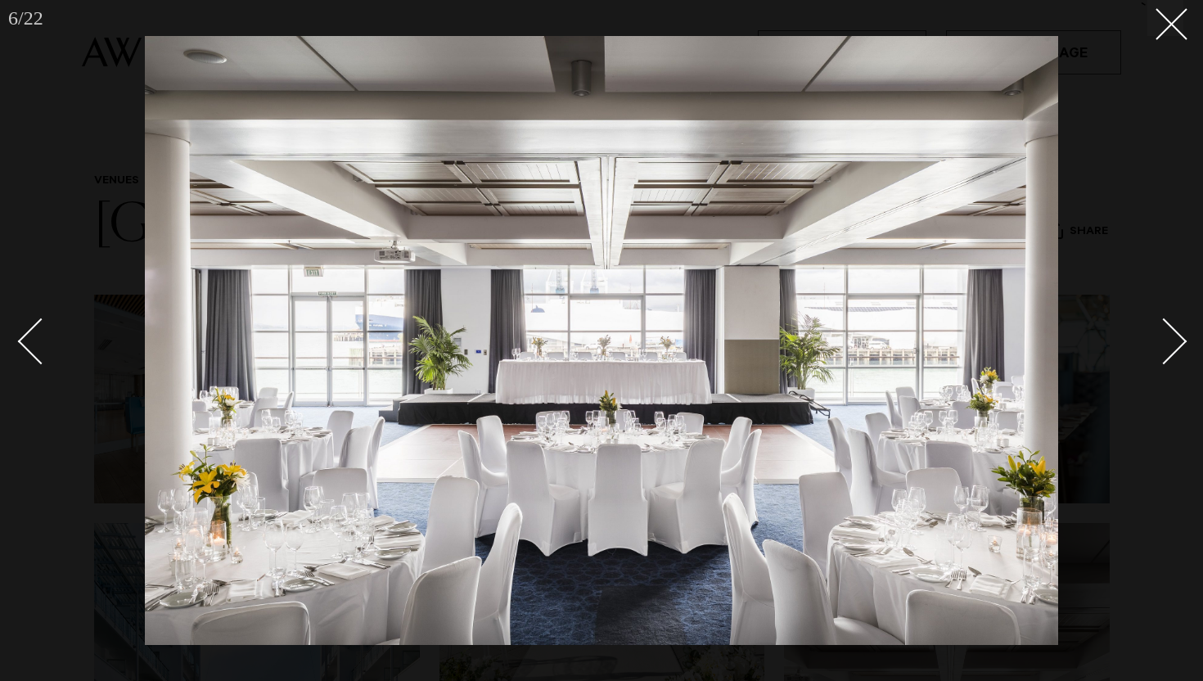
click at [1181, 313] on link at bounding box center [1154, 340] width 57 height 82
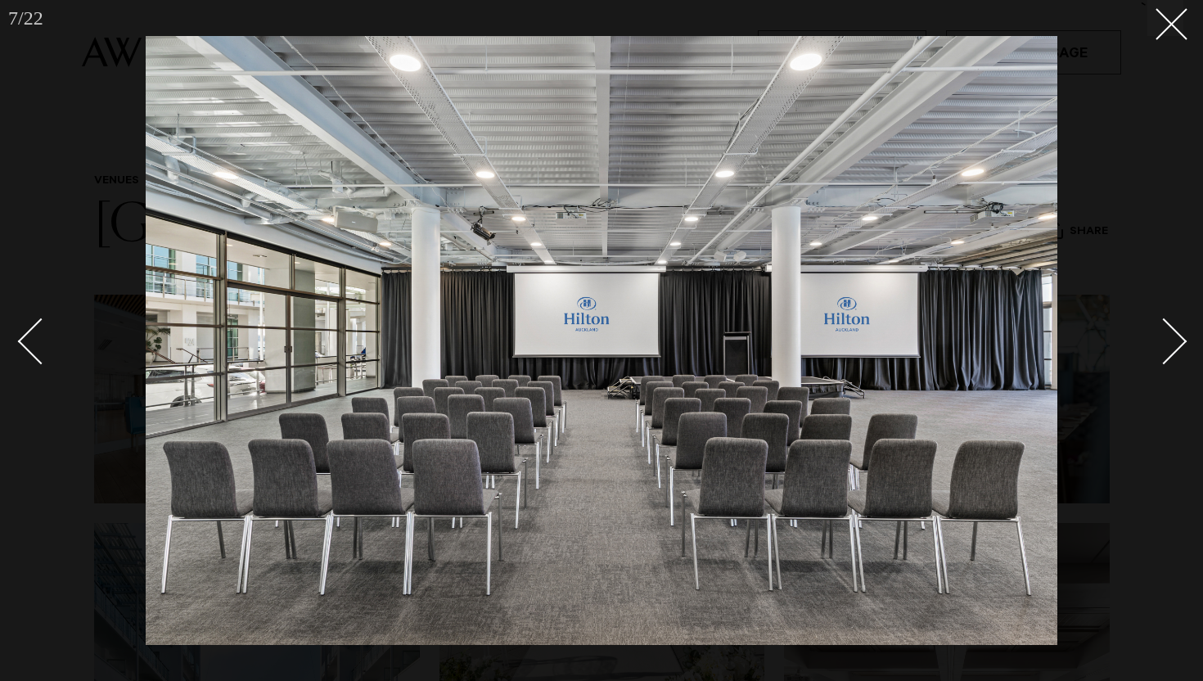
click at [1181, 313] on link at bounding box center [1154, 340] width 57 height 82
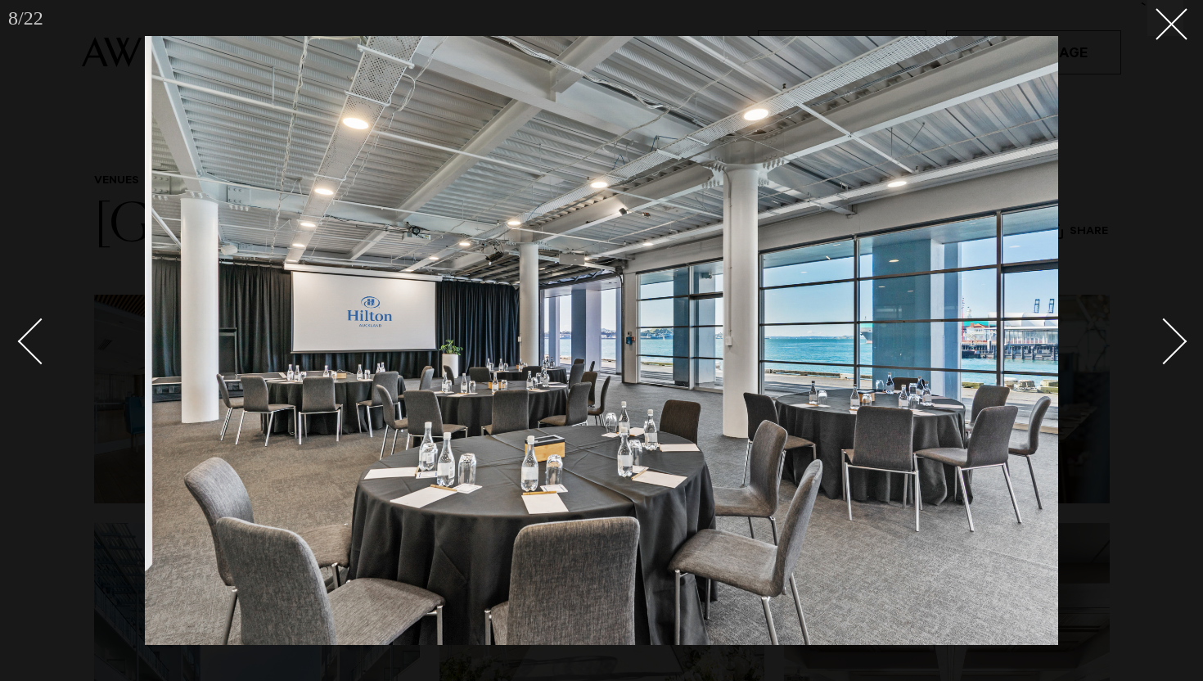
click at [1181, 313] on link at bounding box center [1154, 340] width 57 height 82
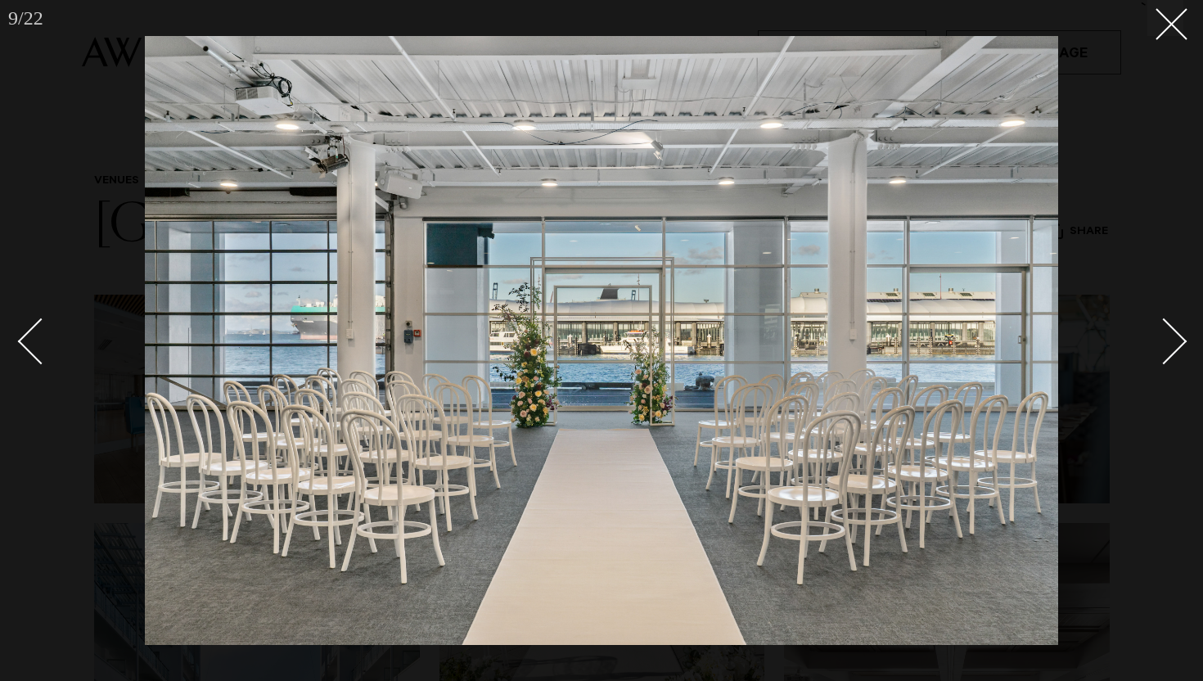
click at [1181, 313] on link at bounding box center [1154, 340] width 57 height 82
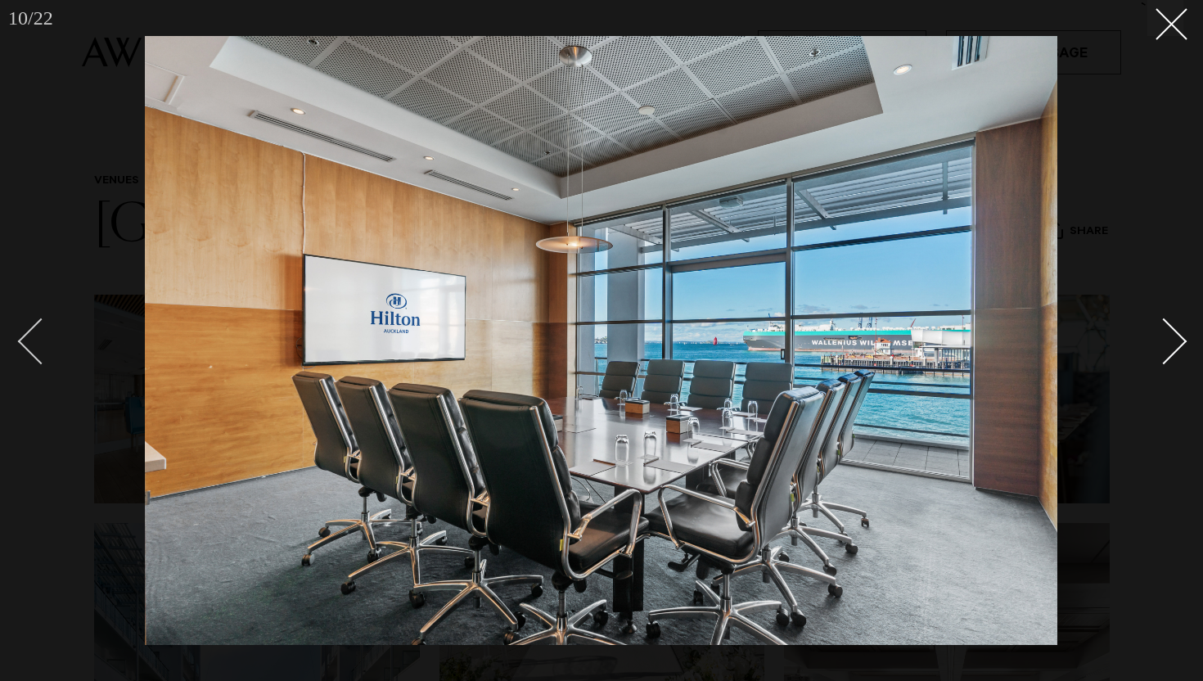
click at [28, 344] on div "Previous slide" at bounding box center [41, 341] width 47 height 47
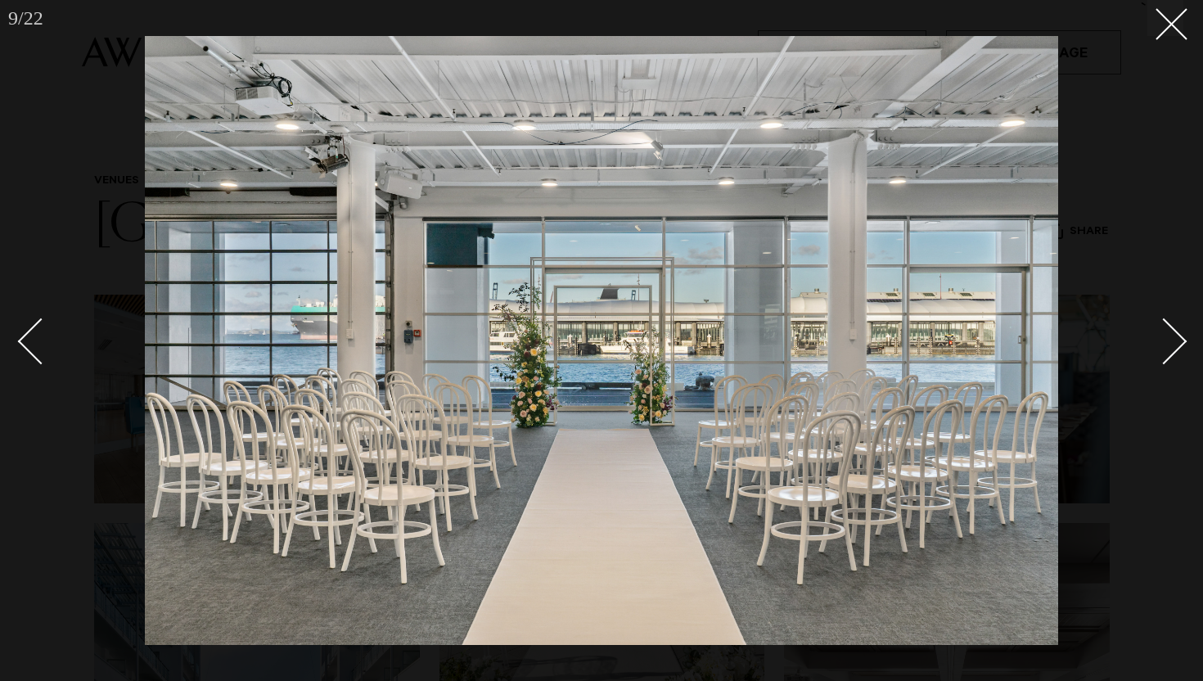
click at [1182, 340] on div "Next slide" at bounding box center [1163, 341] width 47 height 47
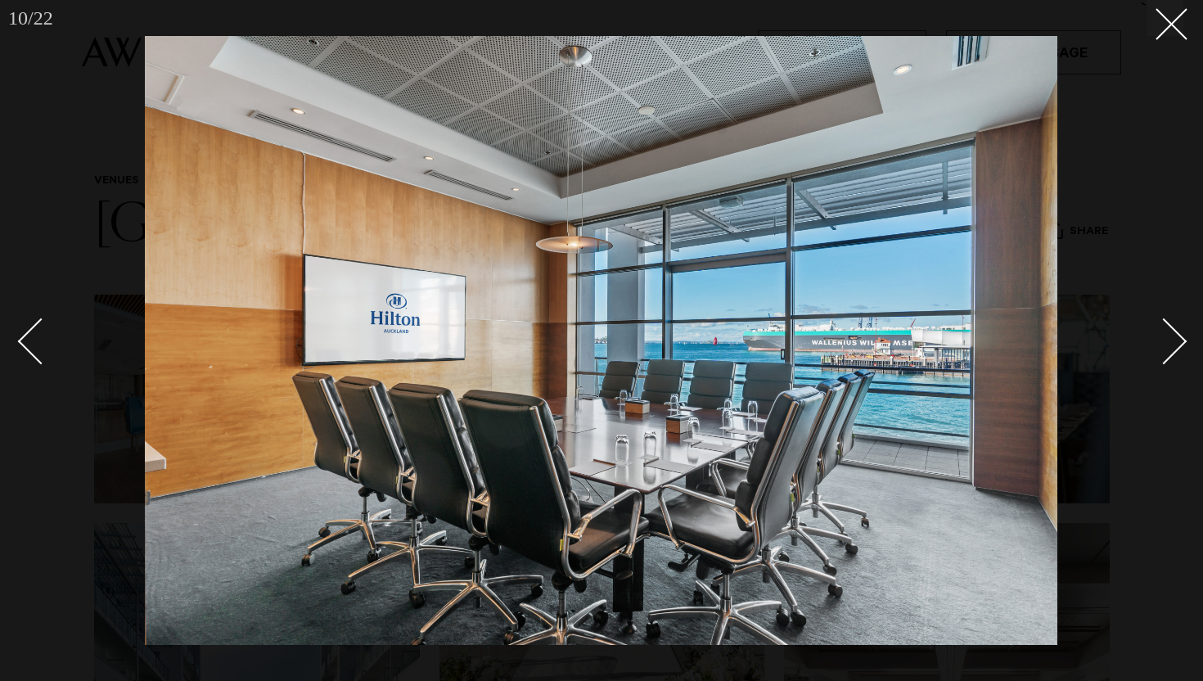
click at [1182, 340] on div "Next slide" at bounding box center [1163, 341] width 47 height 47
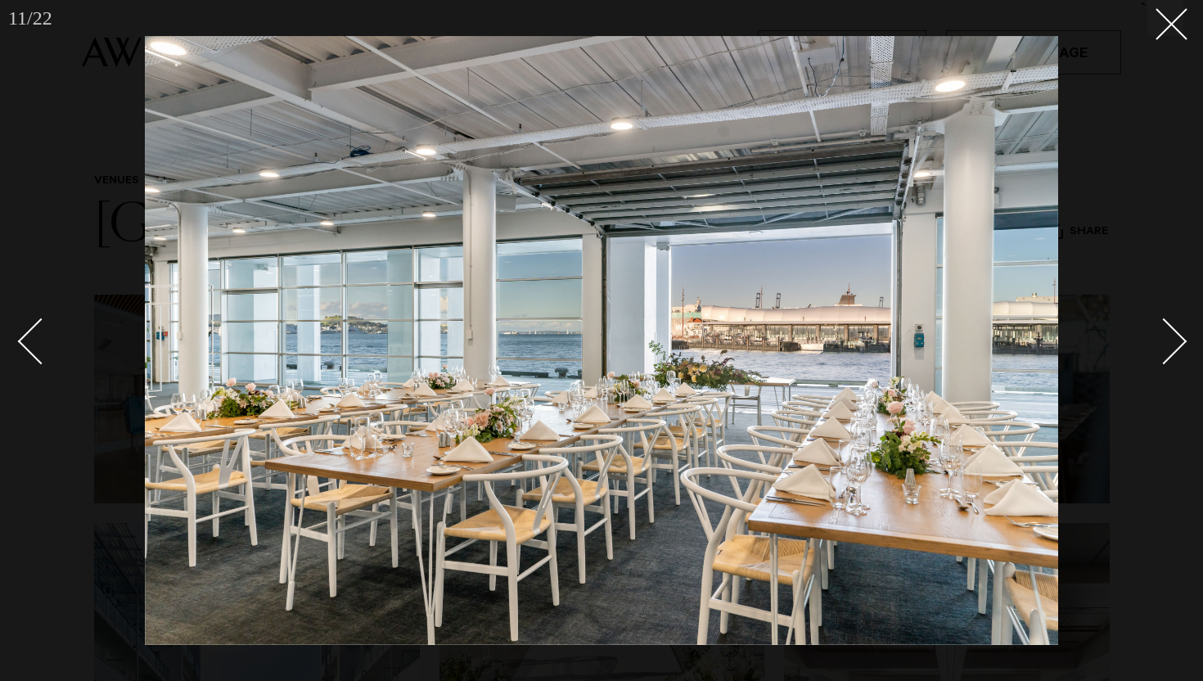
click at [1182, 340] on div "Next slide" at bounding box center [1163, 341] width 47 height 47
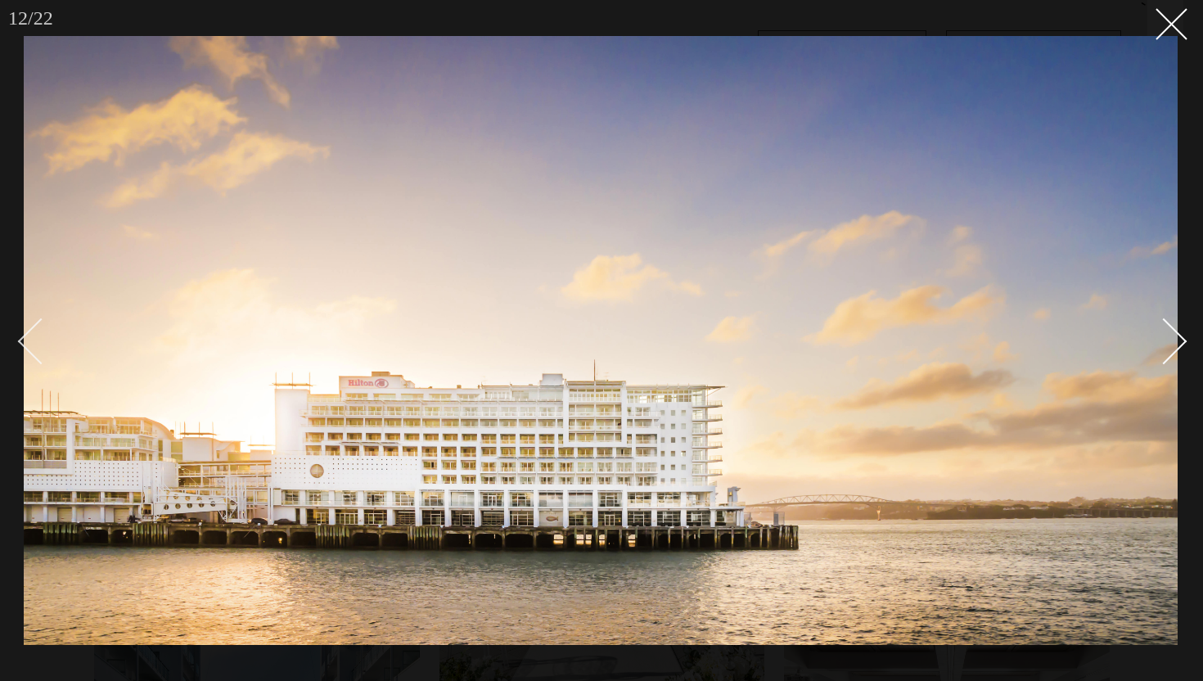
click at [44, 349] on div "Previous slide" at bounding box center [41, 341] width 47 height 47
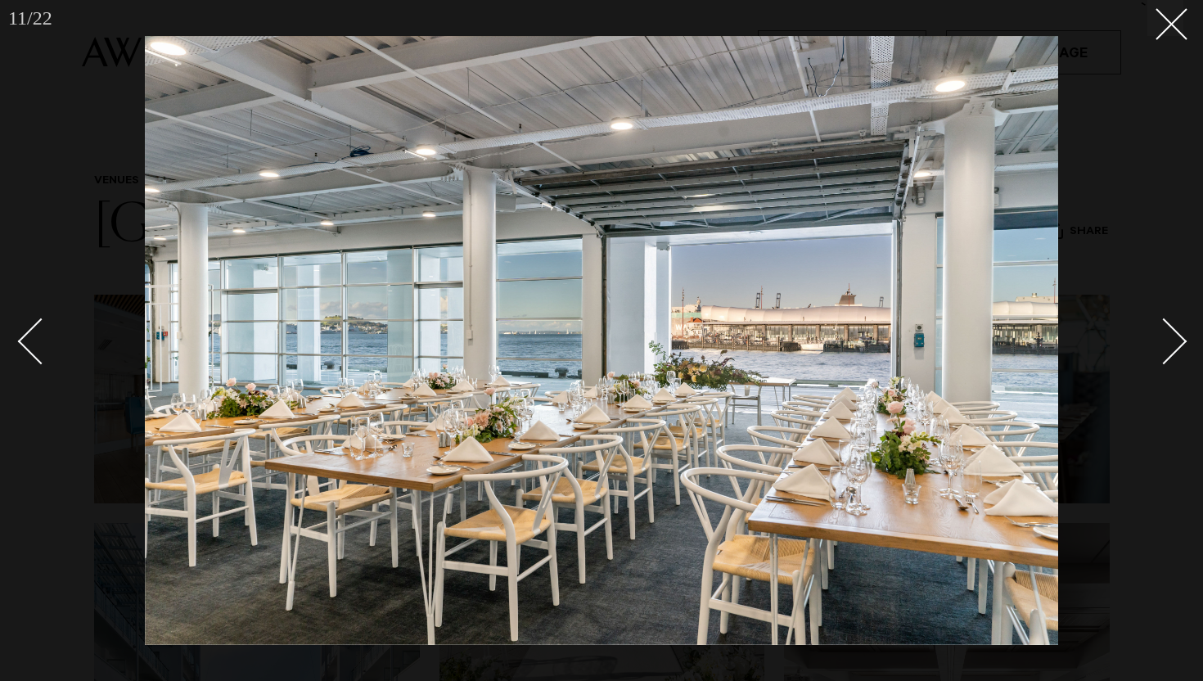
click at [1171, 331] on div "Next slide" at bounding box center [1163, 341] width 47 height 47
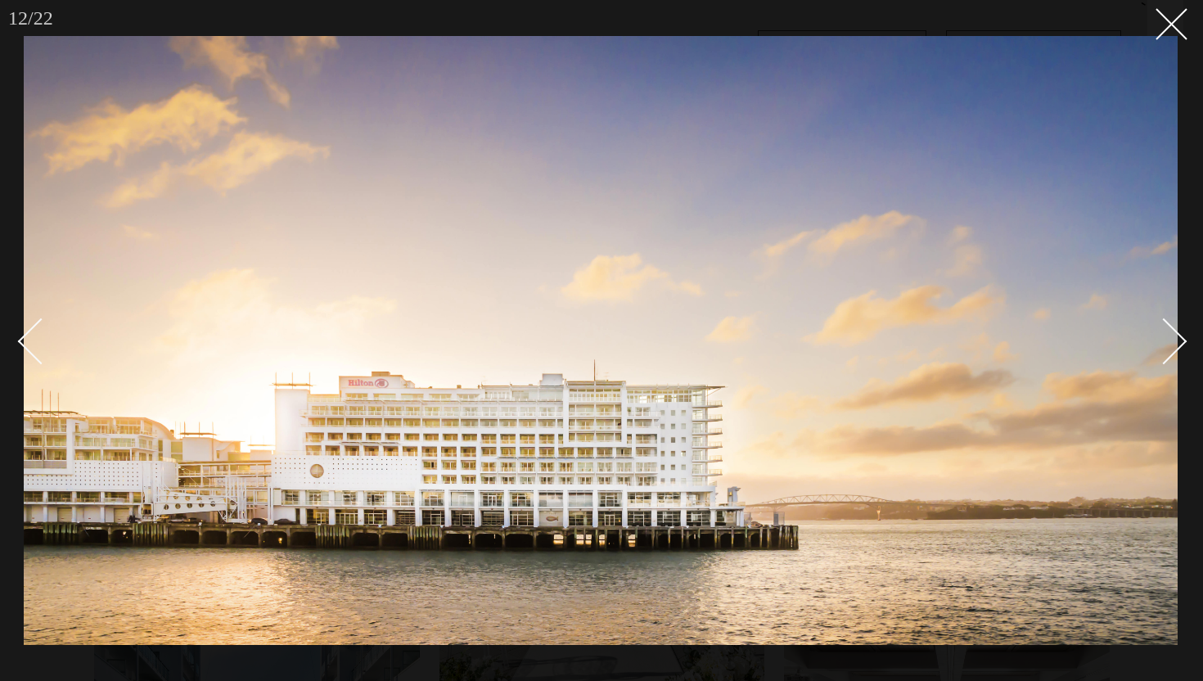
click at [1171, 331] on div "Next slide" at bounding box center [1163, 341] width 47 height 47
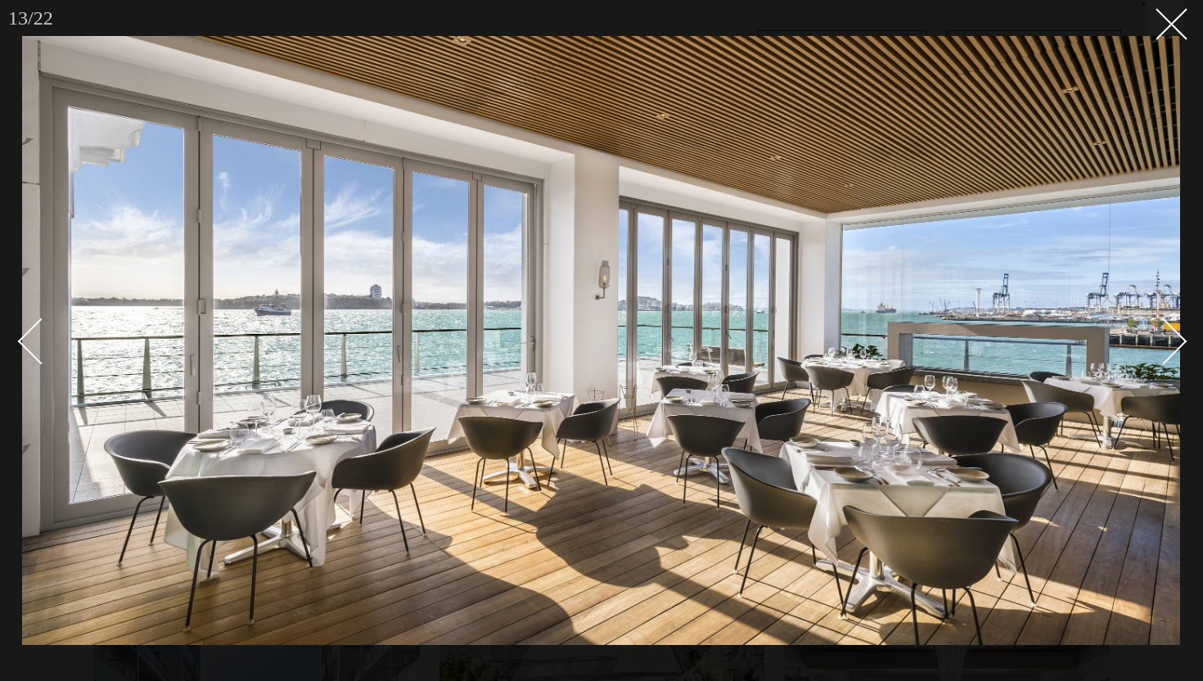
click at [1171, 331] on div "Next slide" at bounding box center [1163, 341] width 47 height 47
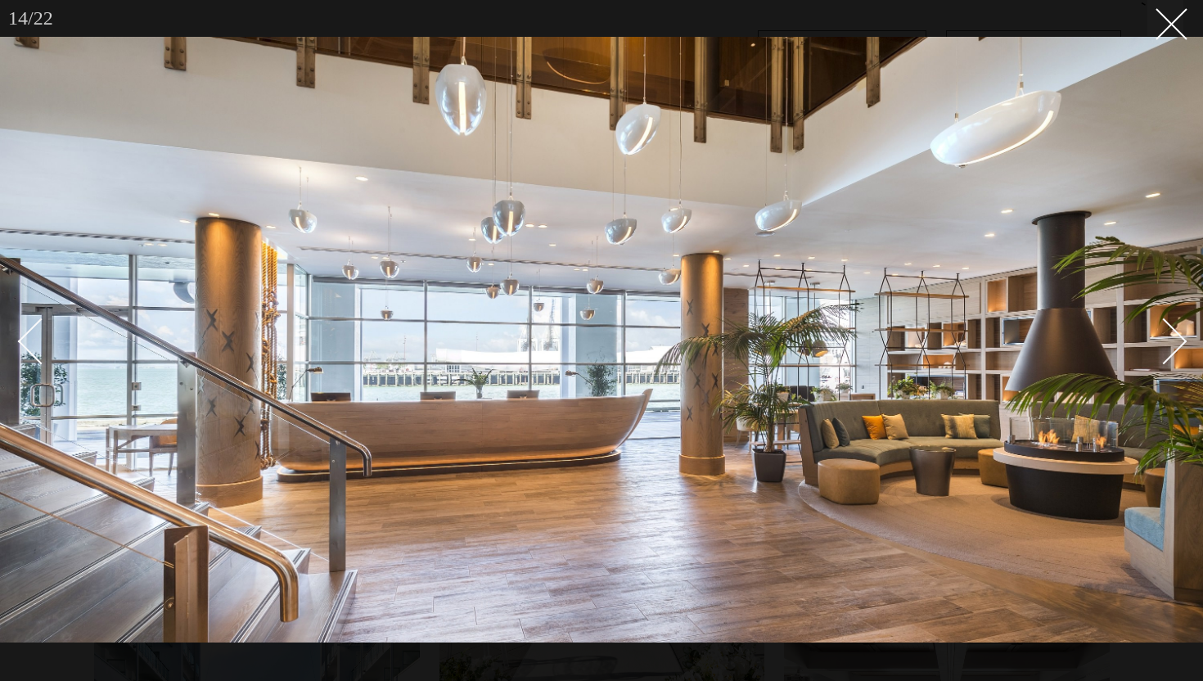
click at [1171, 331] on div "Next slide" at bounding box center [1163, 341] width 47 height 47
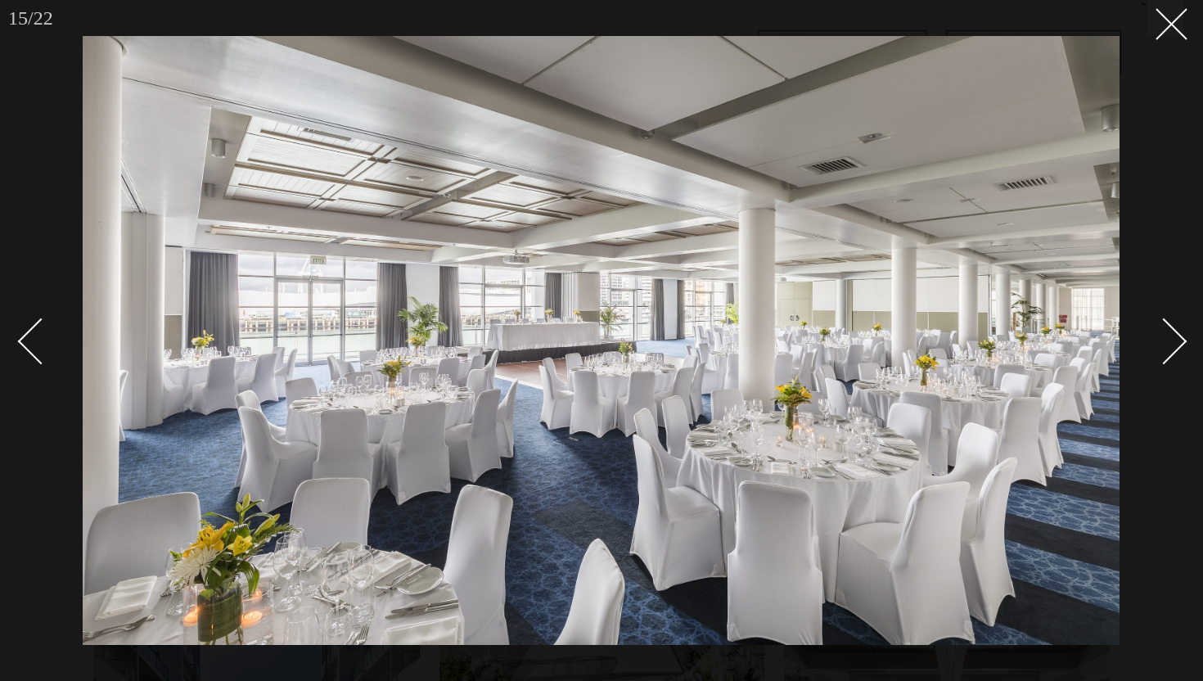
click at [1171, 331] on div "Next slide" at bounding box center [1163, 341] width 47 height 47
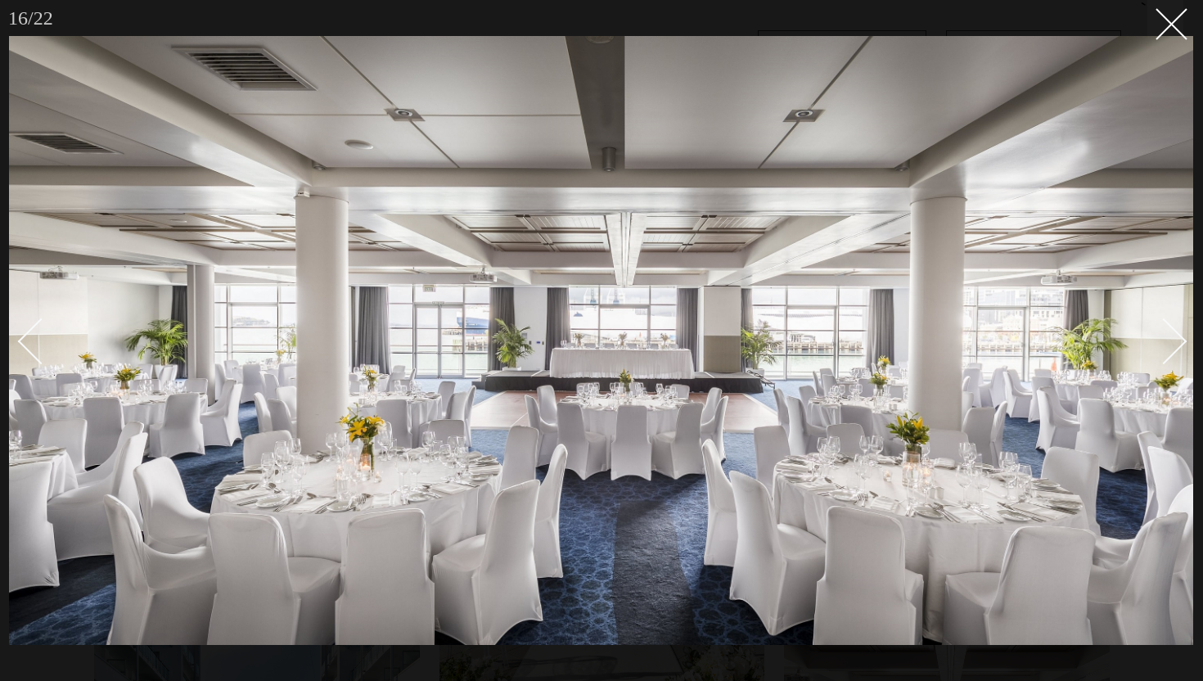
click at [1176, 313] on link at bounding box center [1154, 340] width 57 height 82
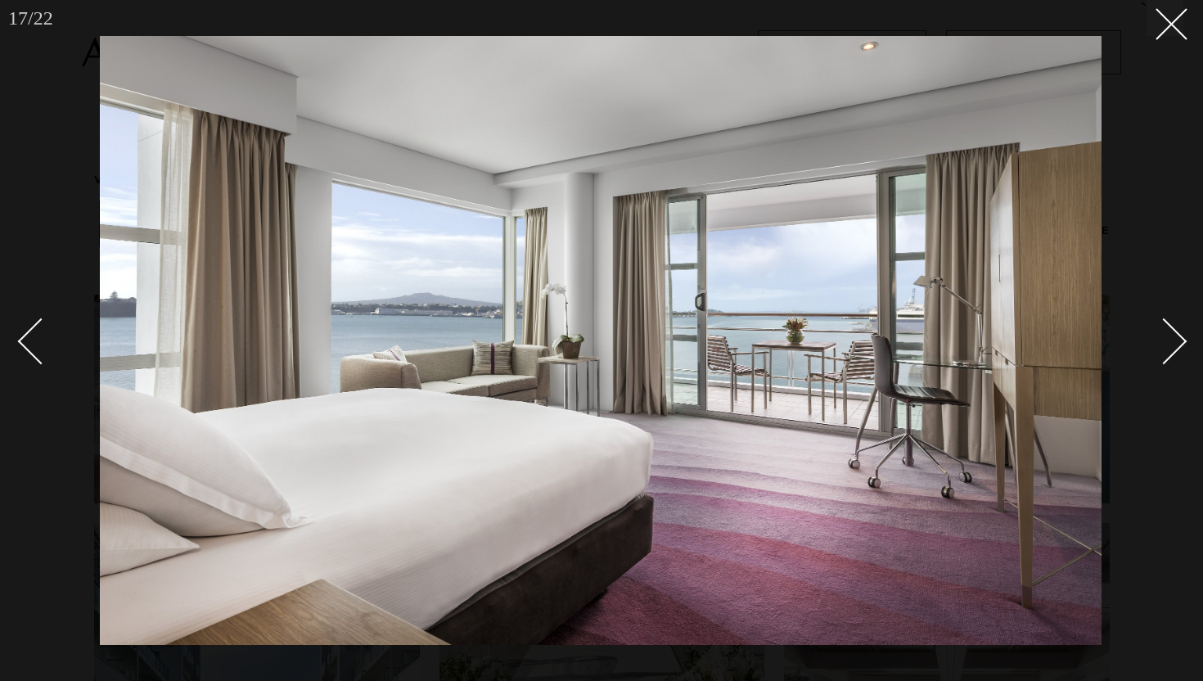
click at [1176, 313] on link at bounding box center [1154, 340] width 57 height 82
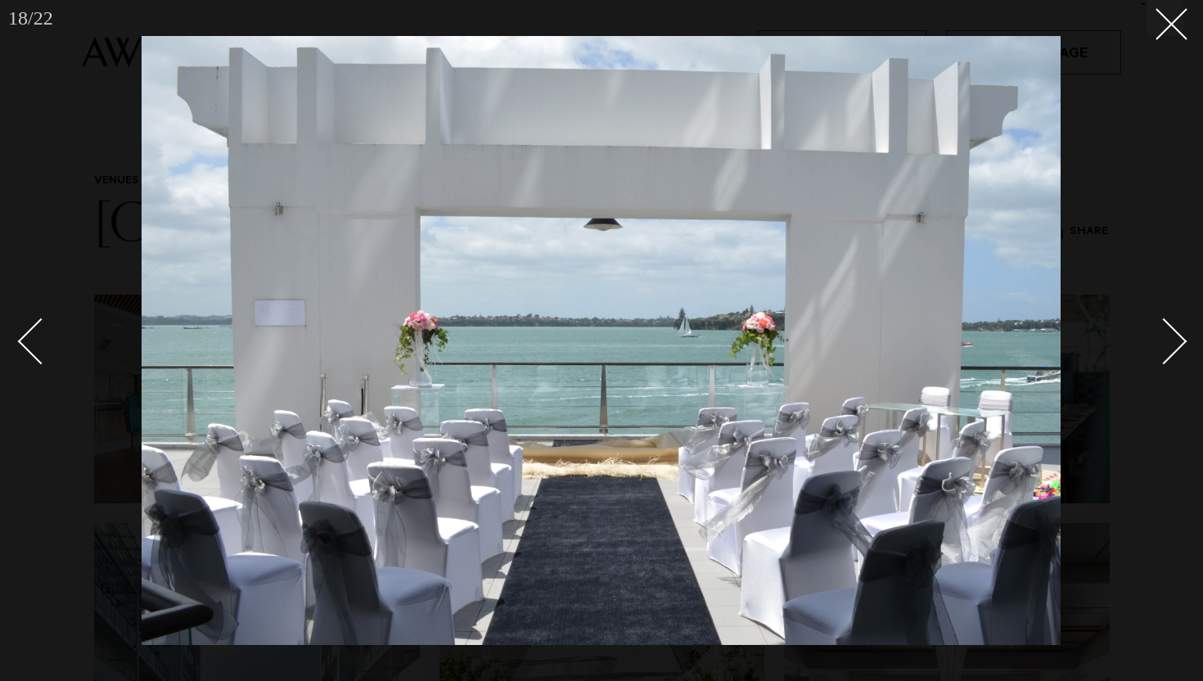
click at [1176, 313] on link at bounding box center [1154, 340] width 57 height 82
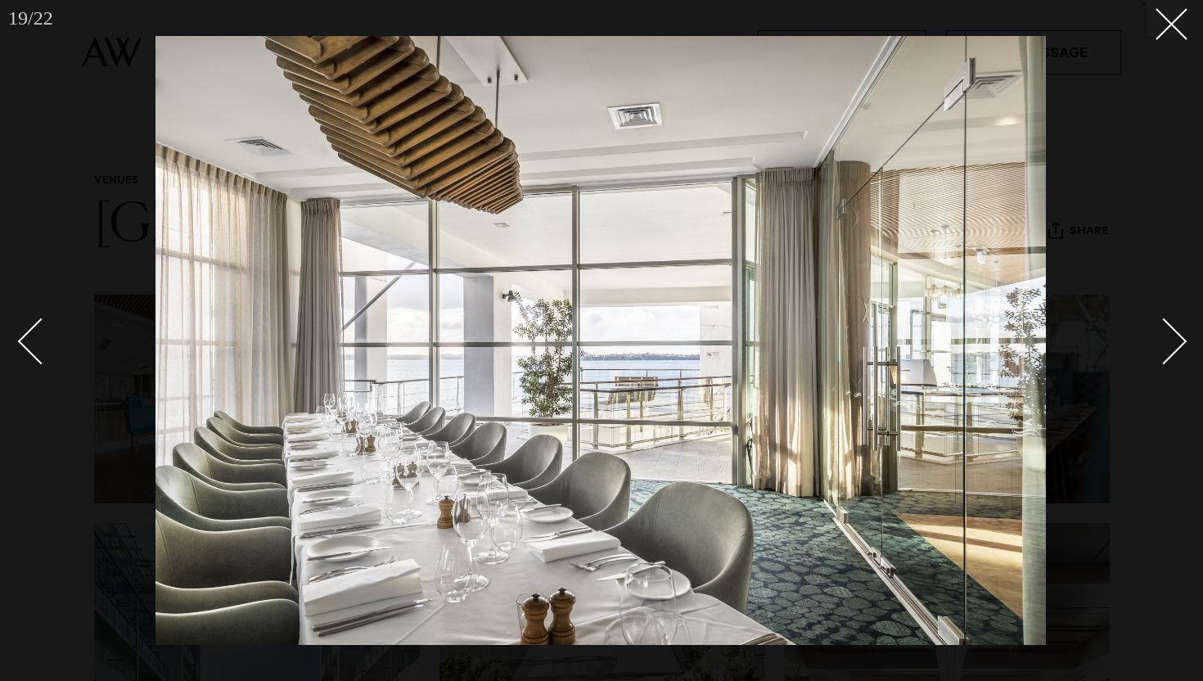
click at [1176, 313] on link at bounding box center [1154, 340] width 57 height 82
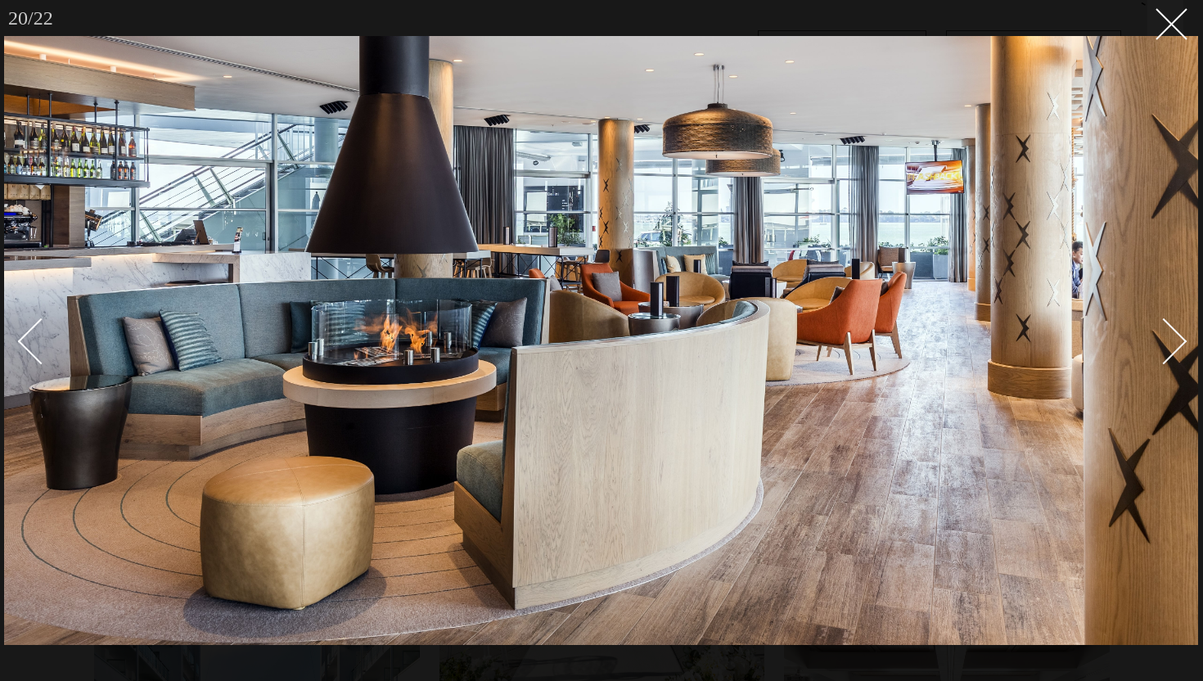
click at [1177, 322] on link at bounding box center [1154, 340] width 57 height 82
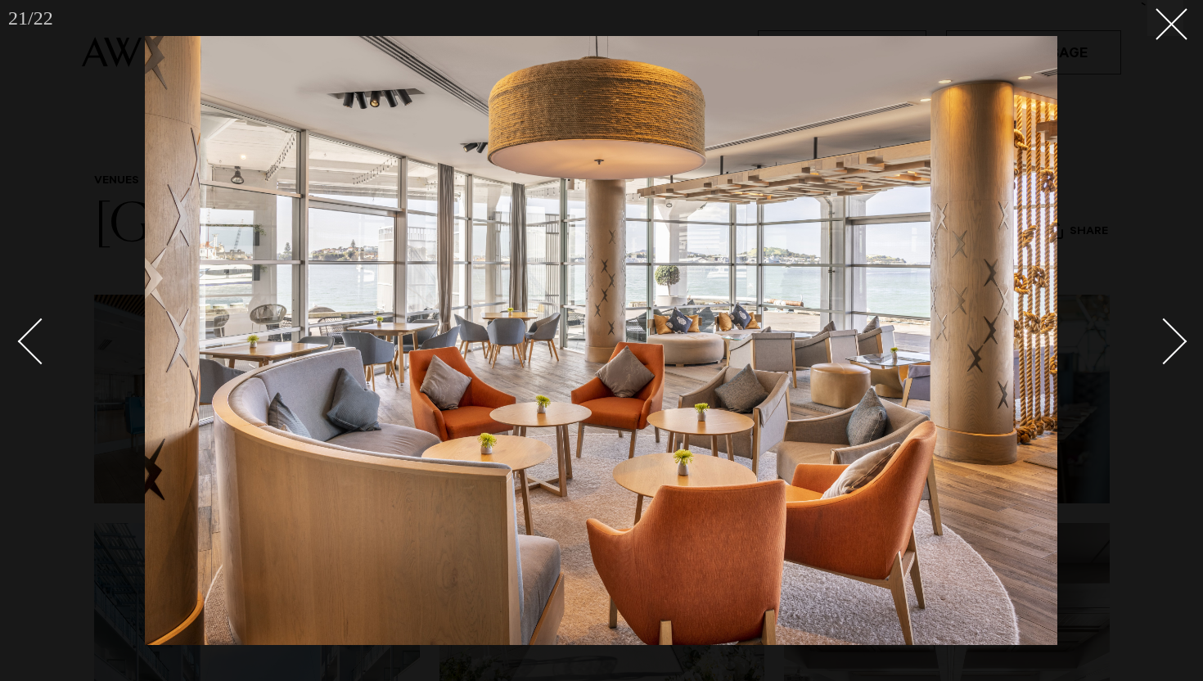
click at [1180, 335] on div "Next slide" at bounding box center [1163, 341] width 47 height 47
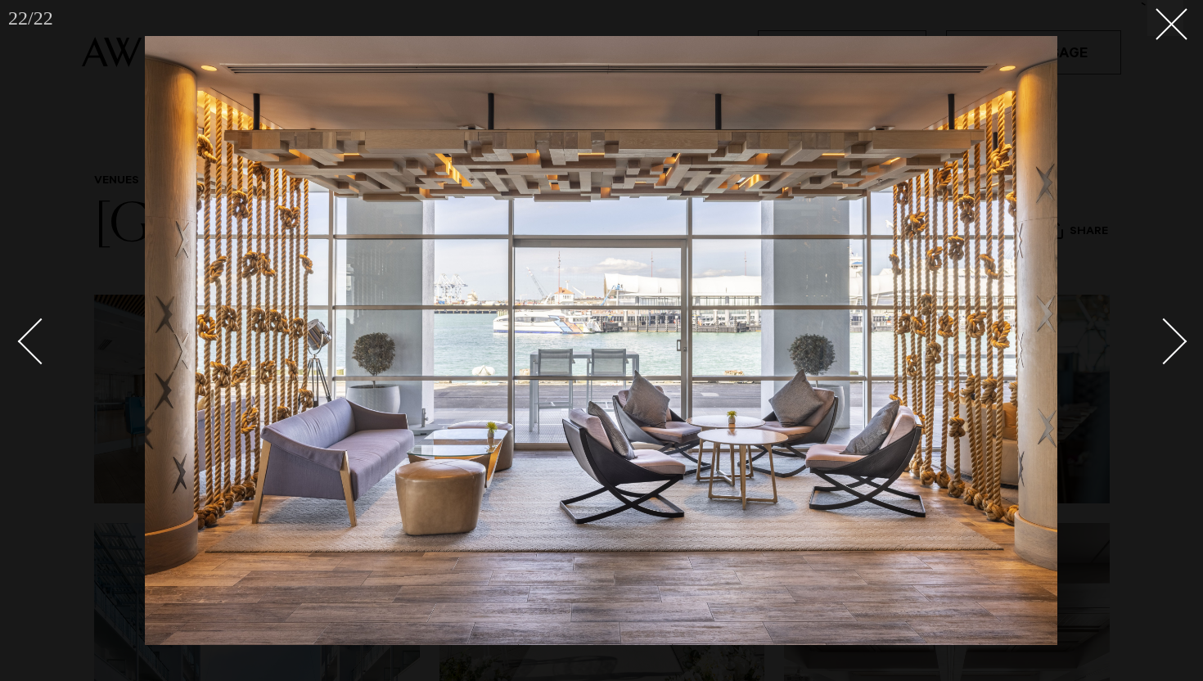
click at [1180, 335] on div "Next slide" at bounding box center [1163, 341] width 47 height 47
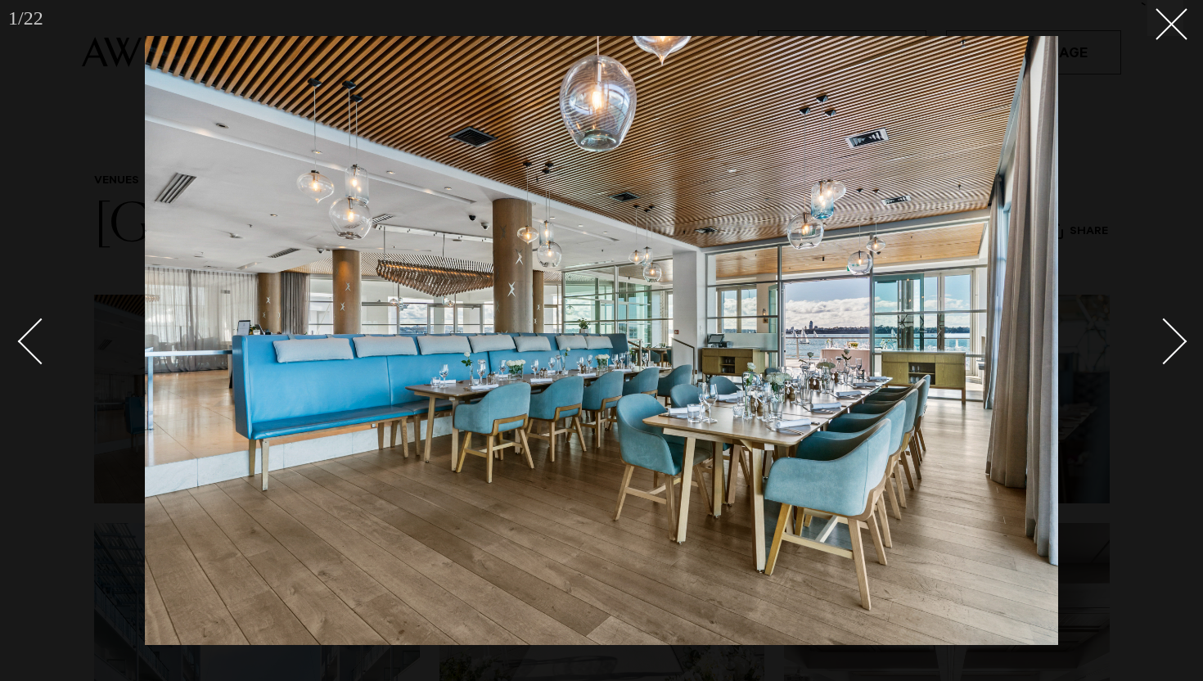
click at [1180, 335] on div "Next slide" at bounding box center [1163, 341] width 47 height 47
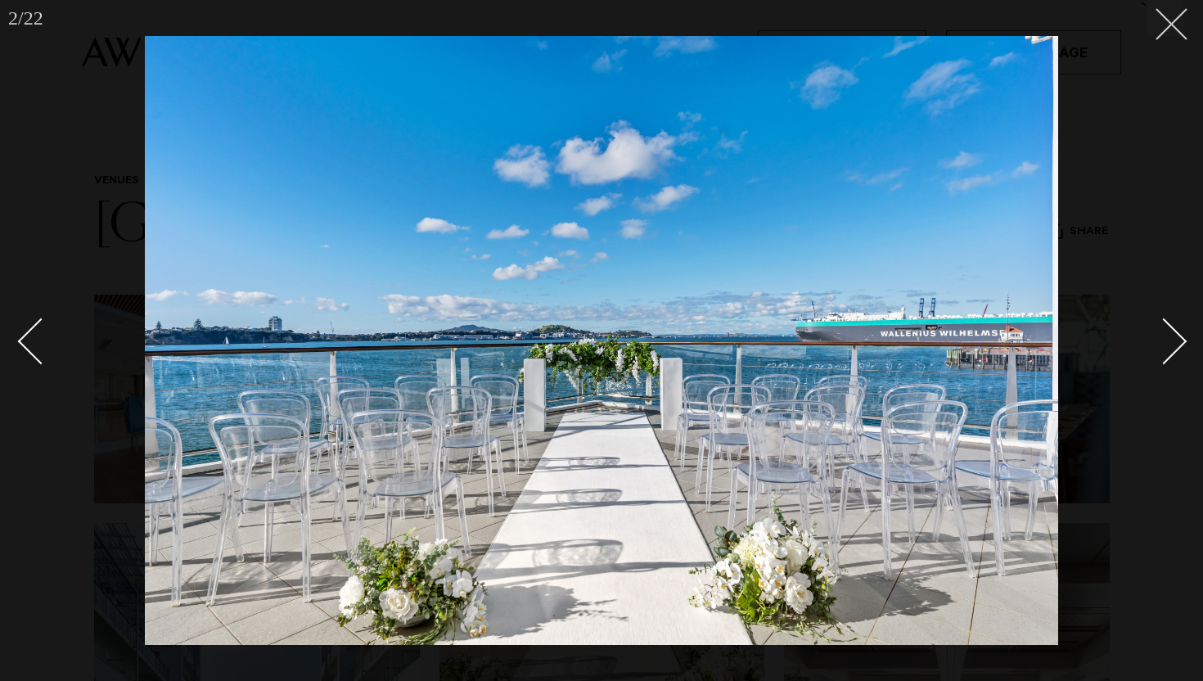
click at [1175, 23] on button at bounding box center [1165, 18] width 36 height 36
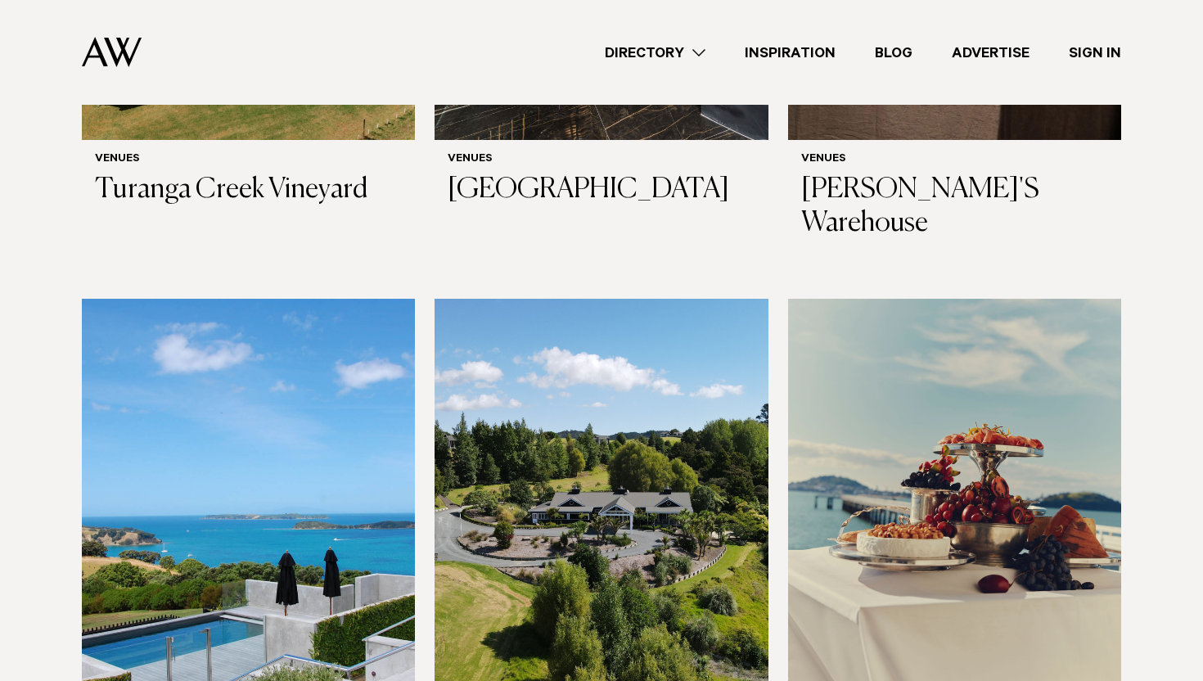
scroll to position [8754, 0]
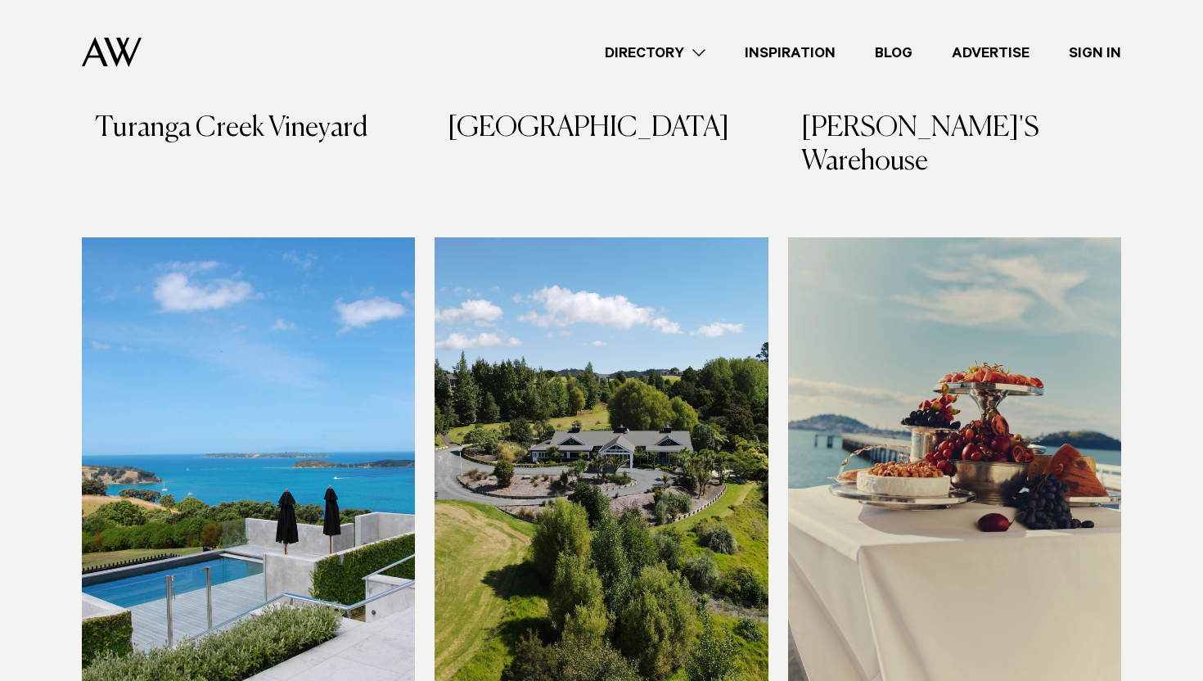
click at [604, 377] on img at bounding box center [600, 460] width 333 height 447
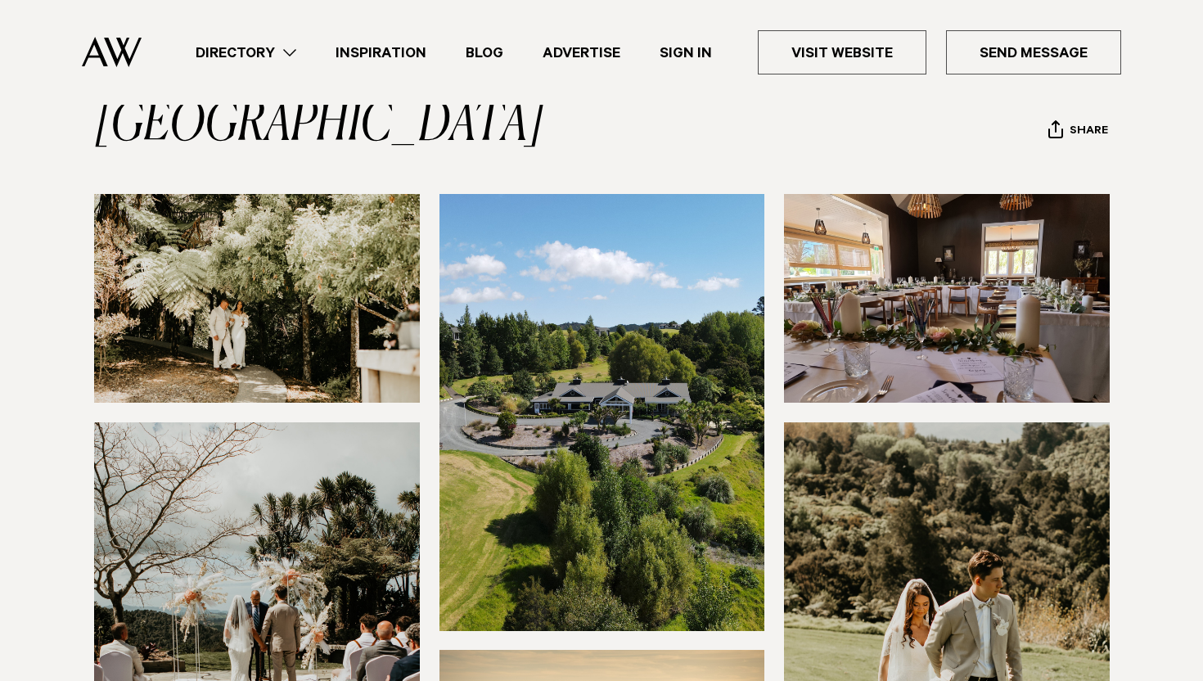
scroll to position [168, 0]
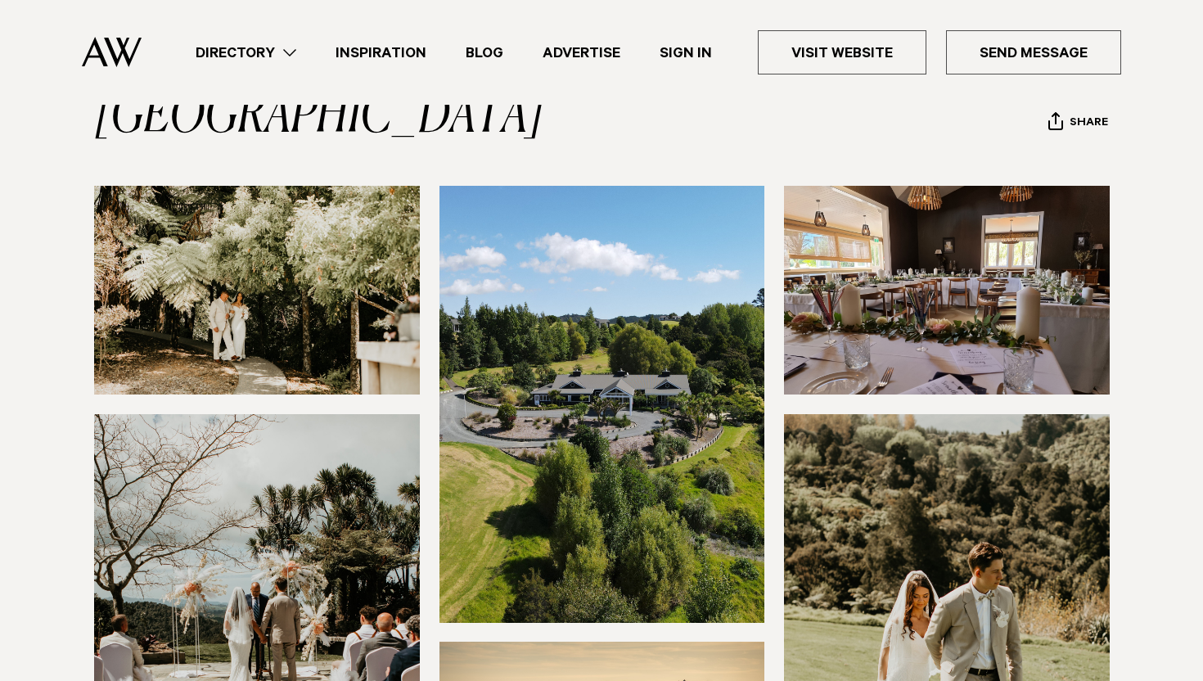
click at [337, 382] on img at bounding box center [257, 290] width 326 height 209
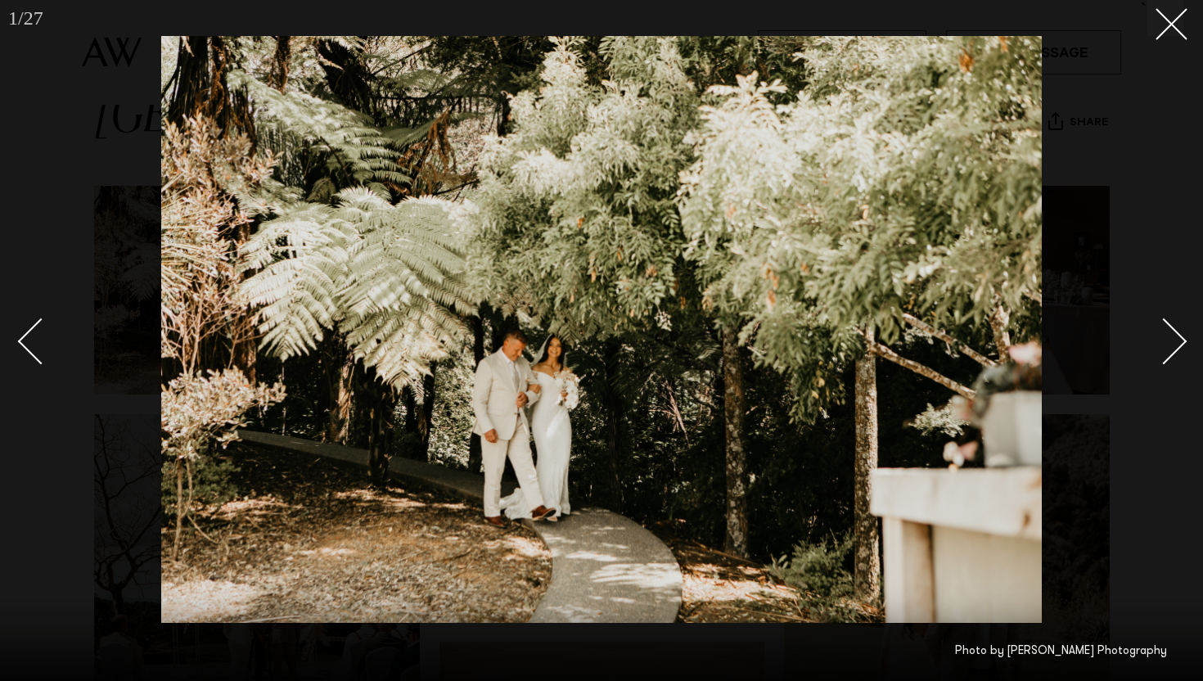
click at [1167, 335] on div "Next slide" at bounding box center [1163, 341] width 47 height 47
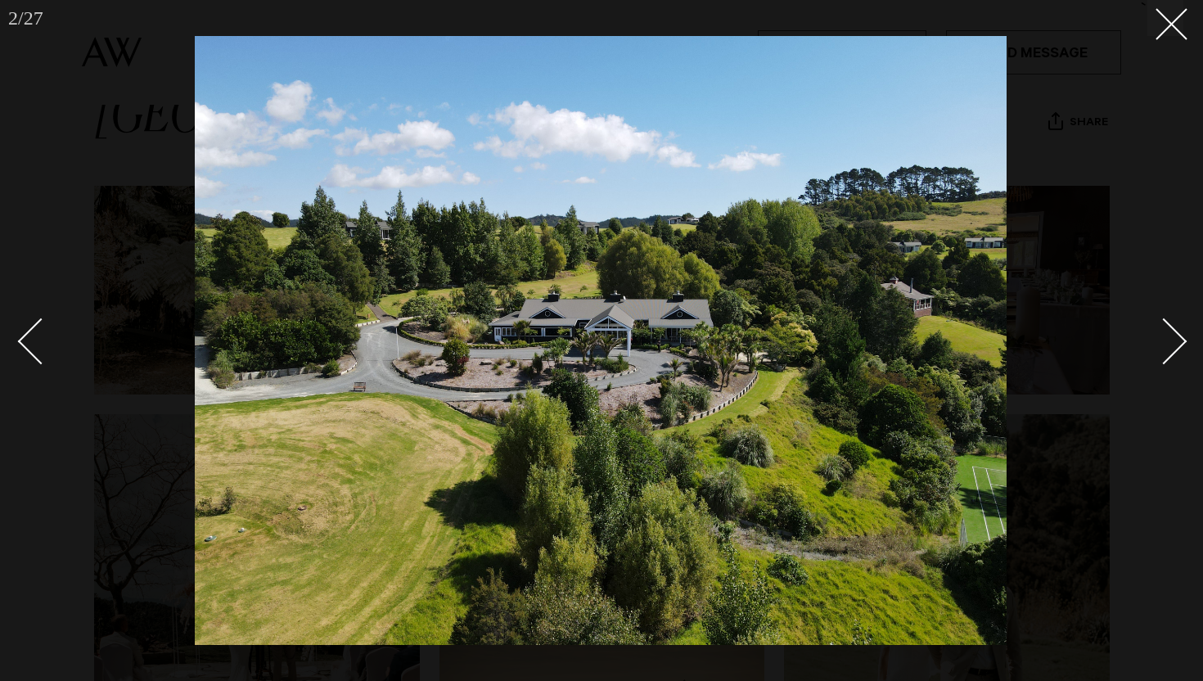
click at [1167, 335] on div "Next slide" at bounding box center [1163, 341] width 47 height 47
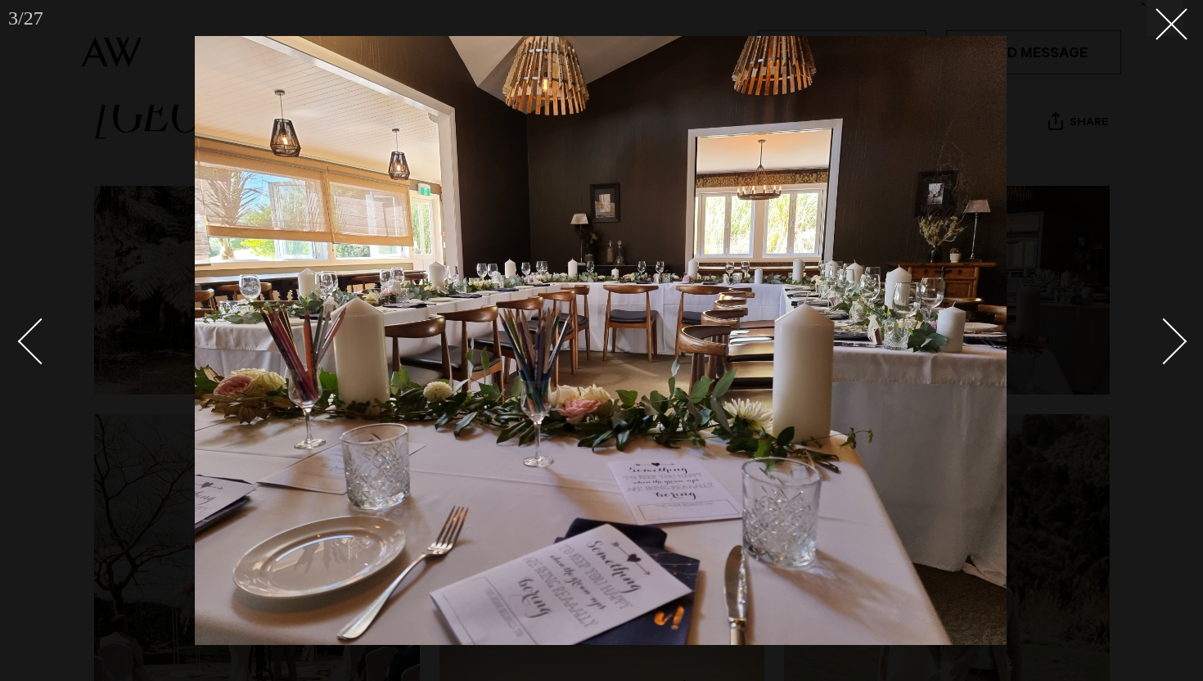
click at [1167, 335] on div "Next slide" at bounding box center [1163, 341] width 47 height 47
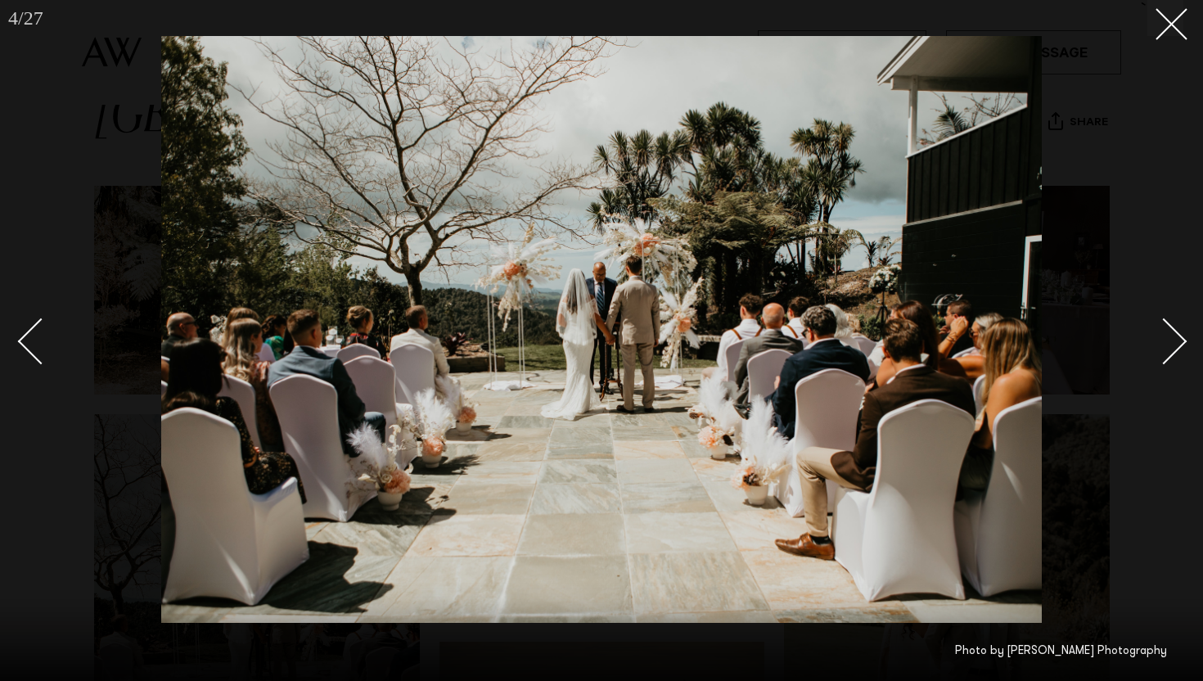
click at [1167, 335] on div "Next slide" at bounding box center [1163, 341] width 47 height 47
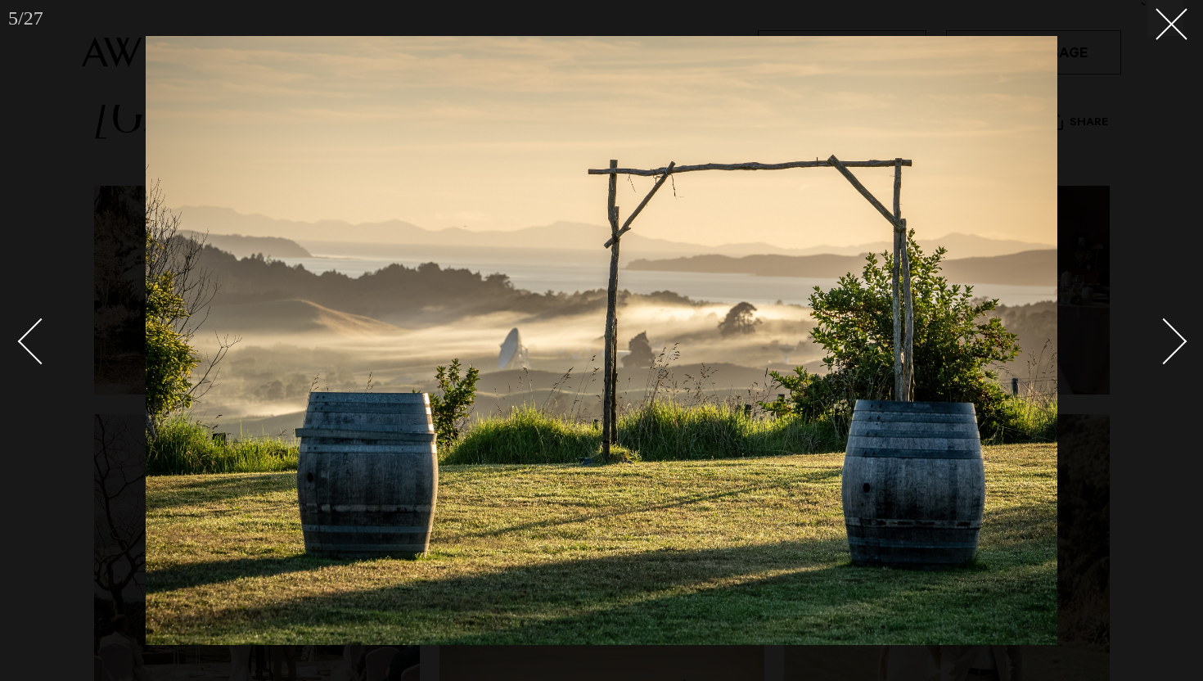
click at [1167, 335] on div "Next slide" at bounding box center [1163, 341] width 47 height 47
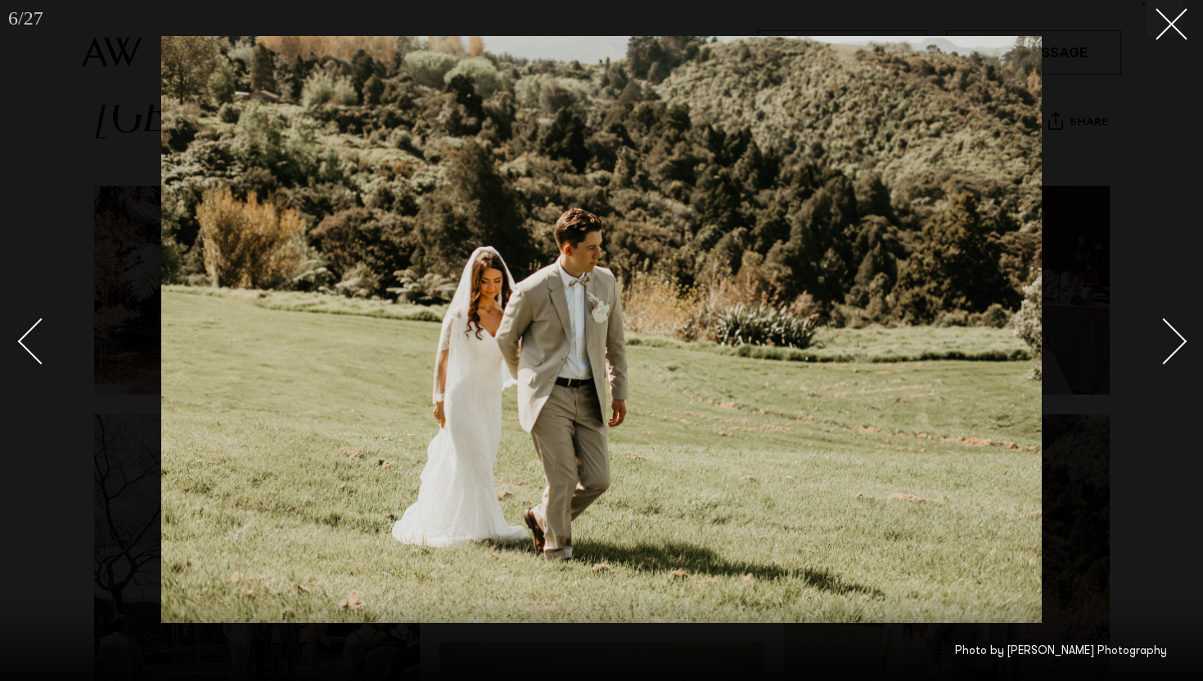
click at [1167, 335] on div "Next slide" at bounding box center [1163, 341] width 47 height 47
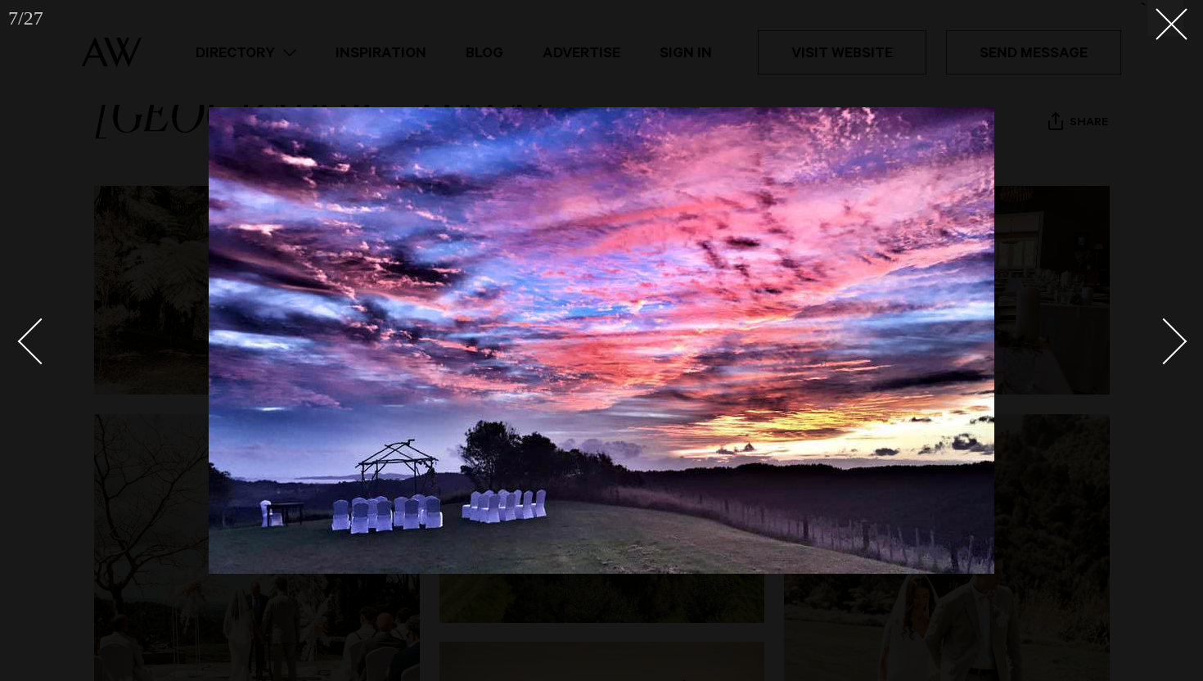
click at [1167, 335] on div "Next slide" at bounding box center [1163, 341] width 47 height 47
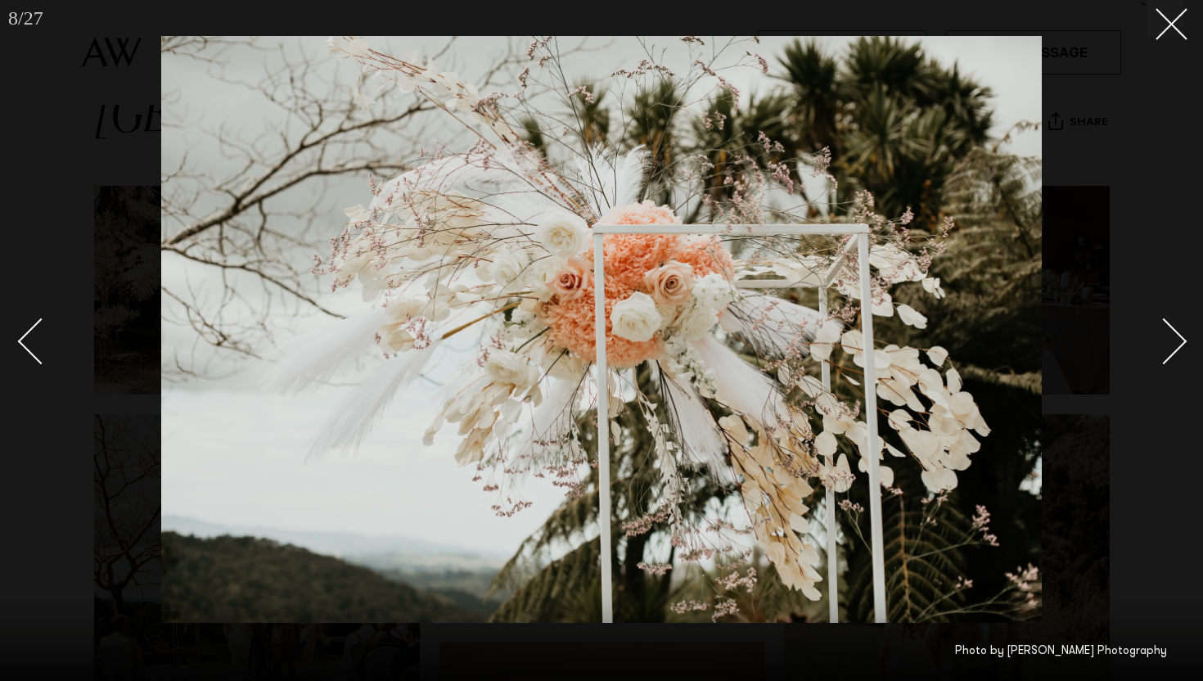
click at [1167, 335] on div "Next slide" at bounding box center [1163, 341] width 47 height 47
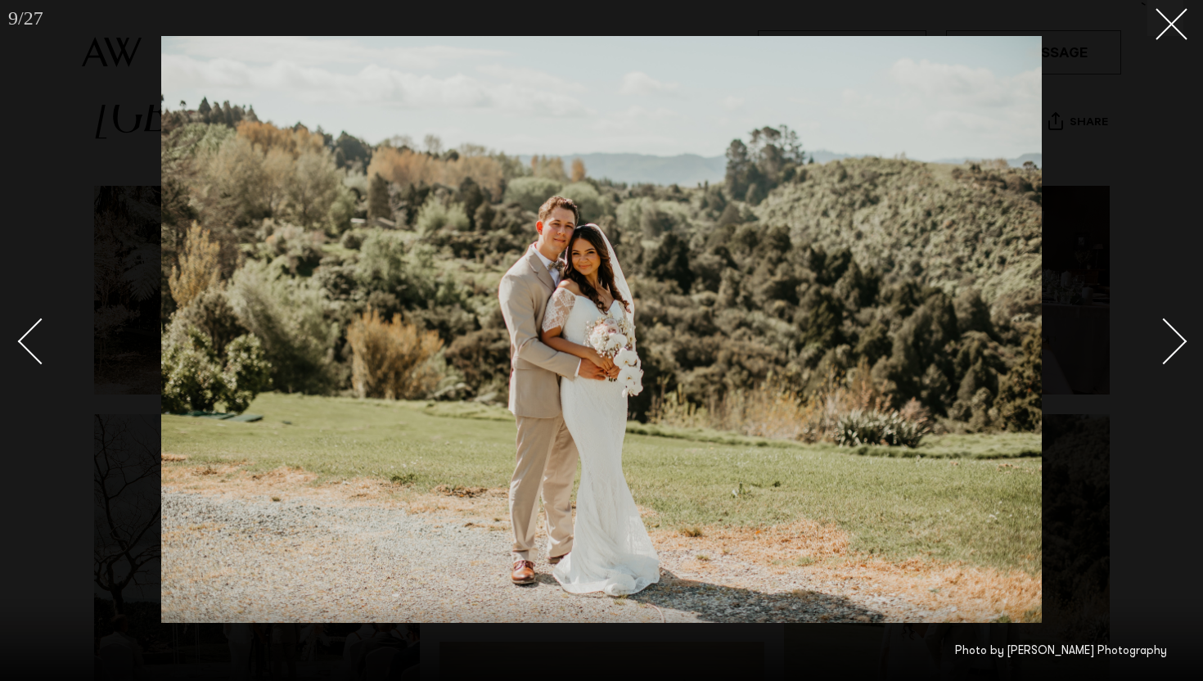
click at [1167, 335] on div "Next slide" at bounding box center [1163, 341] width 47 height 47
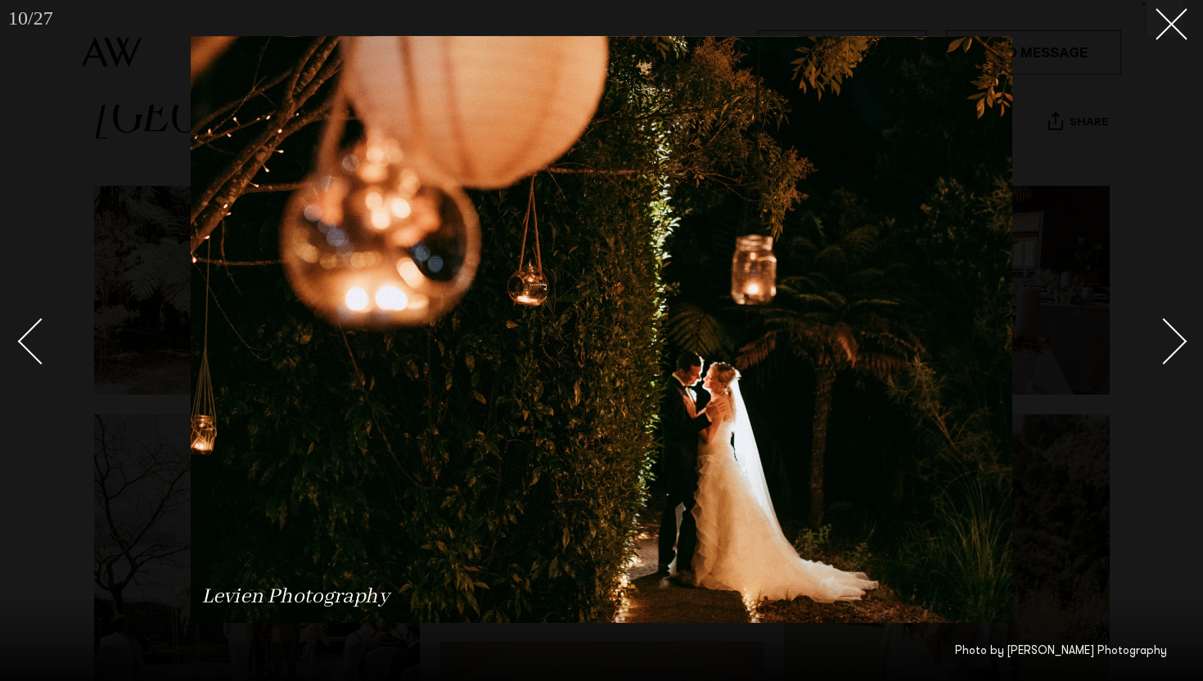
click at [1167, 335] on div "Next slide" at bounding box center [1163, 341] width 47 height 47
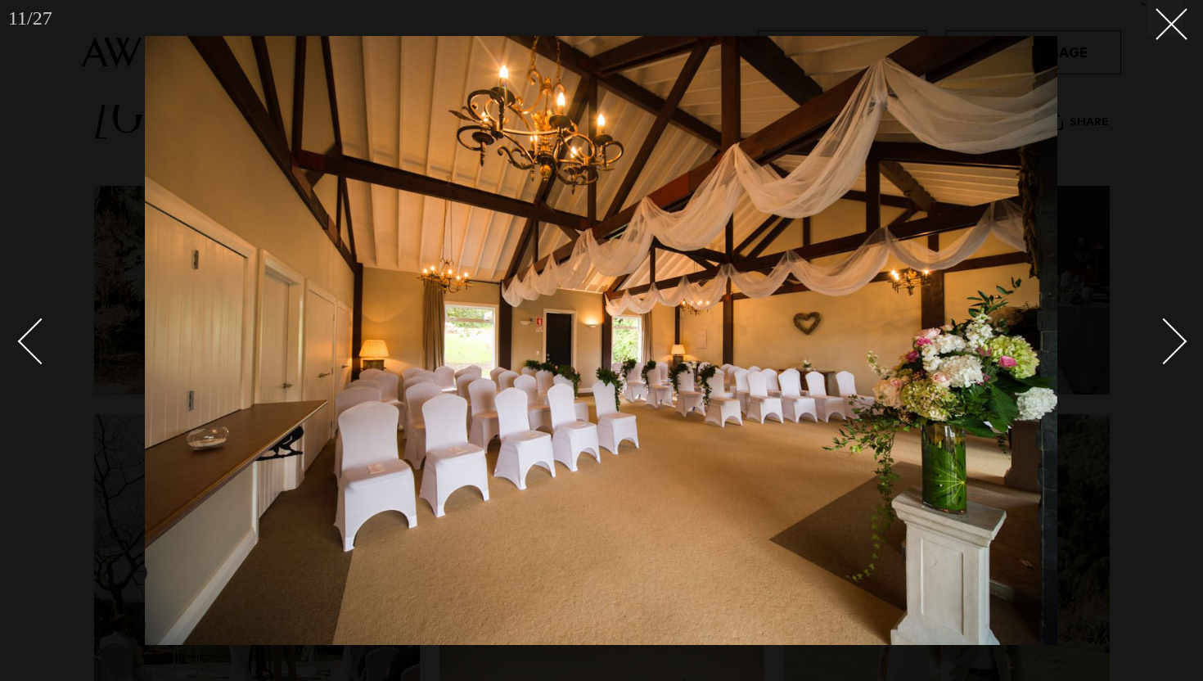
click at [1167, 335] on div "Next slide" at bounding box center [1163, 341] width 47 height 47
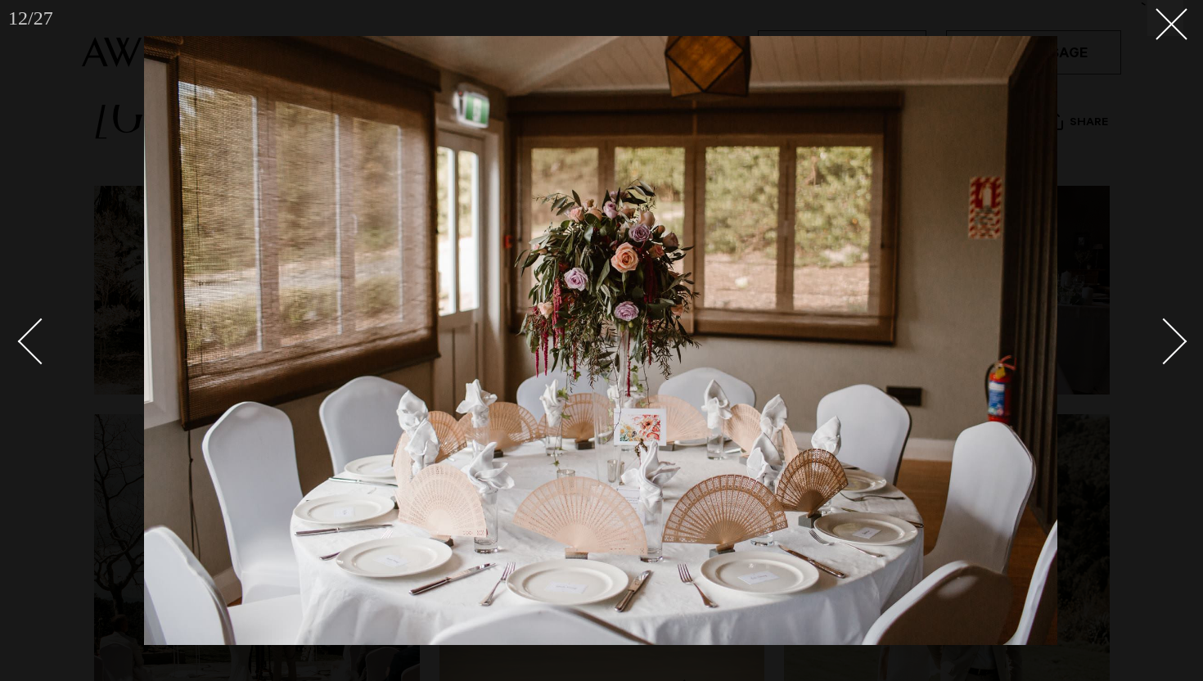
click at [1167, 335] on div "Next slide" at bounding box center [1163, 341] width 47 height 47
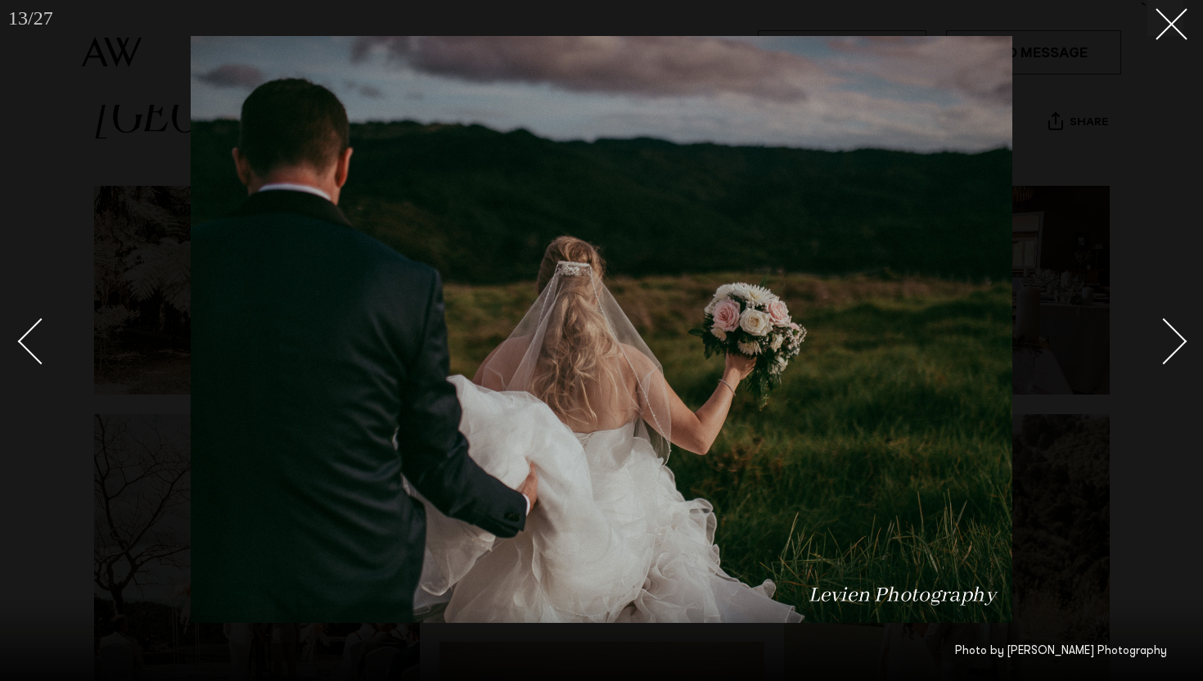
click at [1167, 335] on div "Next slide" at bounding box center [1163, 341] width 47 height 47
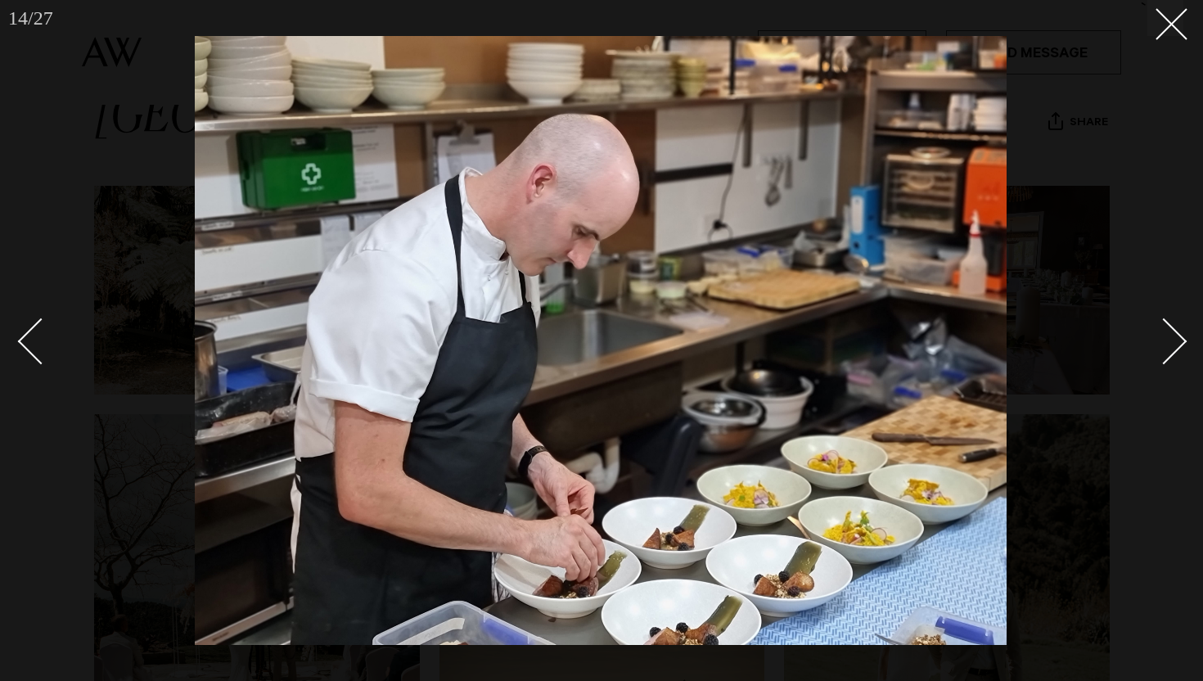
click at [1167, 335] on div "Next slide" at bounding box center [1163, 341] width 47 height 47
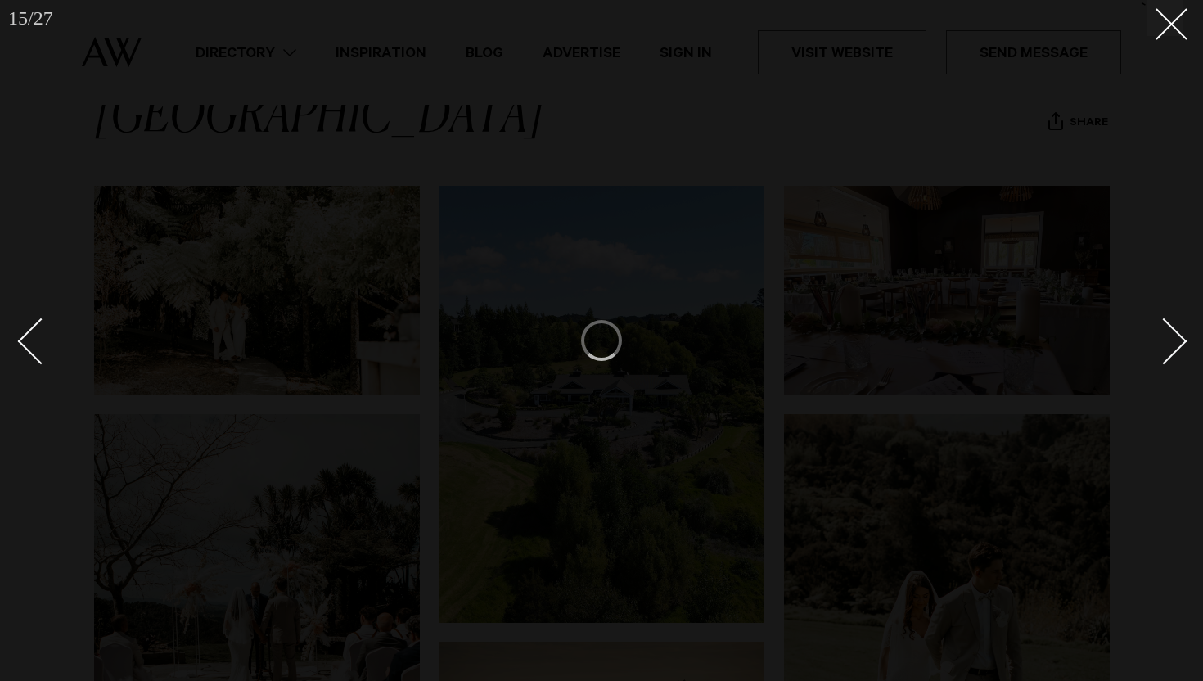
click at [1167, 335] on div "Next slide" at bounding box center [1163, 341] width 47 height 47
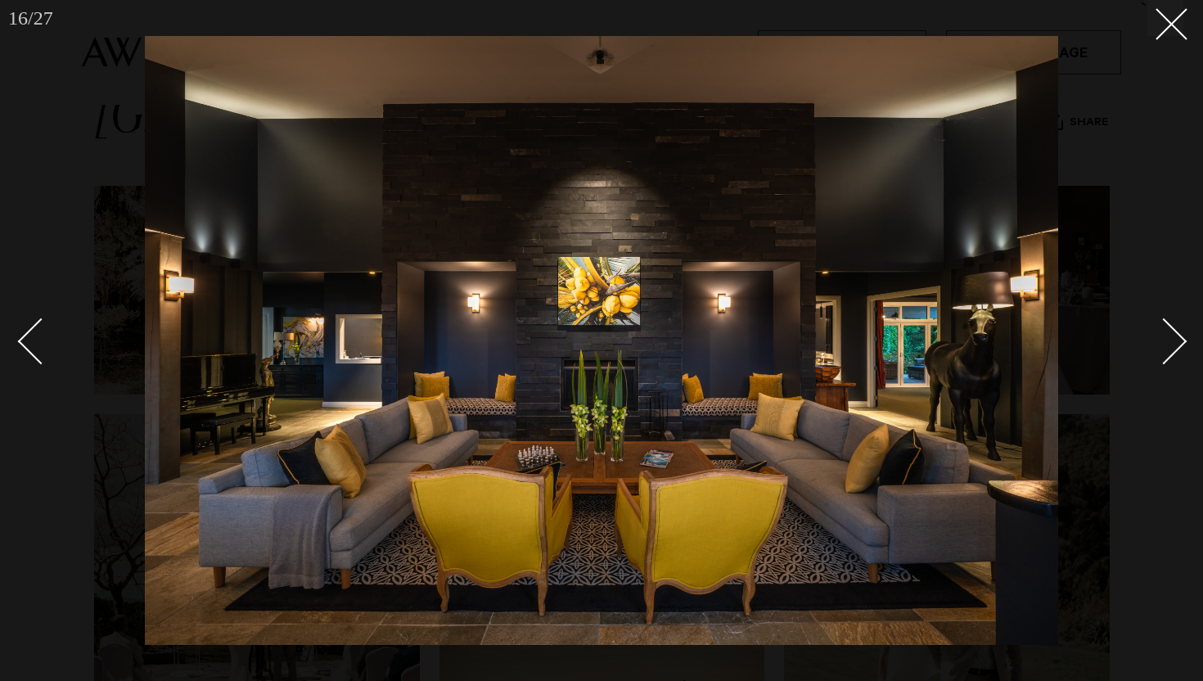
click at [1167, 335] on div "Next slide" at bounding box center [1163, 341] width 47 height 47
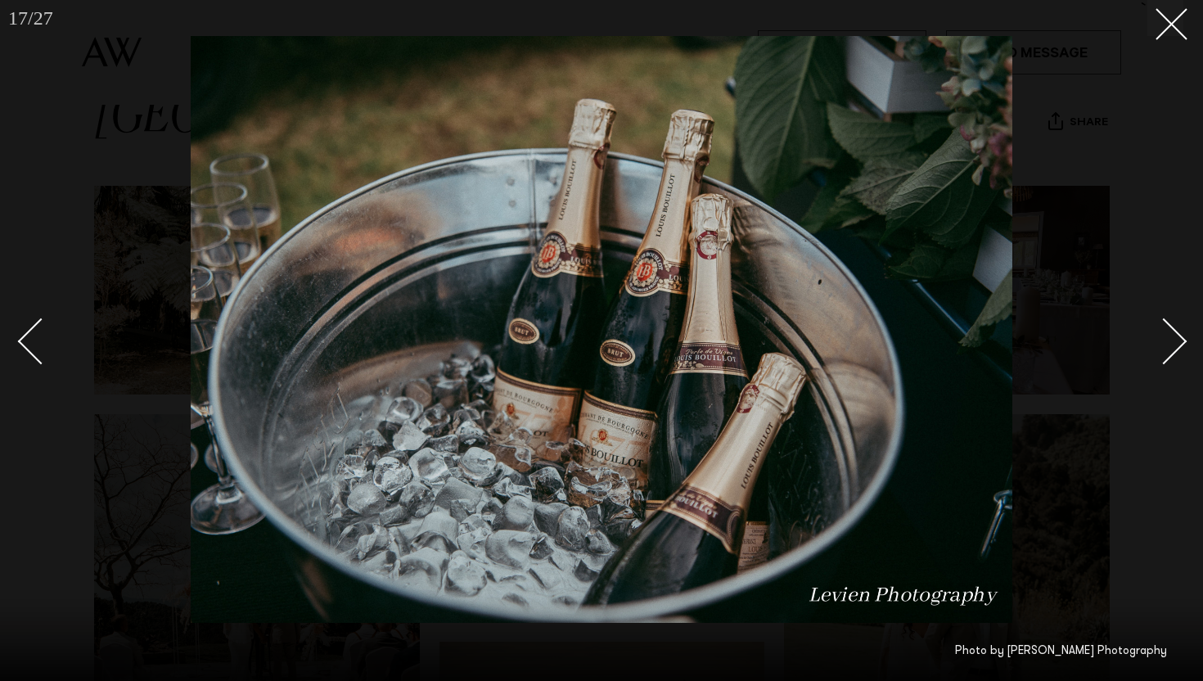
click at [1167, 335] on div "Next slide" at bounding box center [1163, 341] width 47 height 47
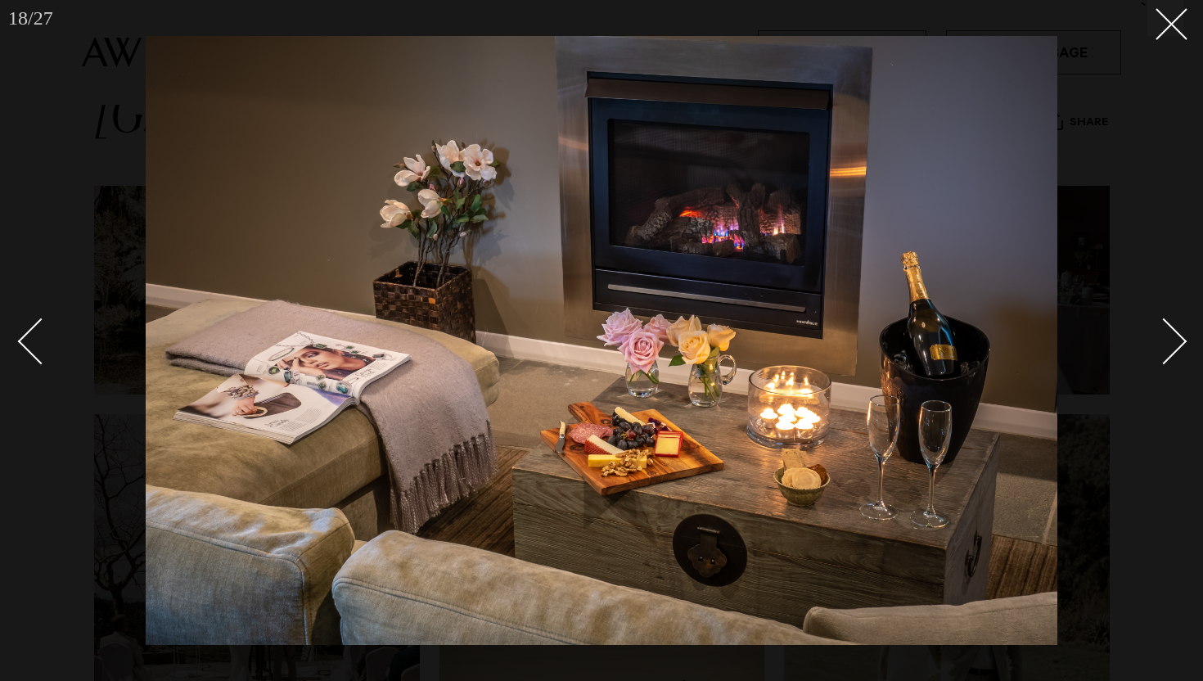
click at [1167, 335] on div "Next slide" at bounding box center [1163, 341] width 47 height 47
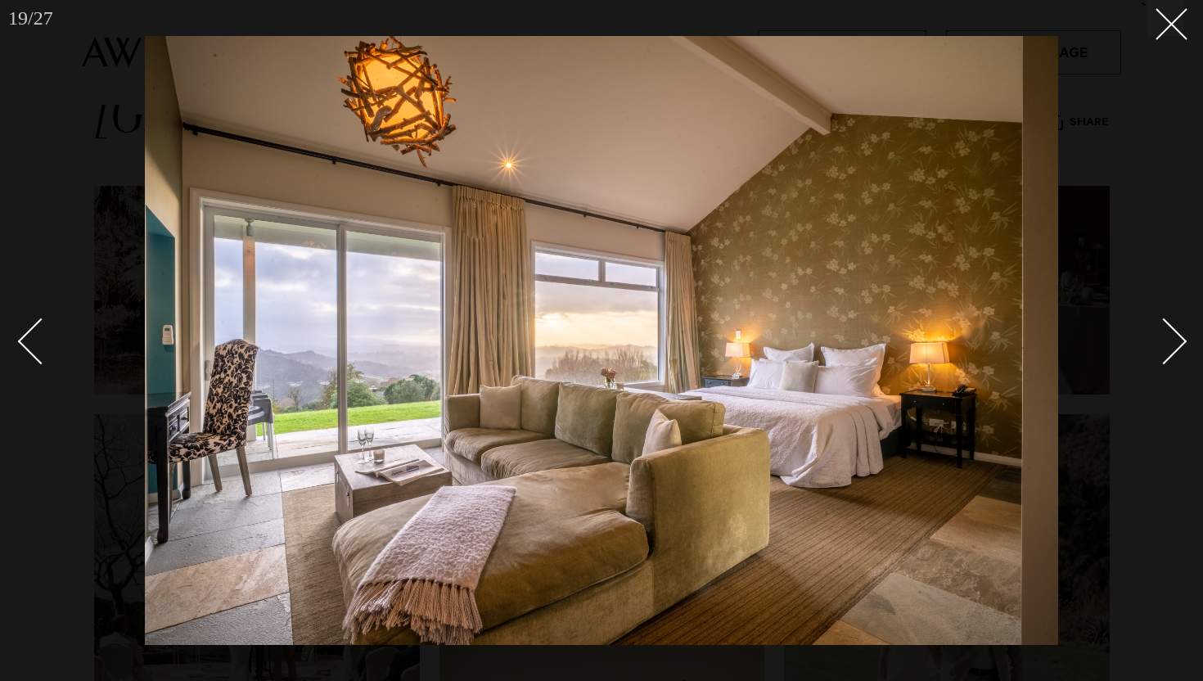
click at [1167, 335] on div "Next slide" at bounding box center [1163, 341] width 47 height 47
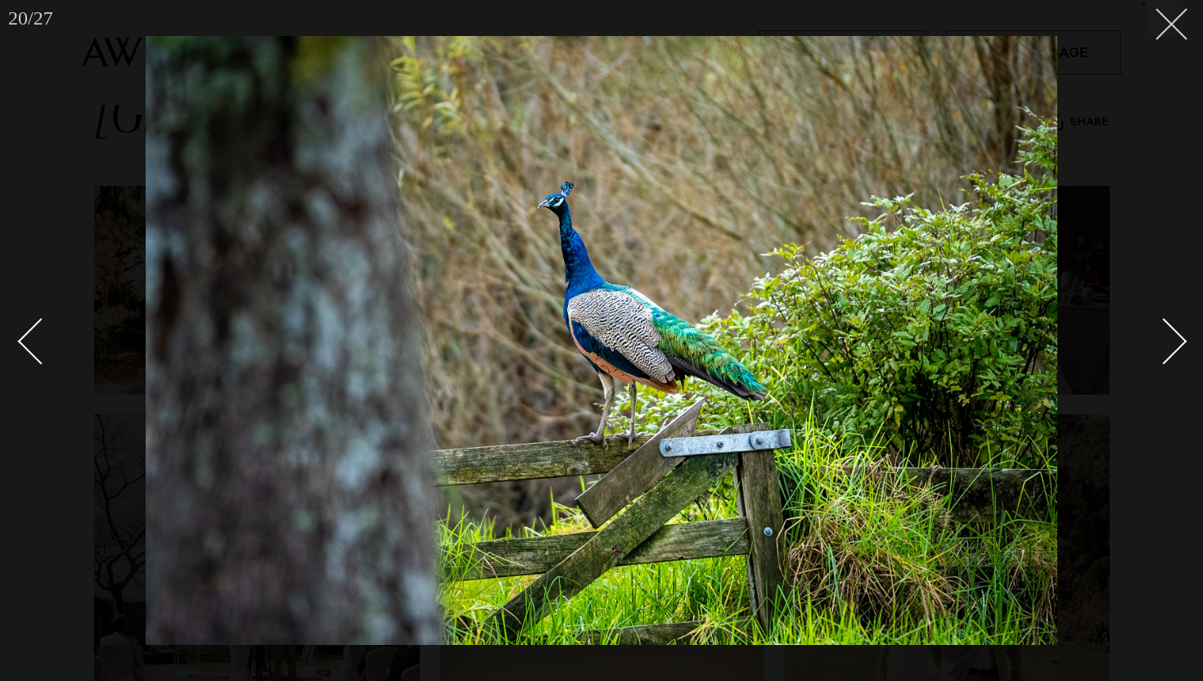
click at [1151, 24] on button at bounding box center [1165, 18] width 36 height 36
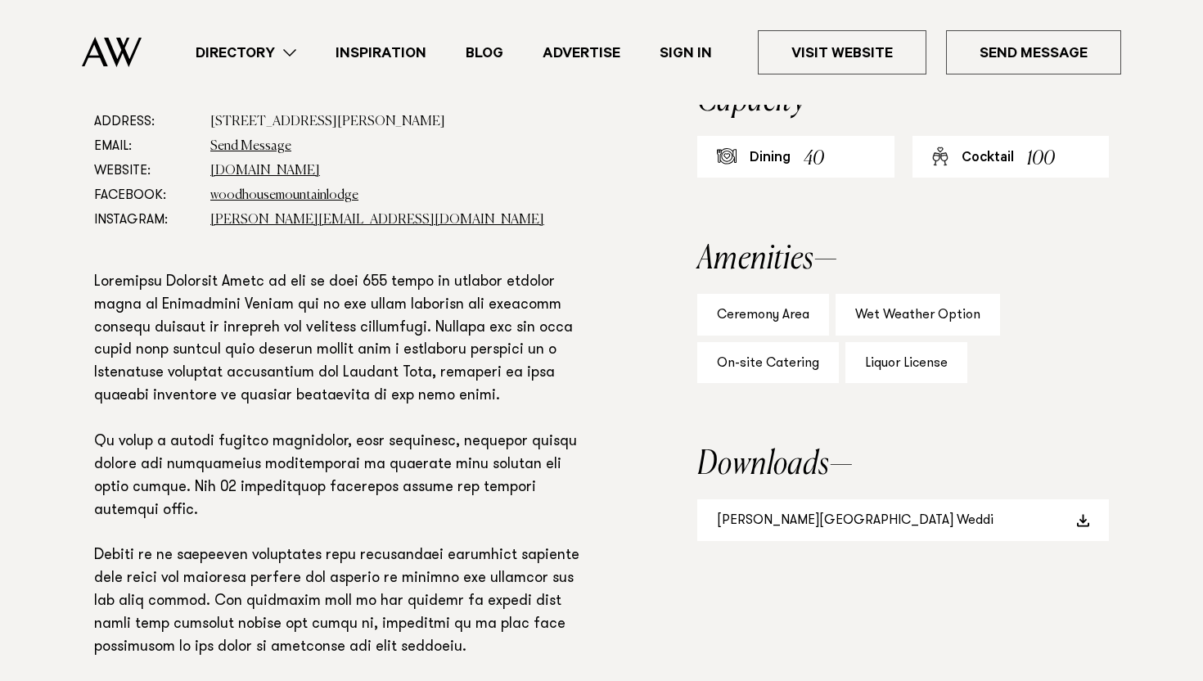
scroll to position [1004, 0]
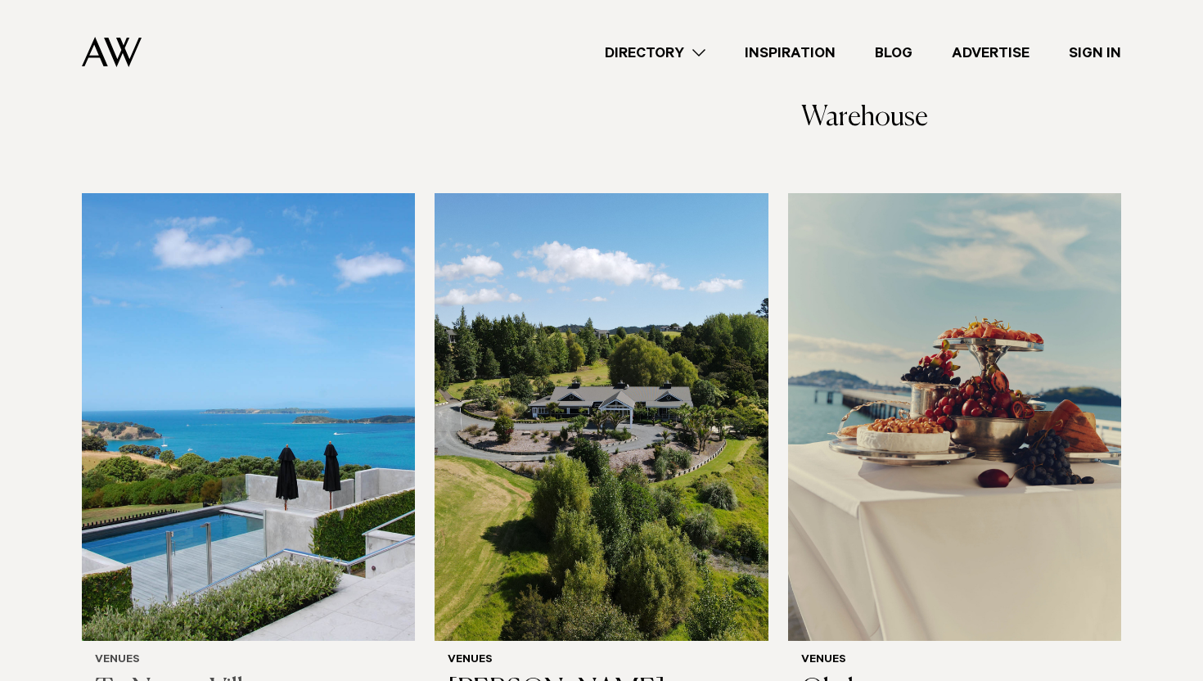
scroll to position [8785, 0]
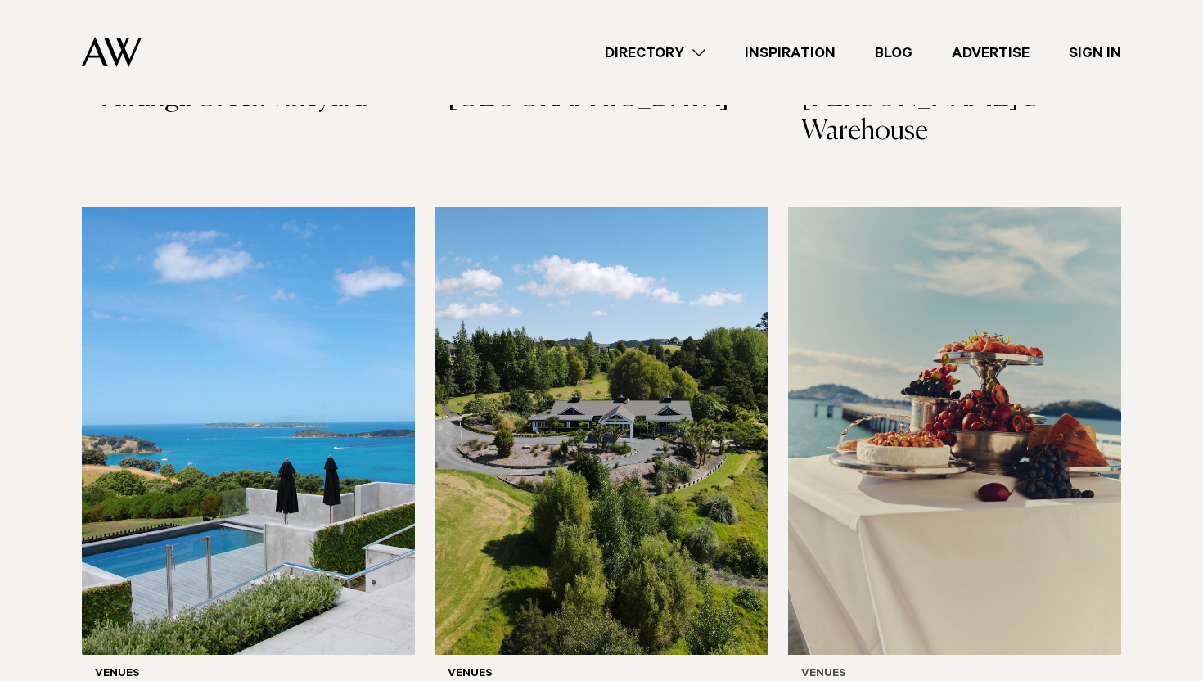
click at [875, 326] on img at bounding box center [954, 430] width 333 height 447
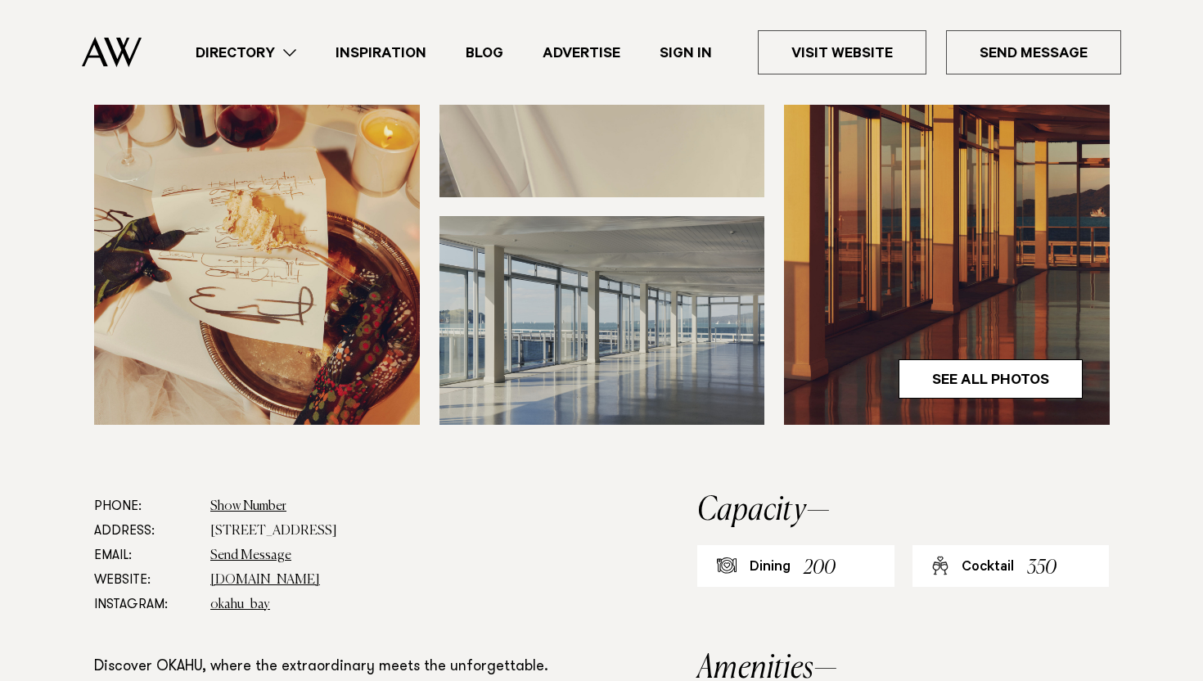
scroll to position [536, 0]
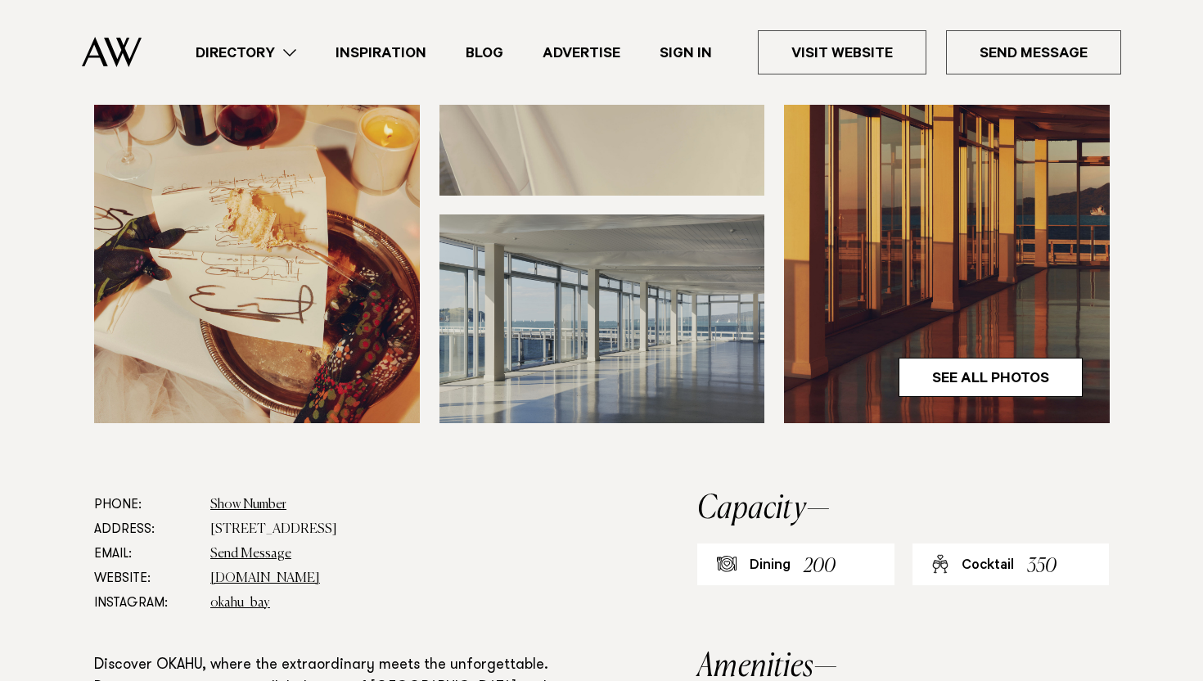
click at [491, 357] on img at bounding box center [602, 318] width 326 height 209
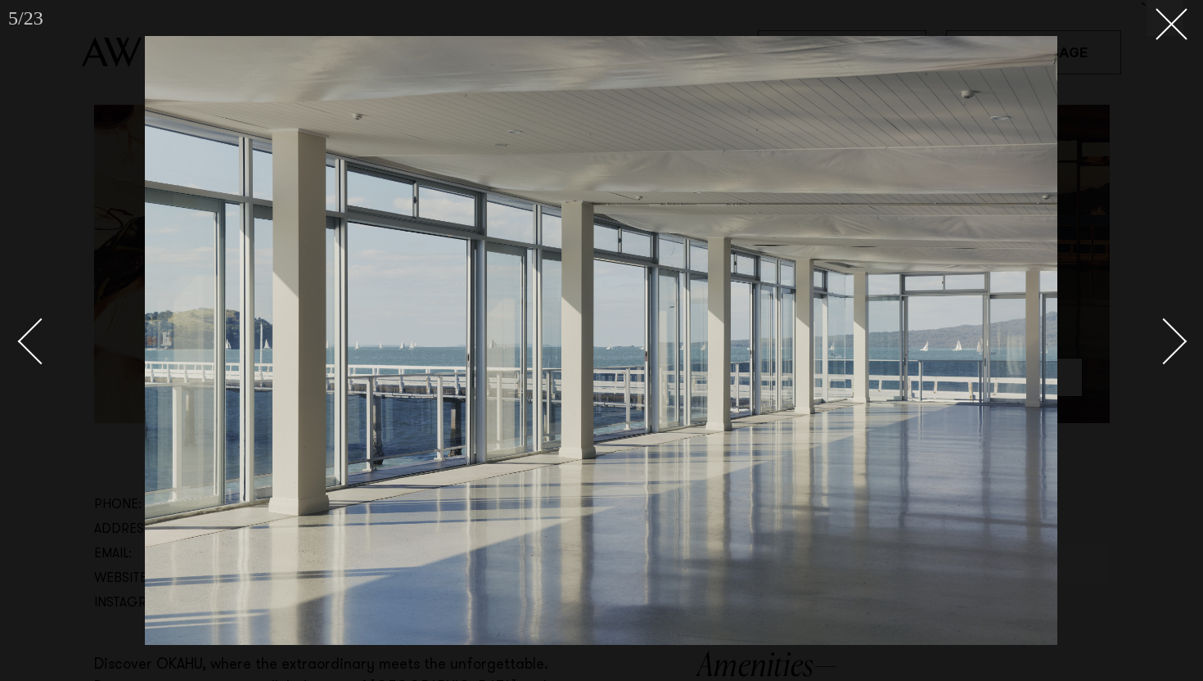
click at [1187, 357] on div at bounding box center [601, 340] width 1203 height 681
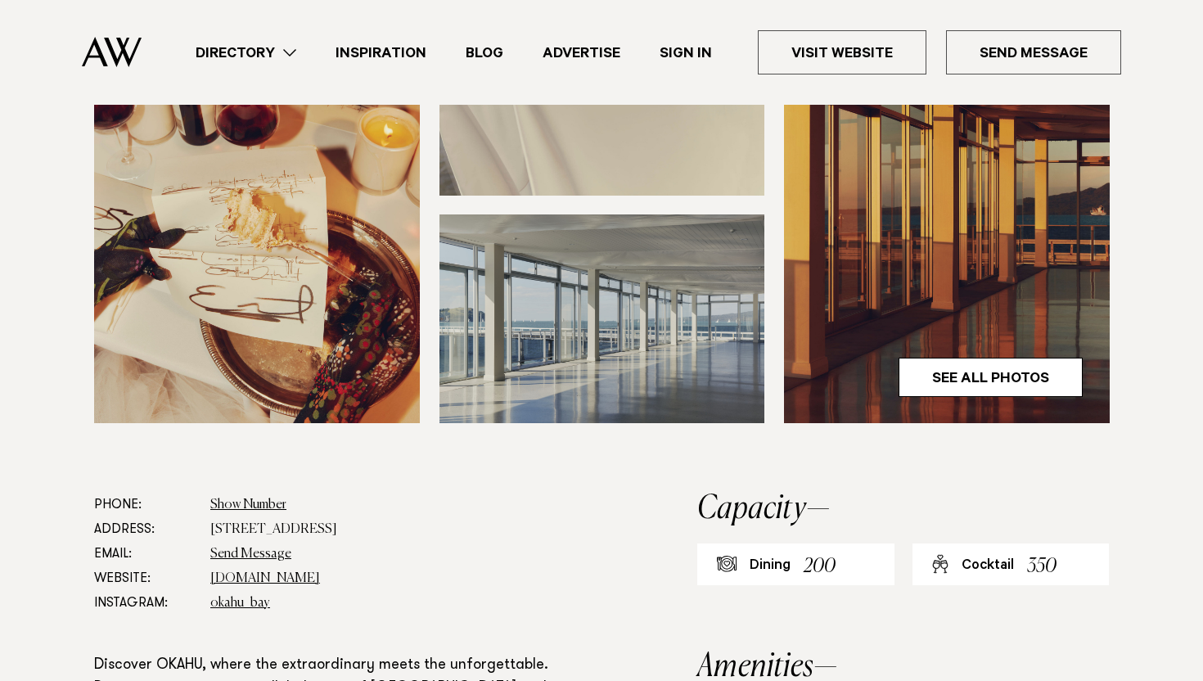
click at [1187, 357] on div at bounding box center [601, 340] width 1203 height 681
click at [981, 374] on link "See All Photos" at bounding box center [990, 377] width 184 height 39
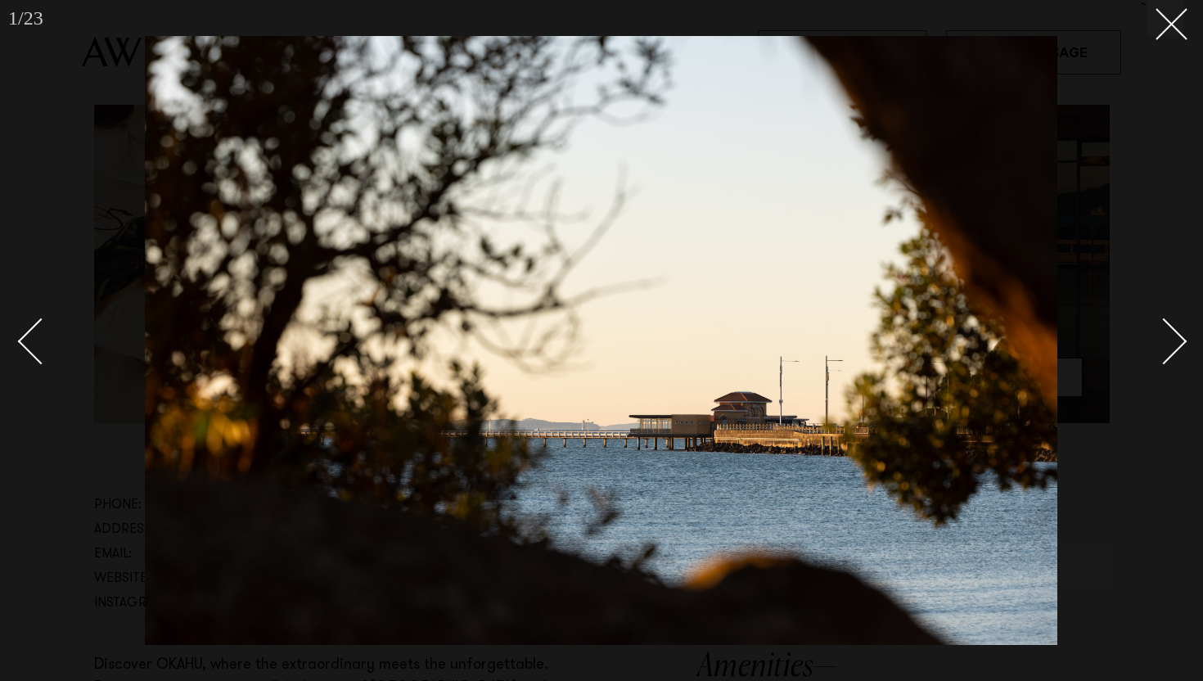
click at [1157, 356] on div "Next slide" at bounding box center [1163, 341] width 47 height 47
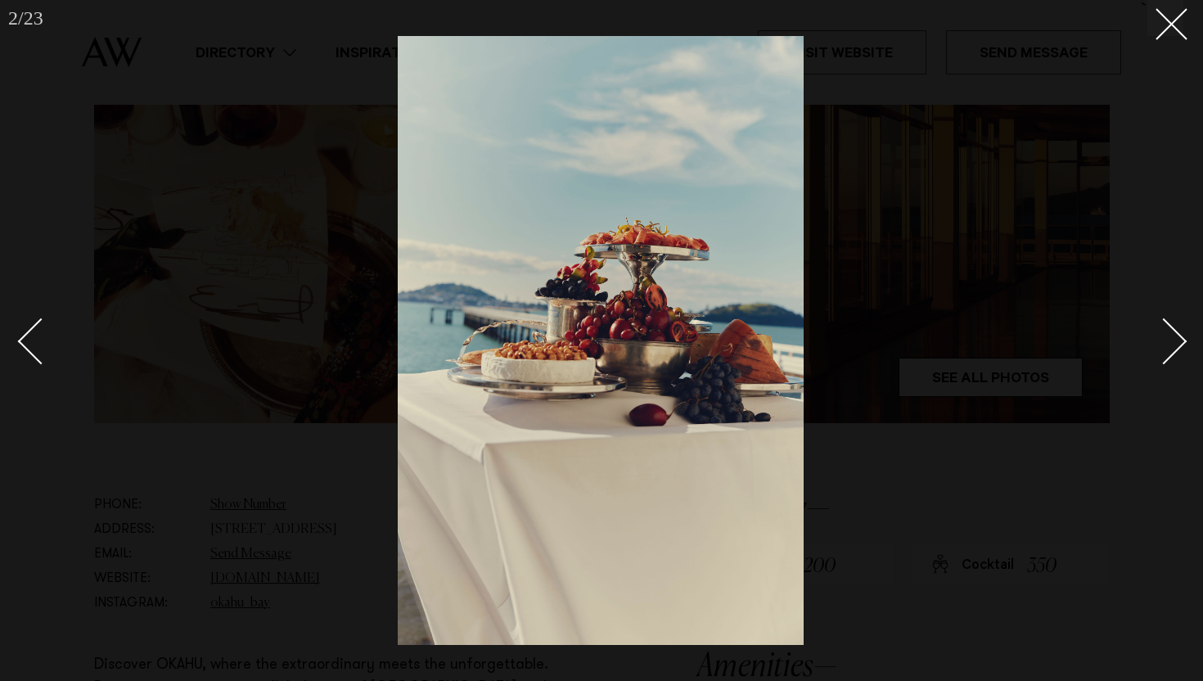
click at [1157, 356] on div "Next slide" at bounding box center [1163, 341] width 47 height 47
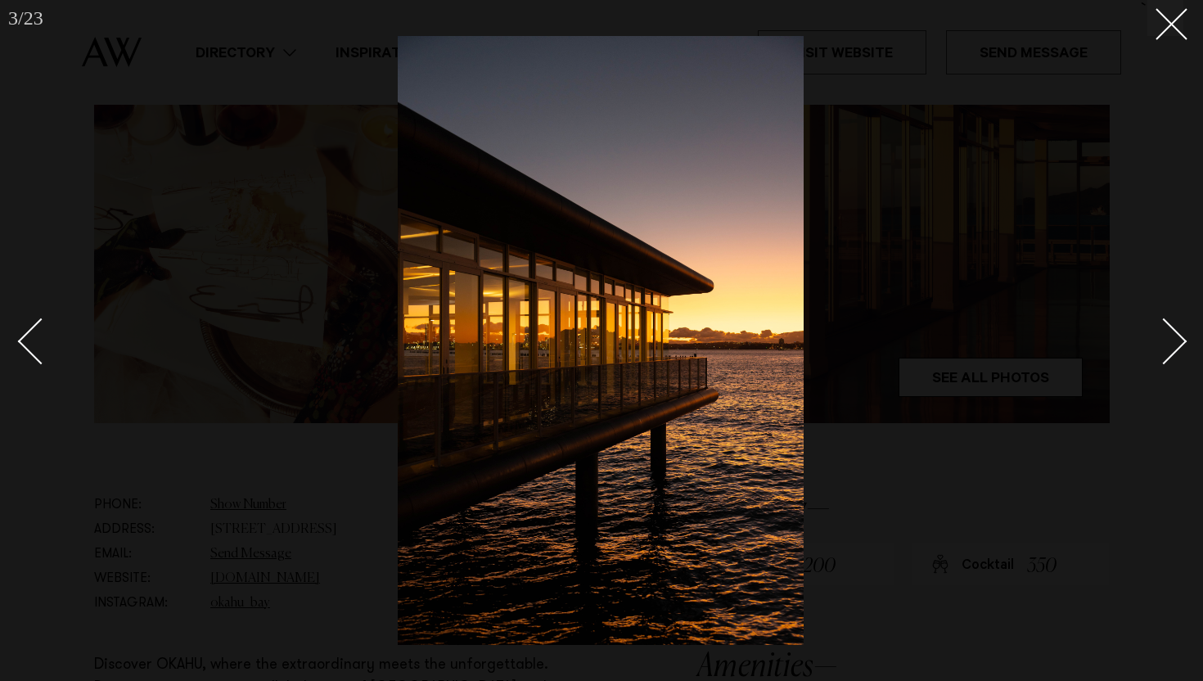
click at [1169, 344] on div "Next slide" at bounding box center [1163, 341] width 47 height 47
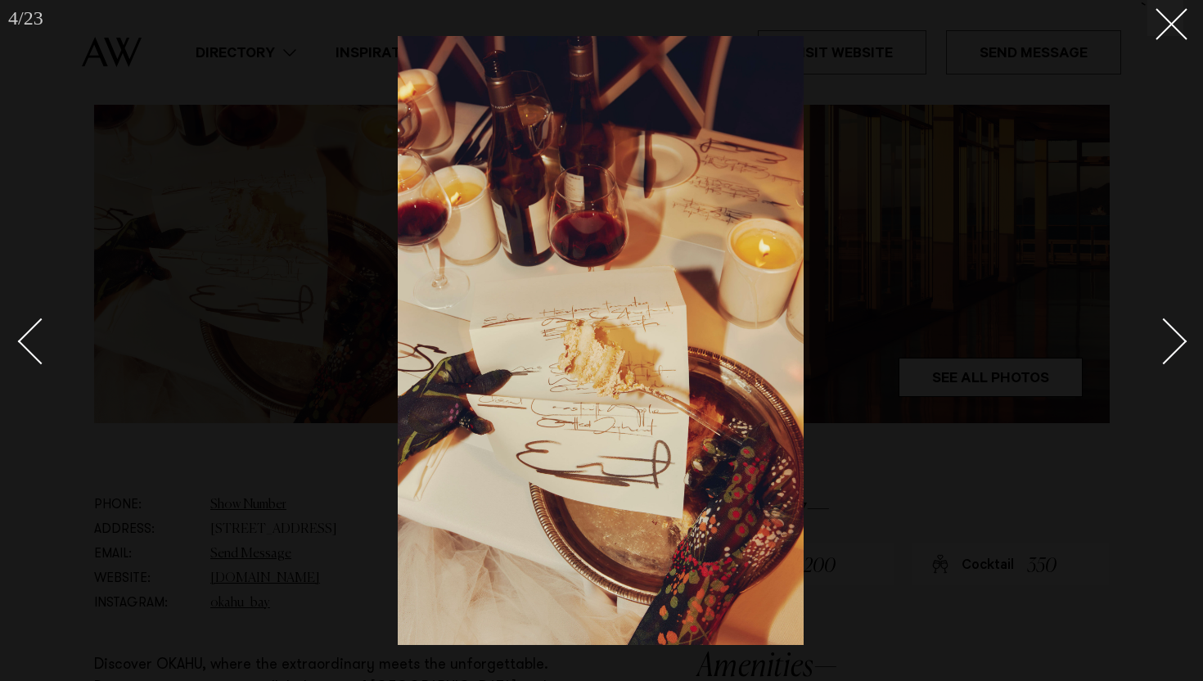
click at [1169, 344] on div "Next slide" at bounding box center [1163, 341] width 47 height 47
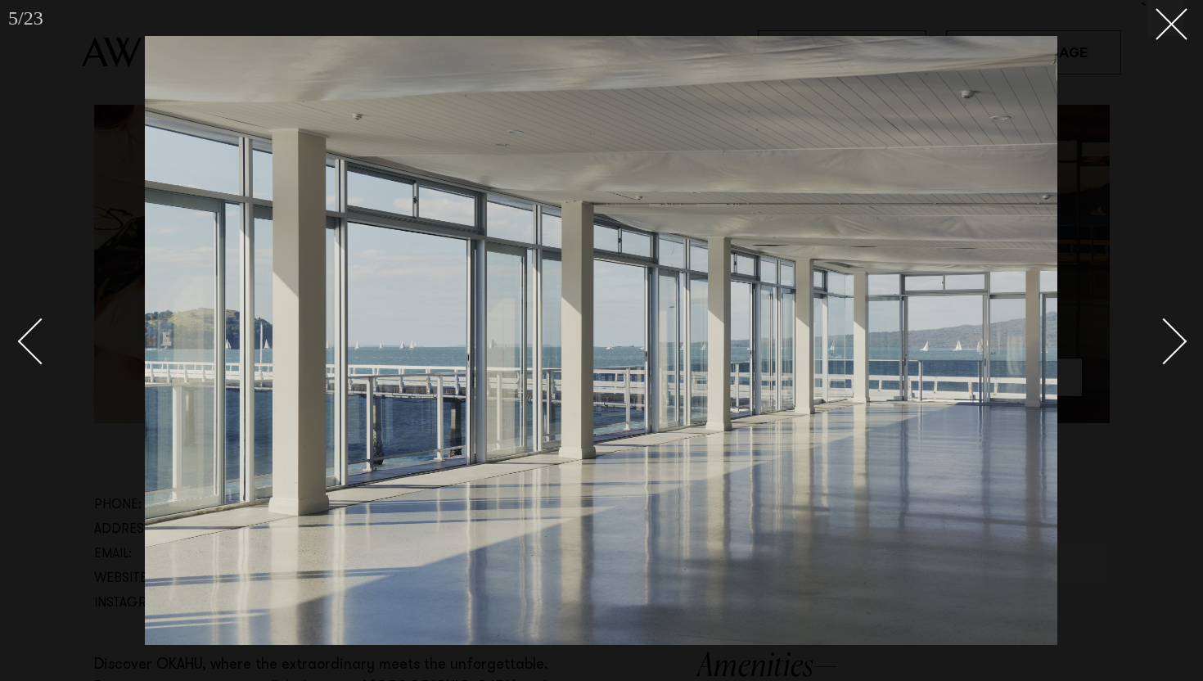
click at [1169, 344] on div "Next slide" at bounding box center [1163, 341] width 47 height 47
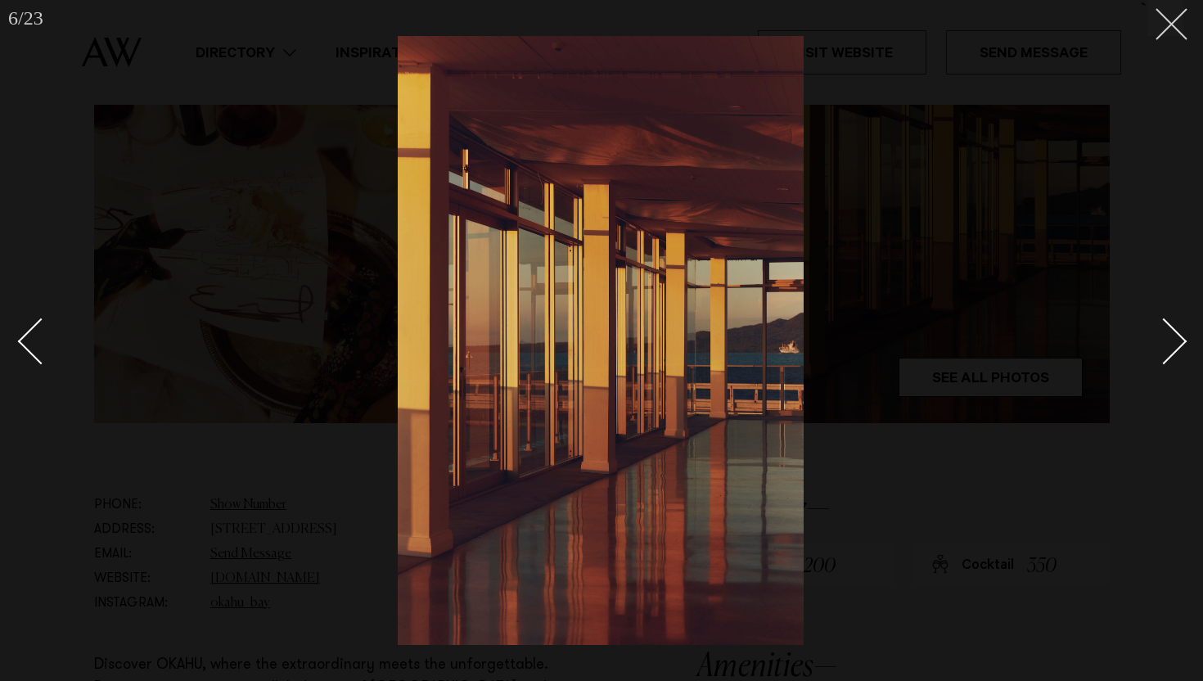
click at [1158, 29] on button at bounding box center [1165, 18] width 36 height 36
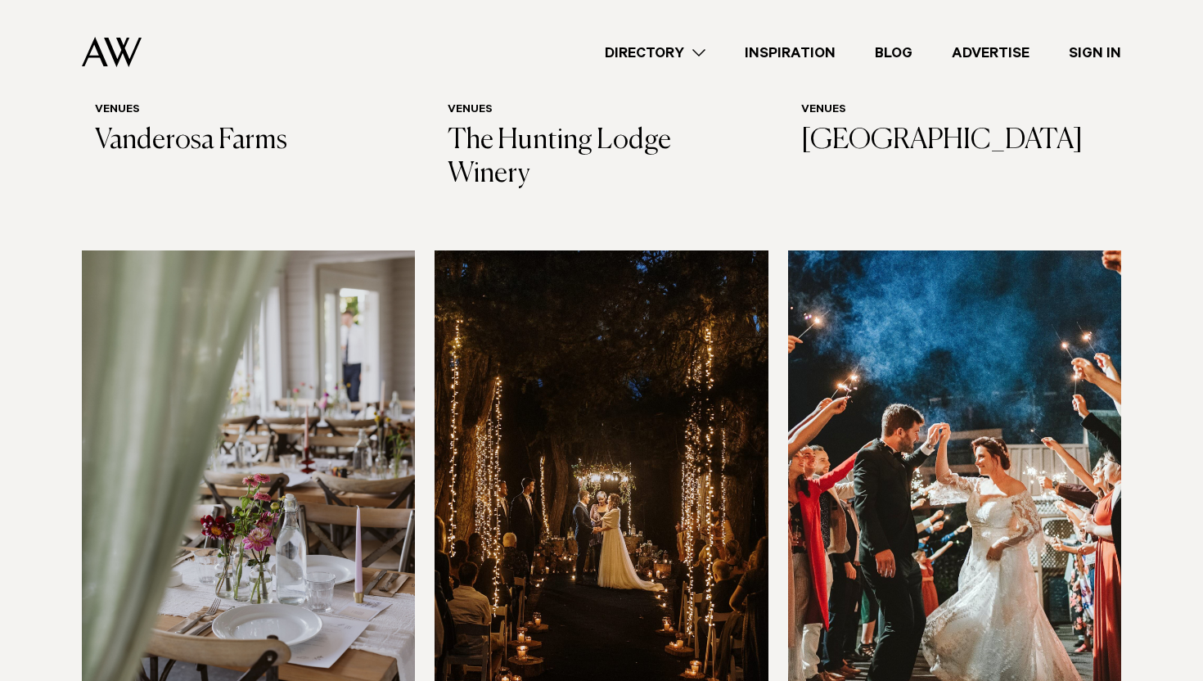
scroll to position [6920, 0]
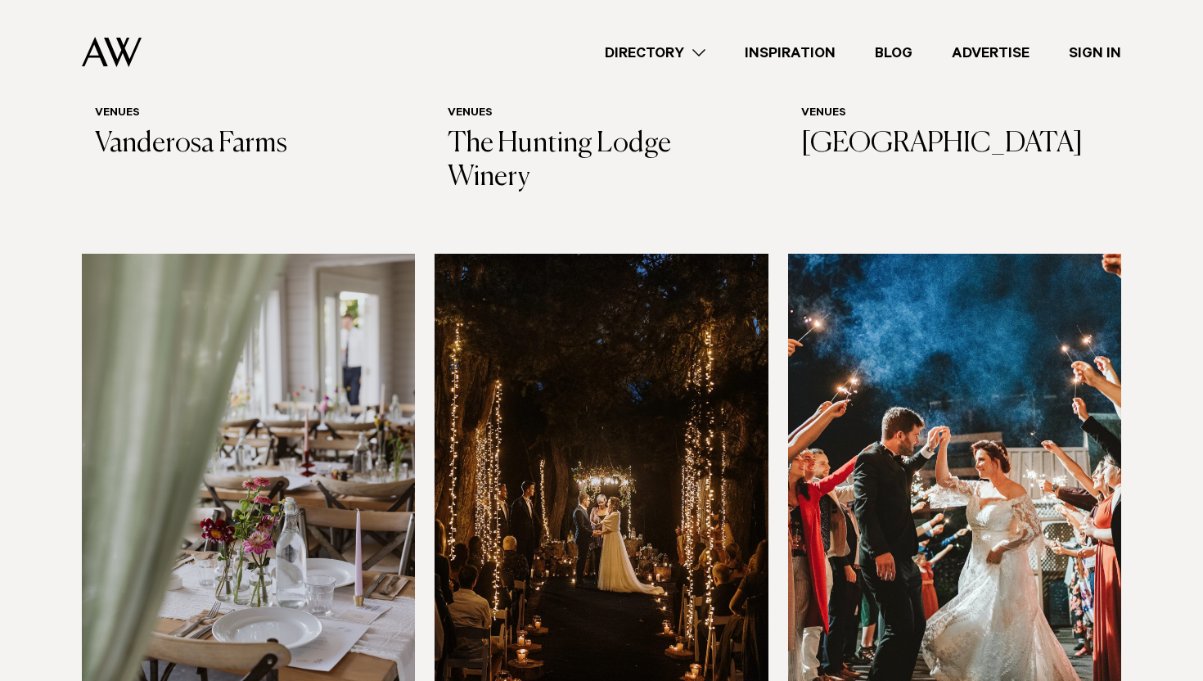
click at [510, 372] on img at bounding box center [600, 477] width 333 height 447
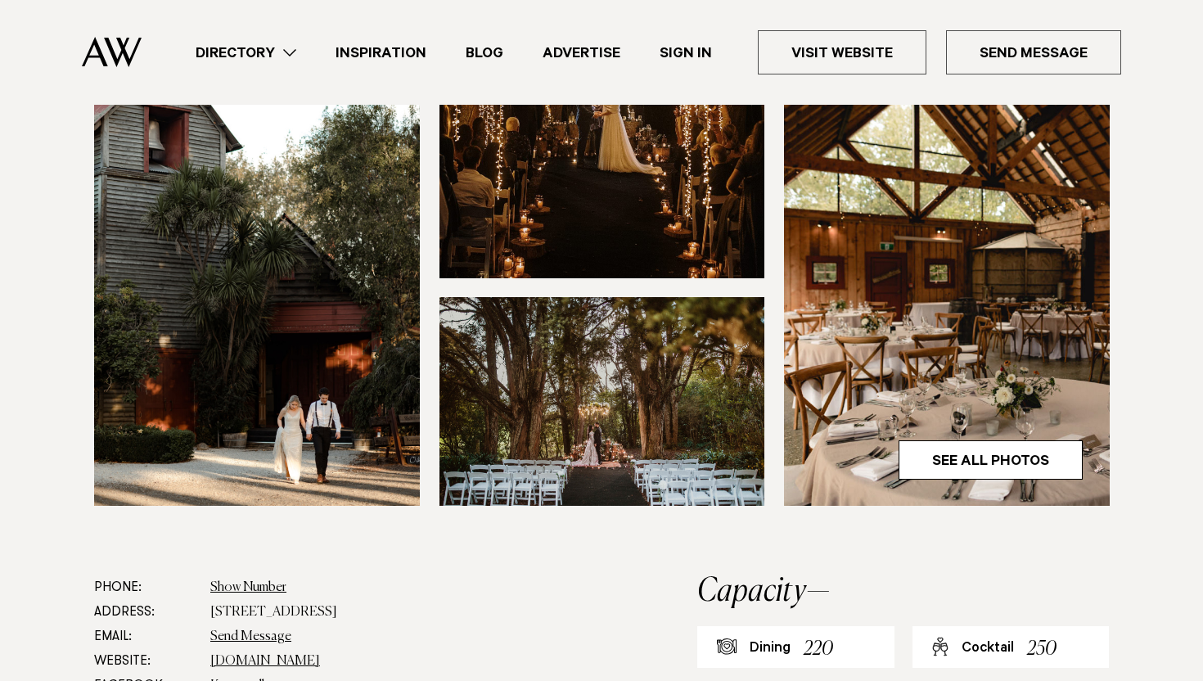
scroll to position [456, 0]
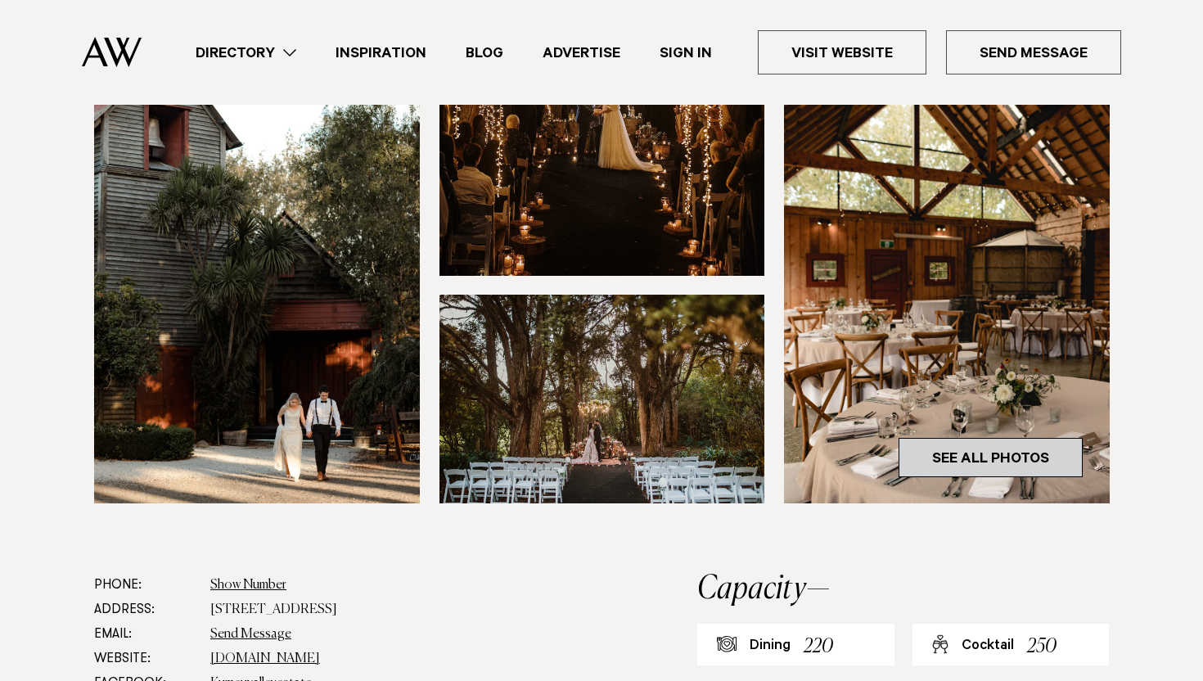
click at [926, 467] on link "See All Photos" at bounding box center [990, 457] width 184 height 39
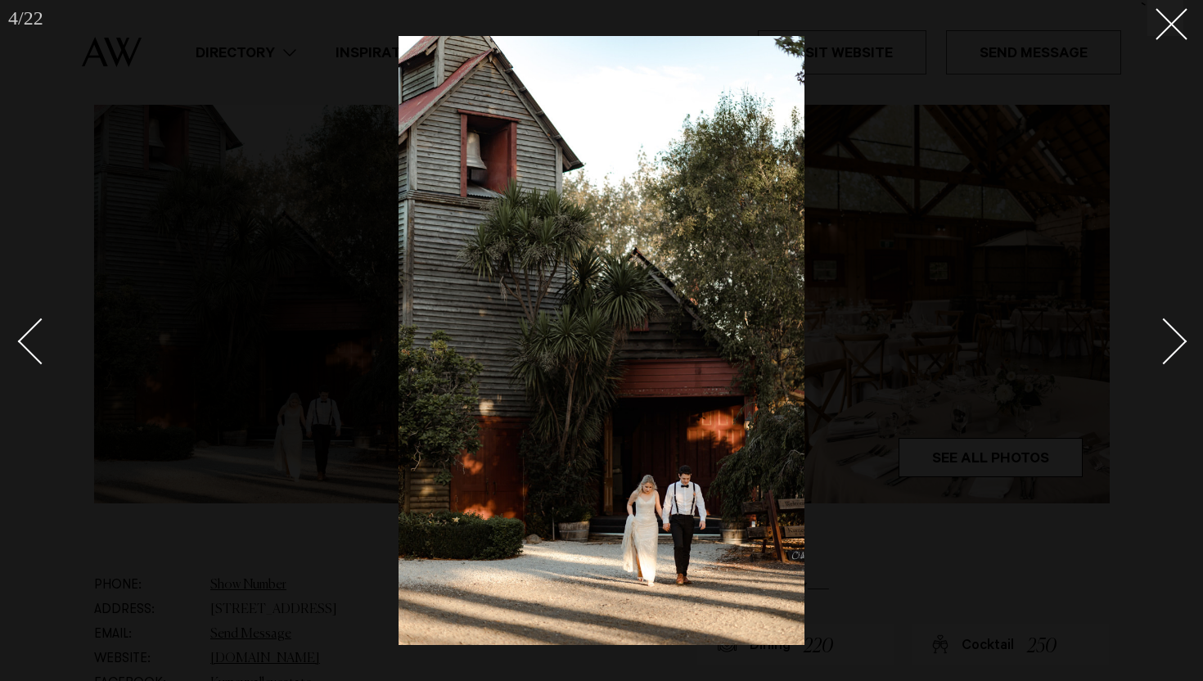
click at [11, 348] on div at bounding box center [601, 340] width 1203 height 681
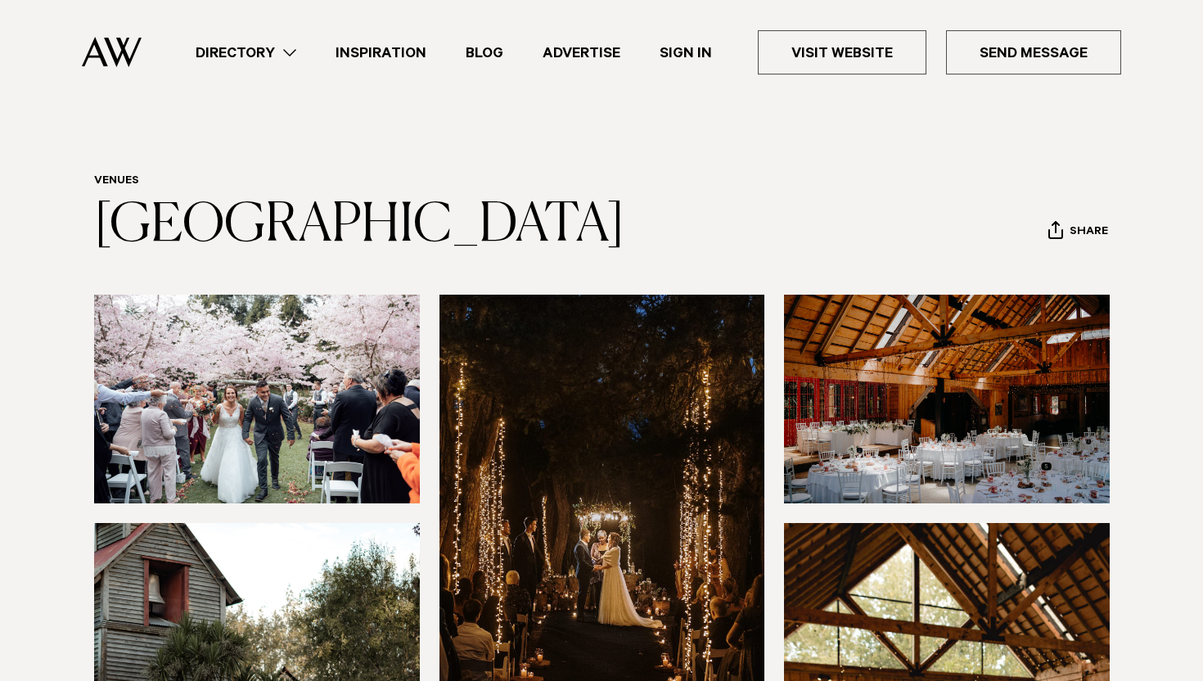
click at [270, 439] on img at bounding box center [257, 399] width 326 height 209
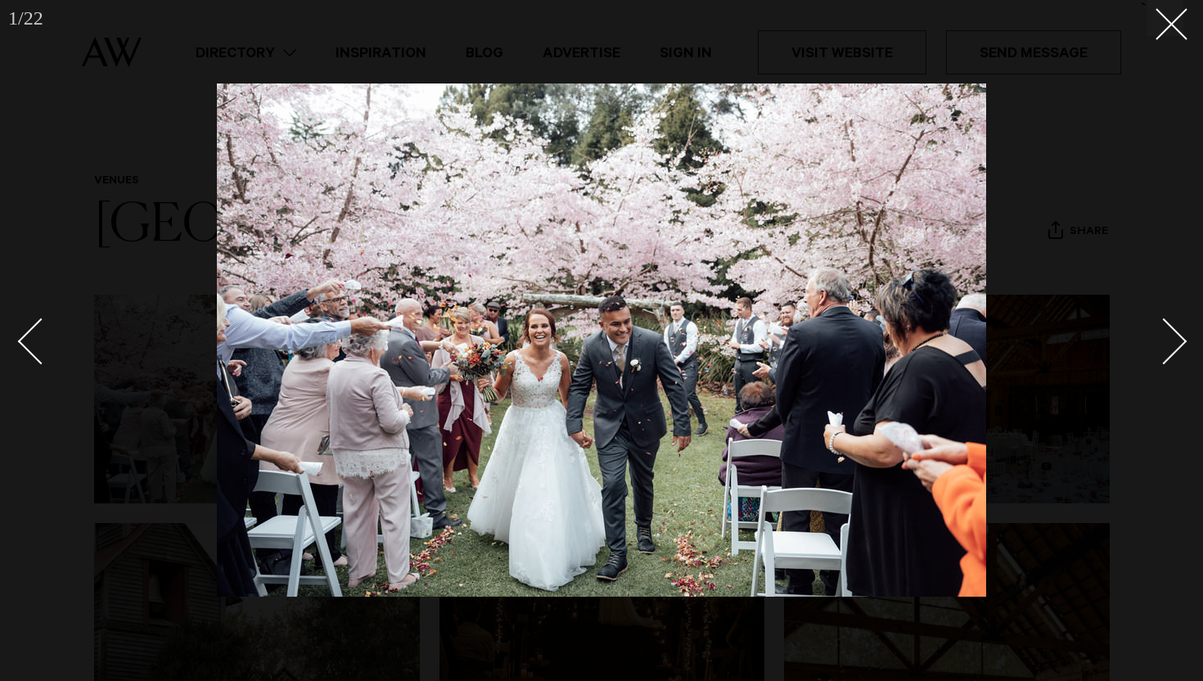
click at [1173, 329] on div "Next slide" at bounding box center [1163, 341] width 47 height 47
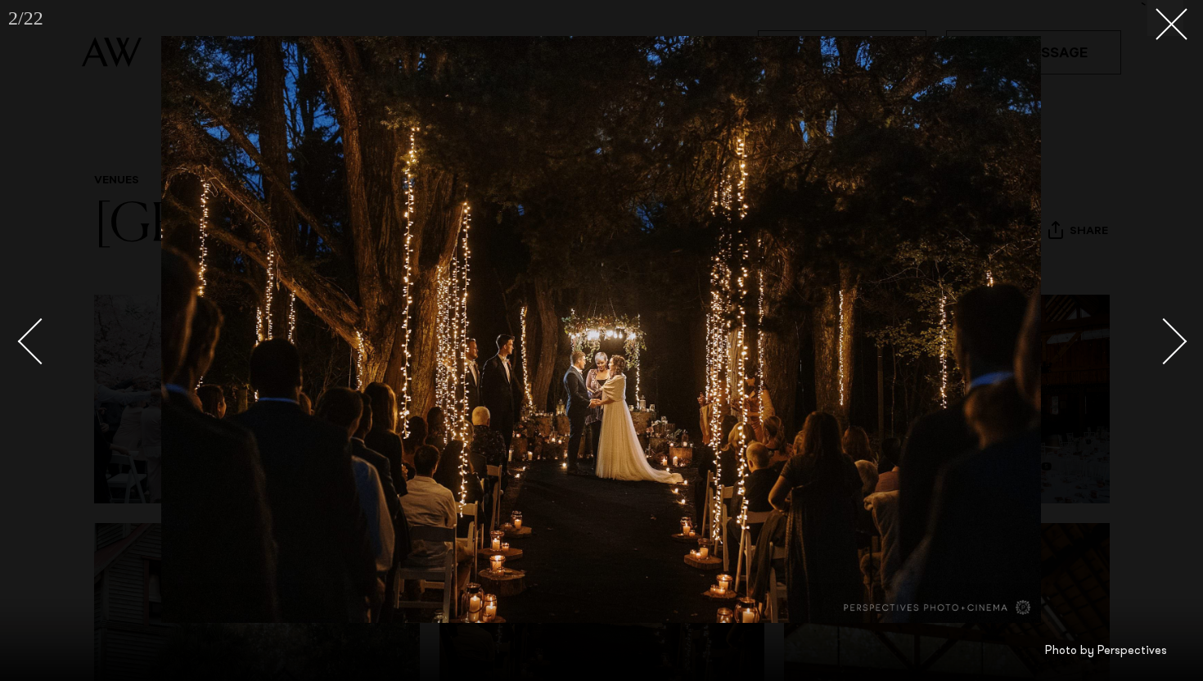
click at [1173, 329] on div "Next slide" at bounding box center [1163, 341] width 47 height 47
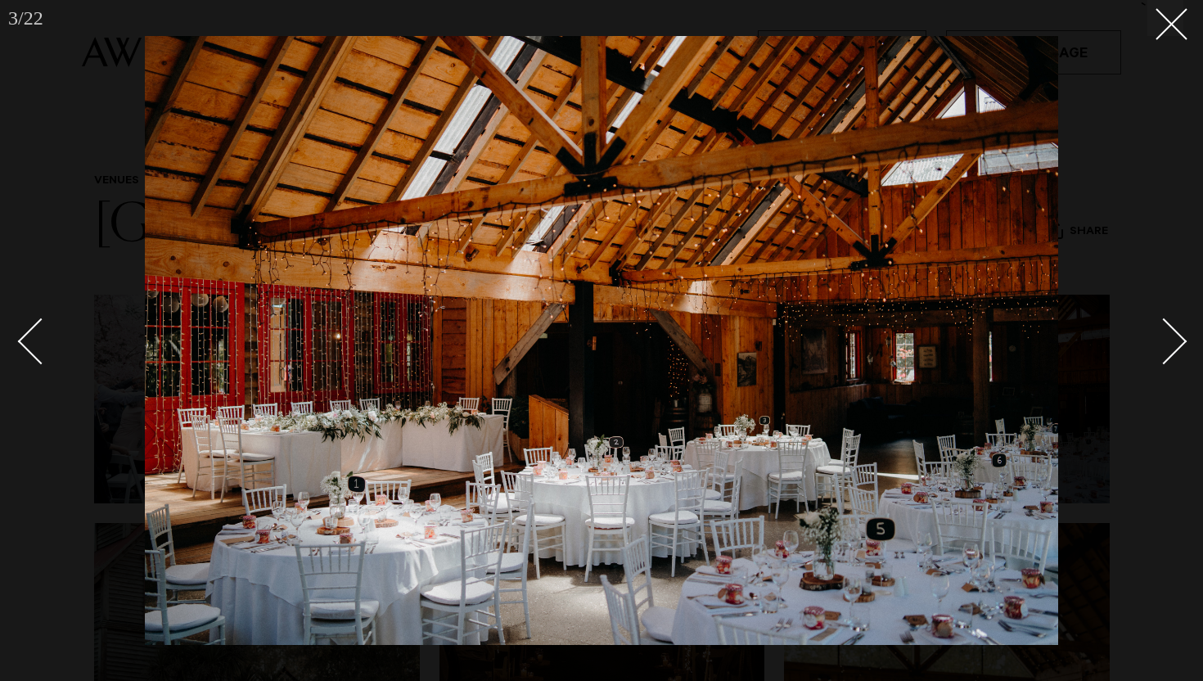
click at [1173, 329] on div "Next slide" at bounding box center [1163, 341] width 47 height 47
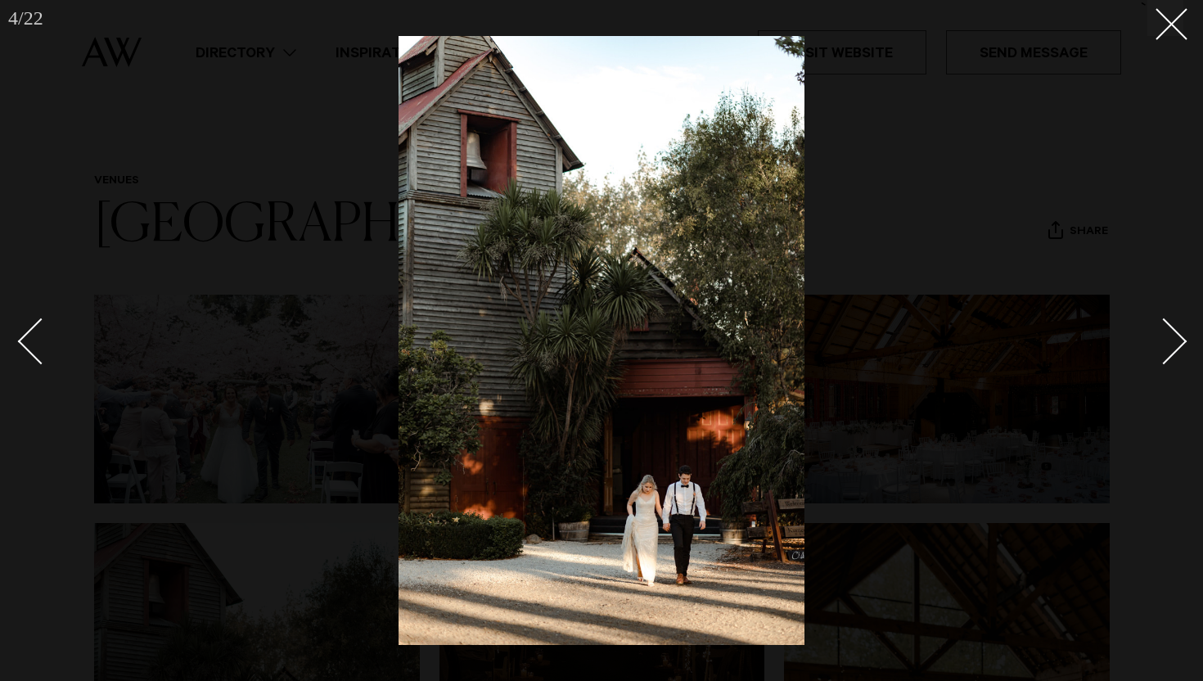
click at [1173, 329] on div "Next slide" at bounding box center [1163, 341] width 47 height 47
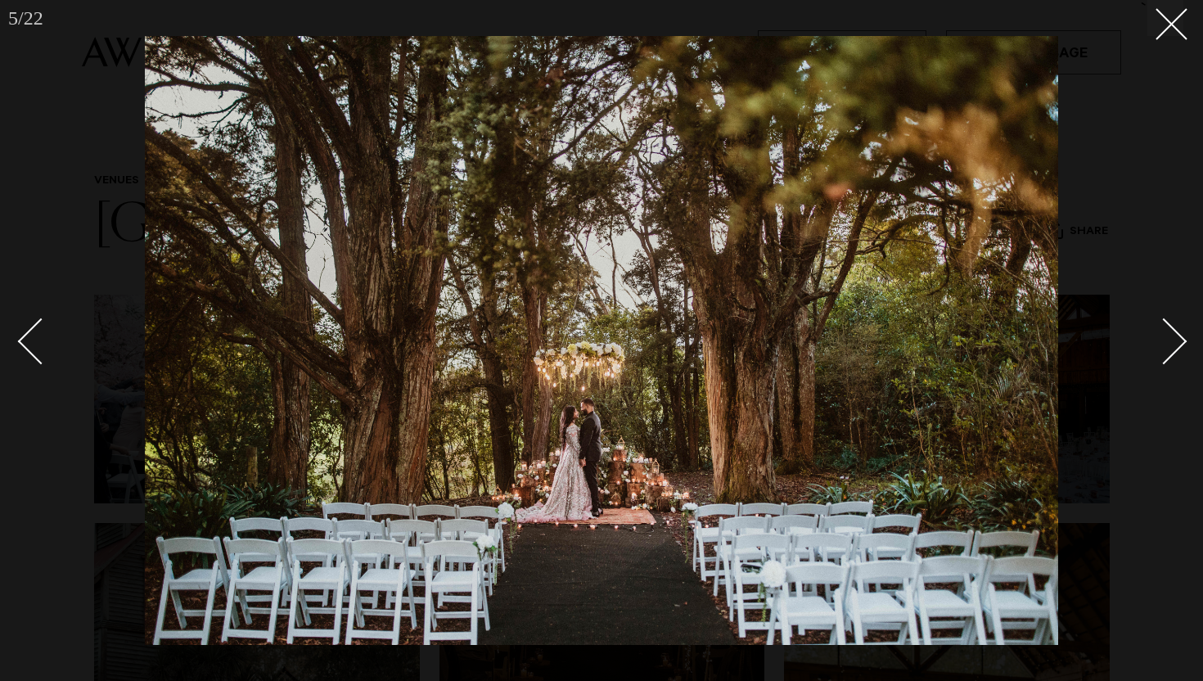
click at [1173, 329] on div "Next slide" at bounding box center [1163, 341] width 47 height 47
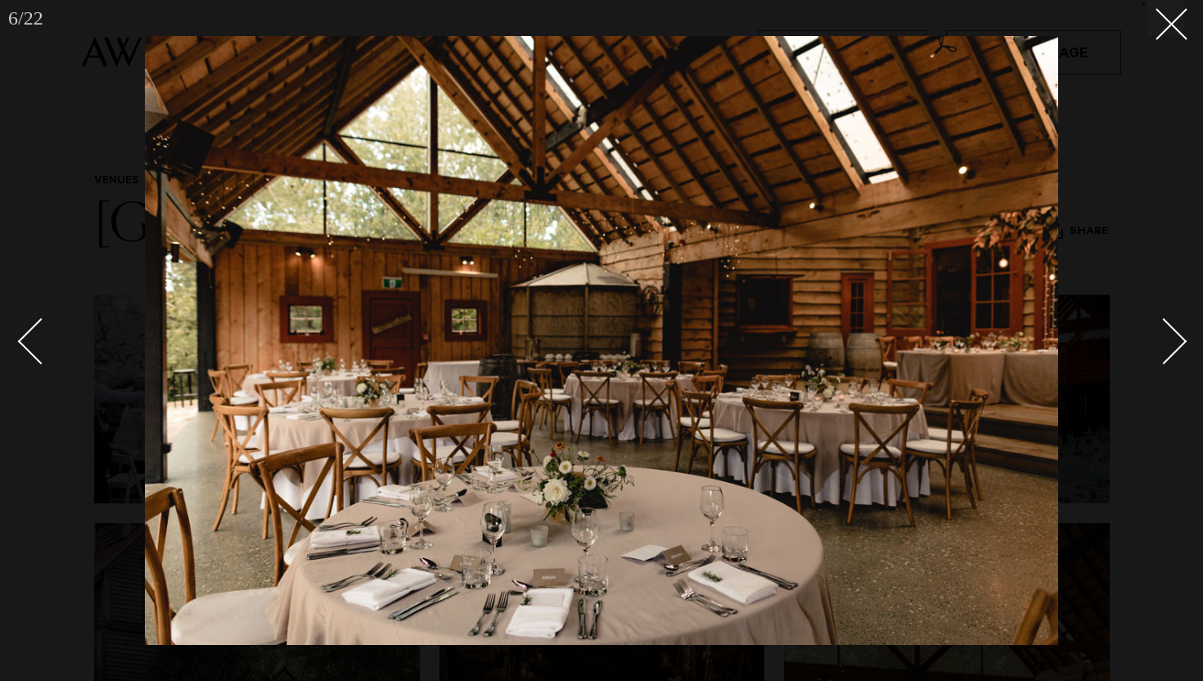
click at [1173, 329] on div "Next slide" at bounding box center [1163, 341] width 47 height 47
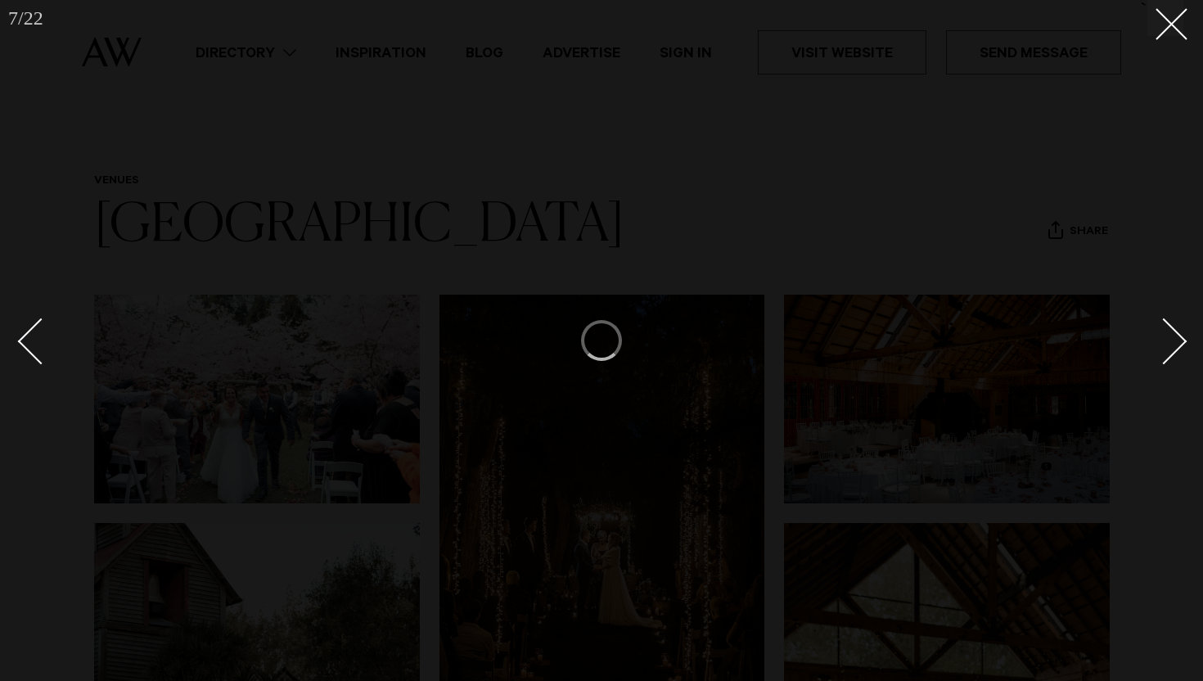
click at [1173, 329] on div "Next slide" at bounding box center [1163, 341] width 47 height 47
